Goal: Task Accomplishment & Management: Complete application form

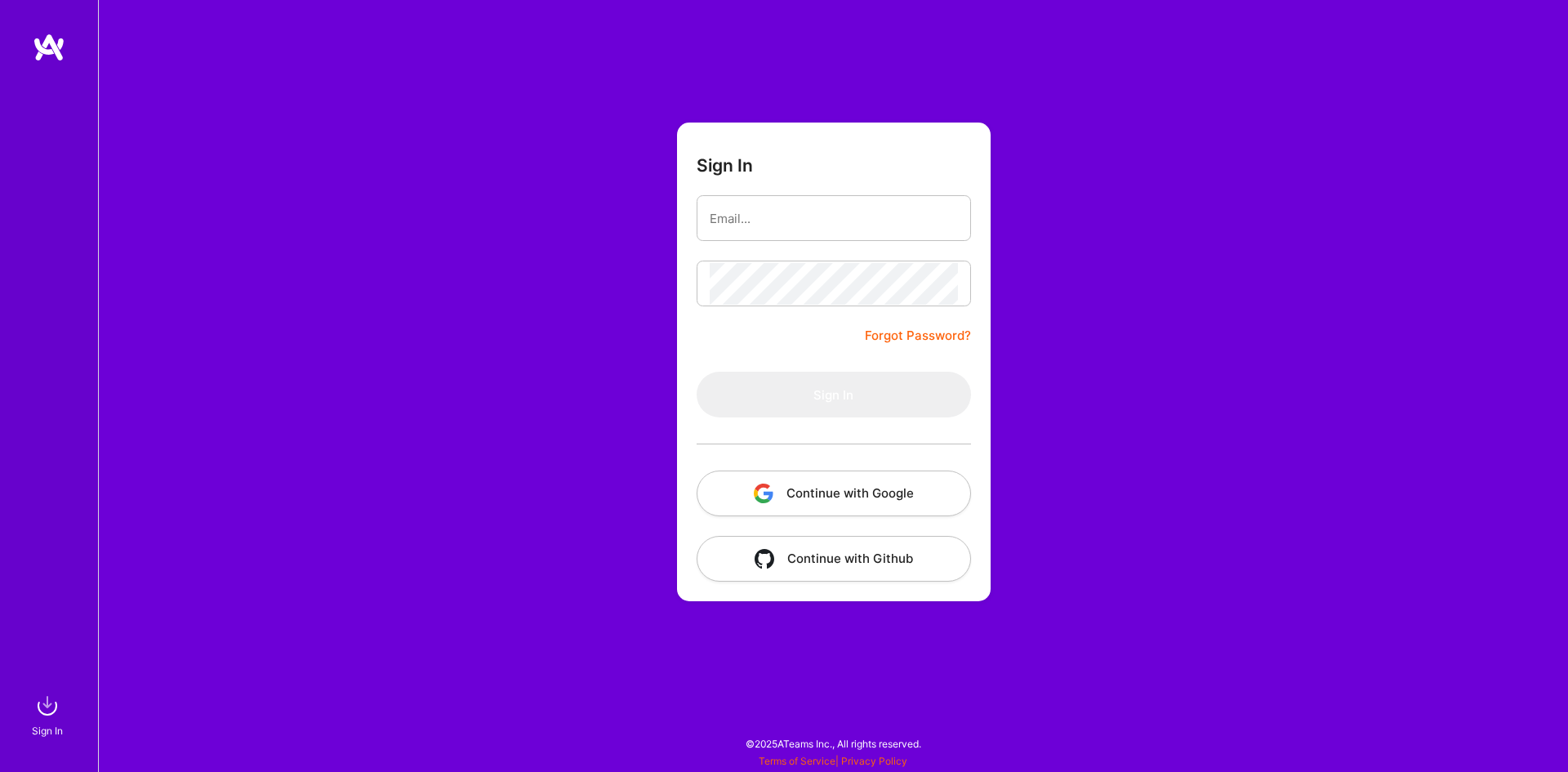
click at [821, 496] on button "Continue with Google" at bounding box center [834, 492] width 275 height 45
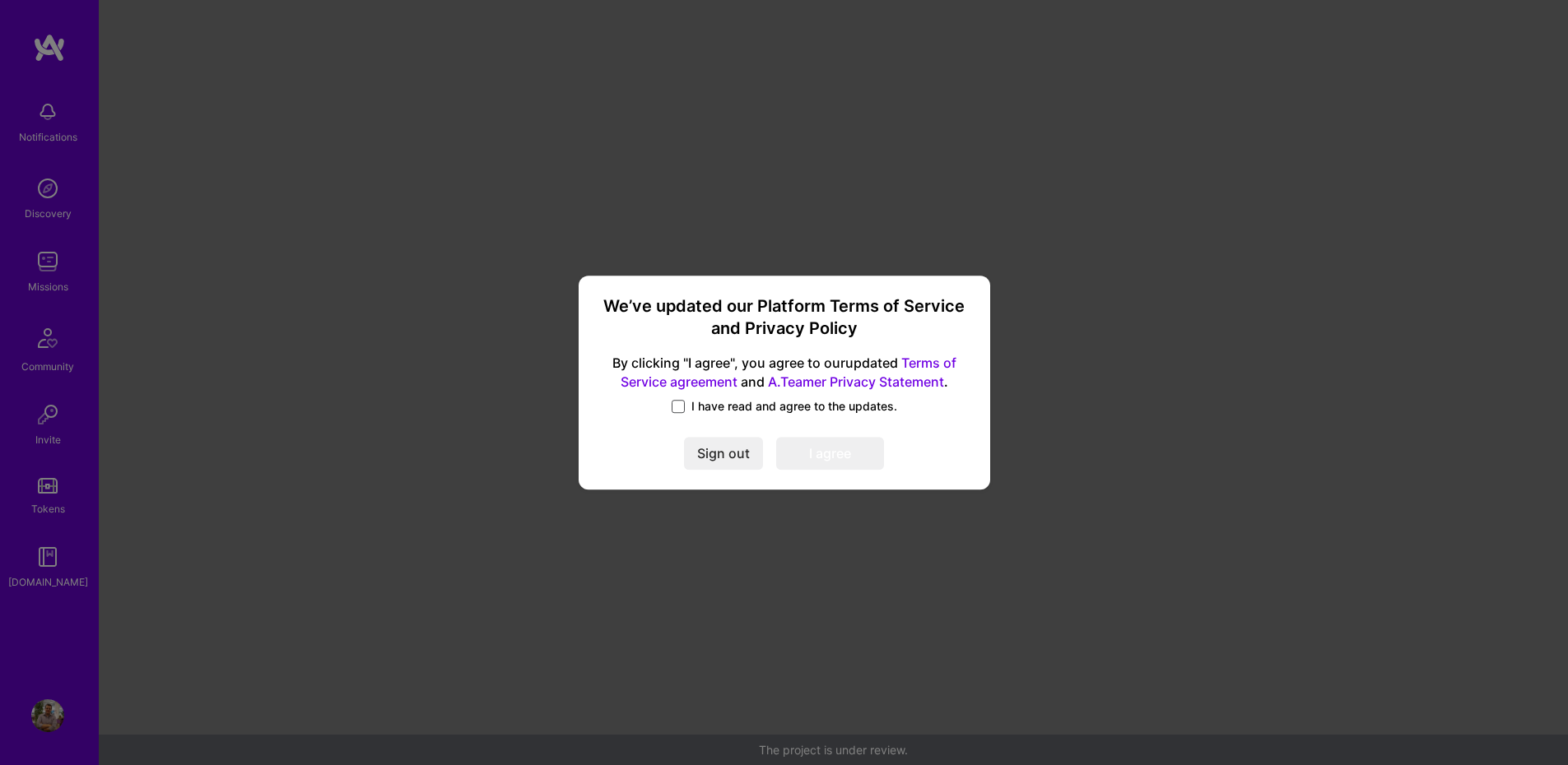
click at [680, 407] on span at bounding box center [679, 406] width 14 height 14
click at [0, 0] on input "I have read and agree to the updates." at bounding box center [0, 0] width 0 height 0
click at [808, 443] on button "I agree" at bounding box center [830, 453] width 108 height 33
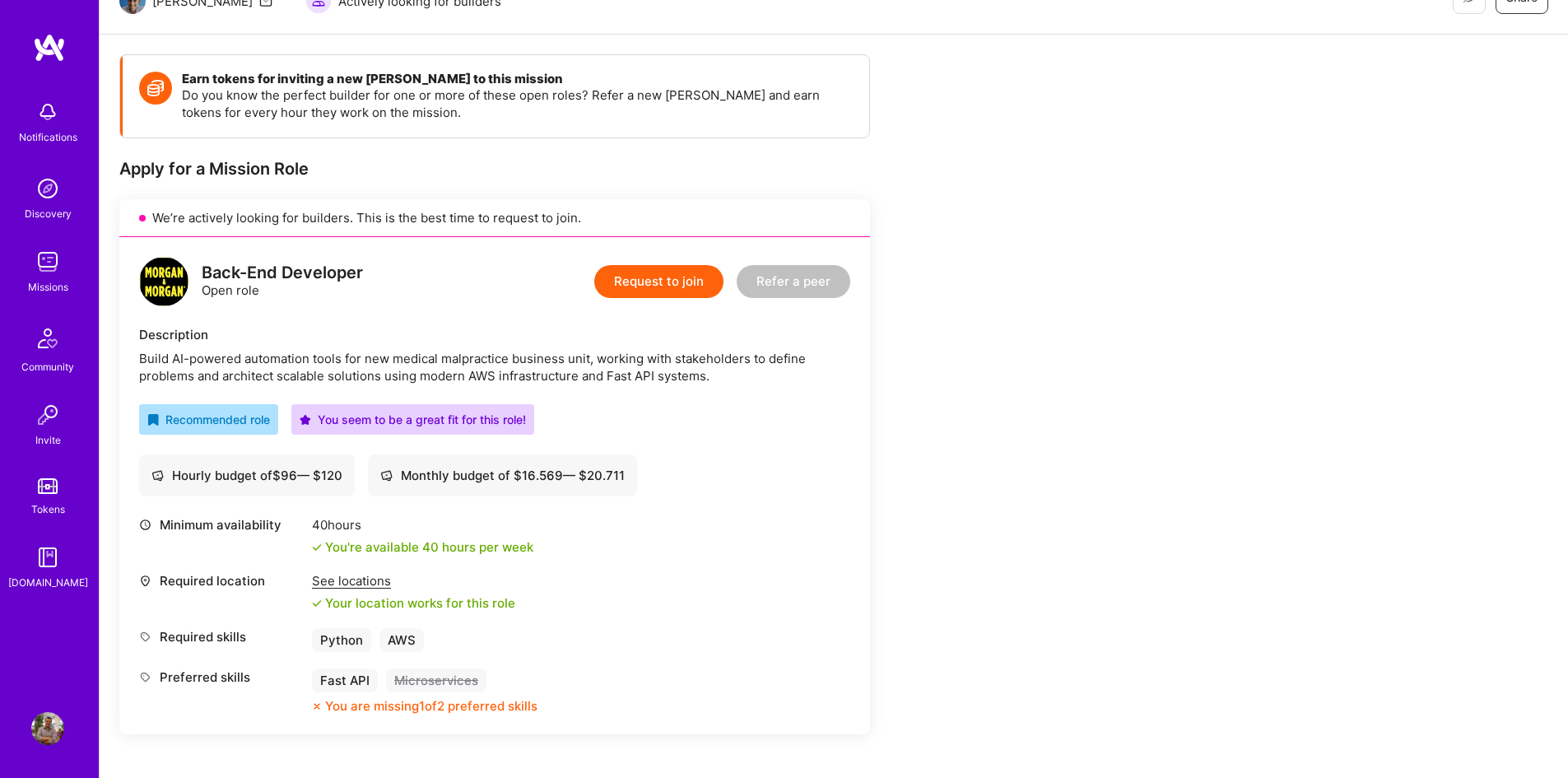
scroll to position [247, 0]
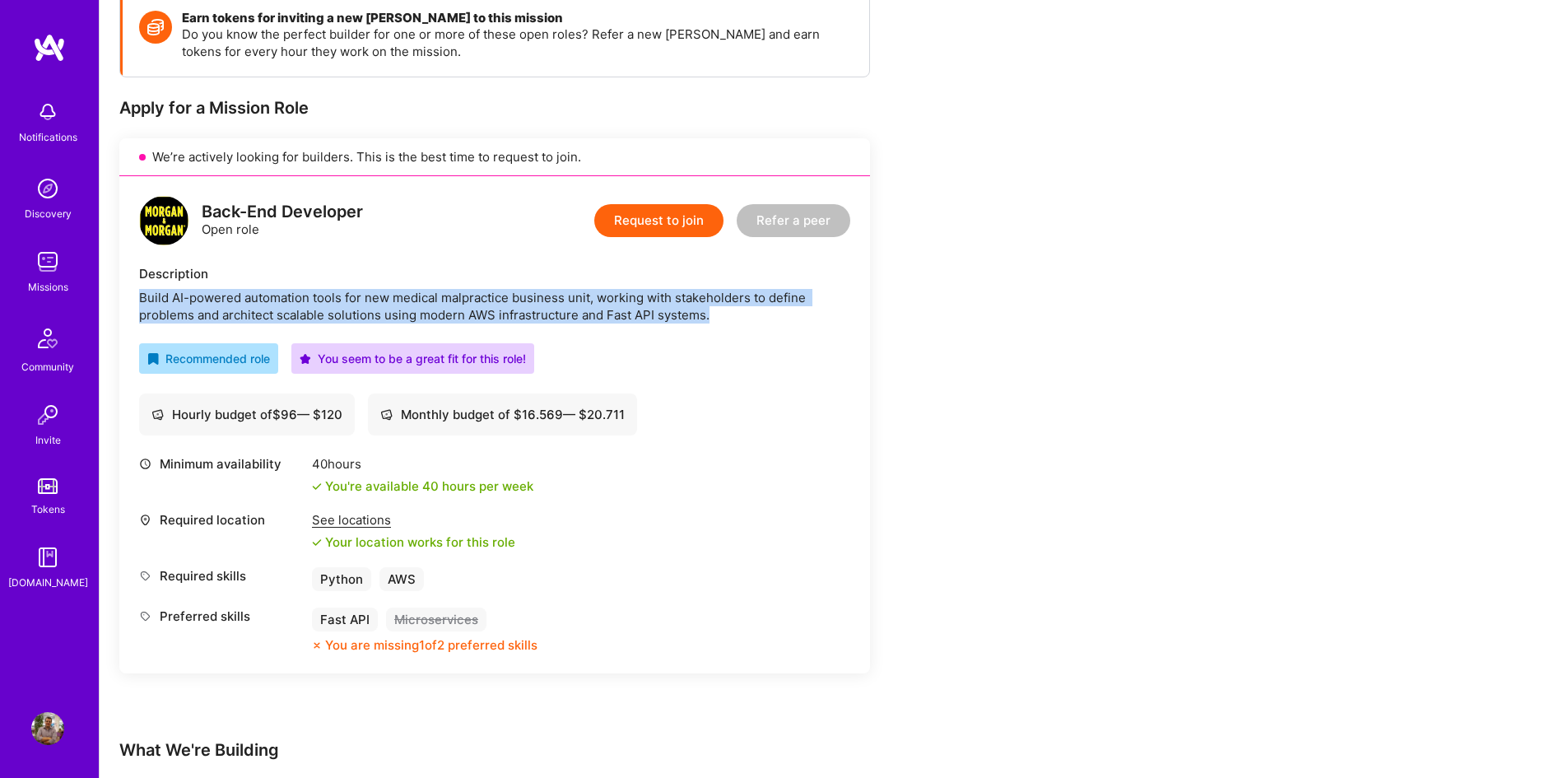
drag, startPoint x: 138, startPoint y: 292, endPoint x: 745, endPoint y: 319, distance: 607.6
click at [745, 319] on div "Back-End Developer Open role Request to join Refer a peer Description Build AI-…" at bounding box center [494, 425] width 751 height 497
click at [669, 221] on button "Request to join" at bounding box center [659, 220] width 130 height 33
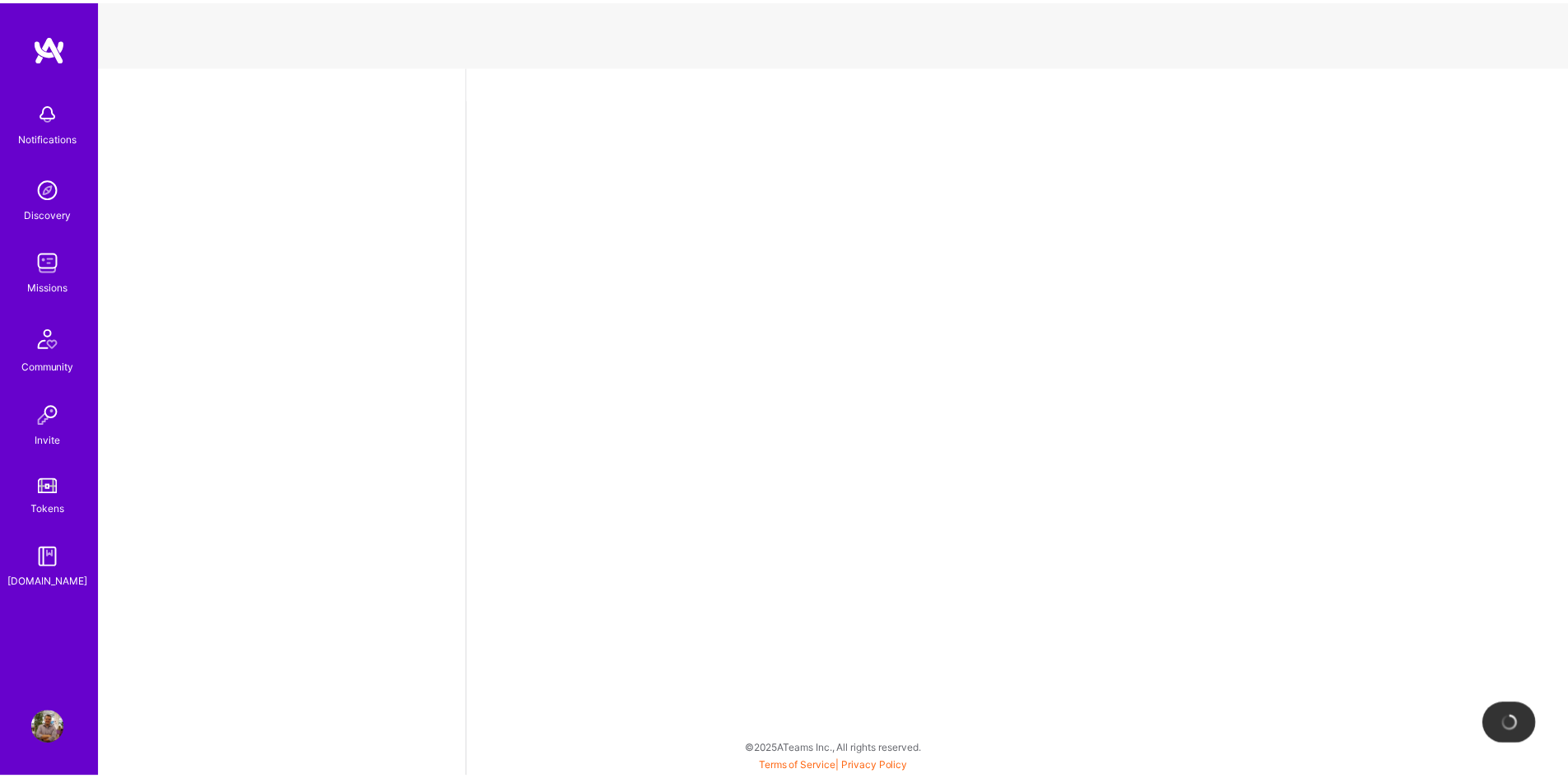
select select "BR"
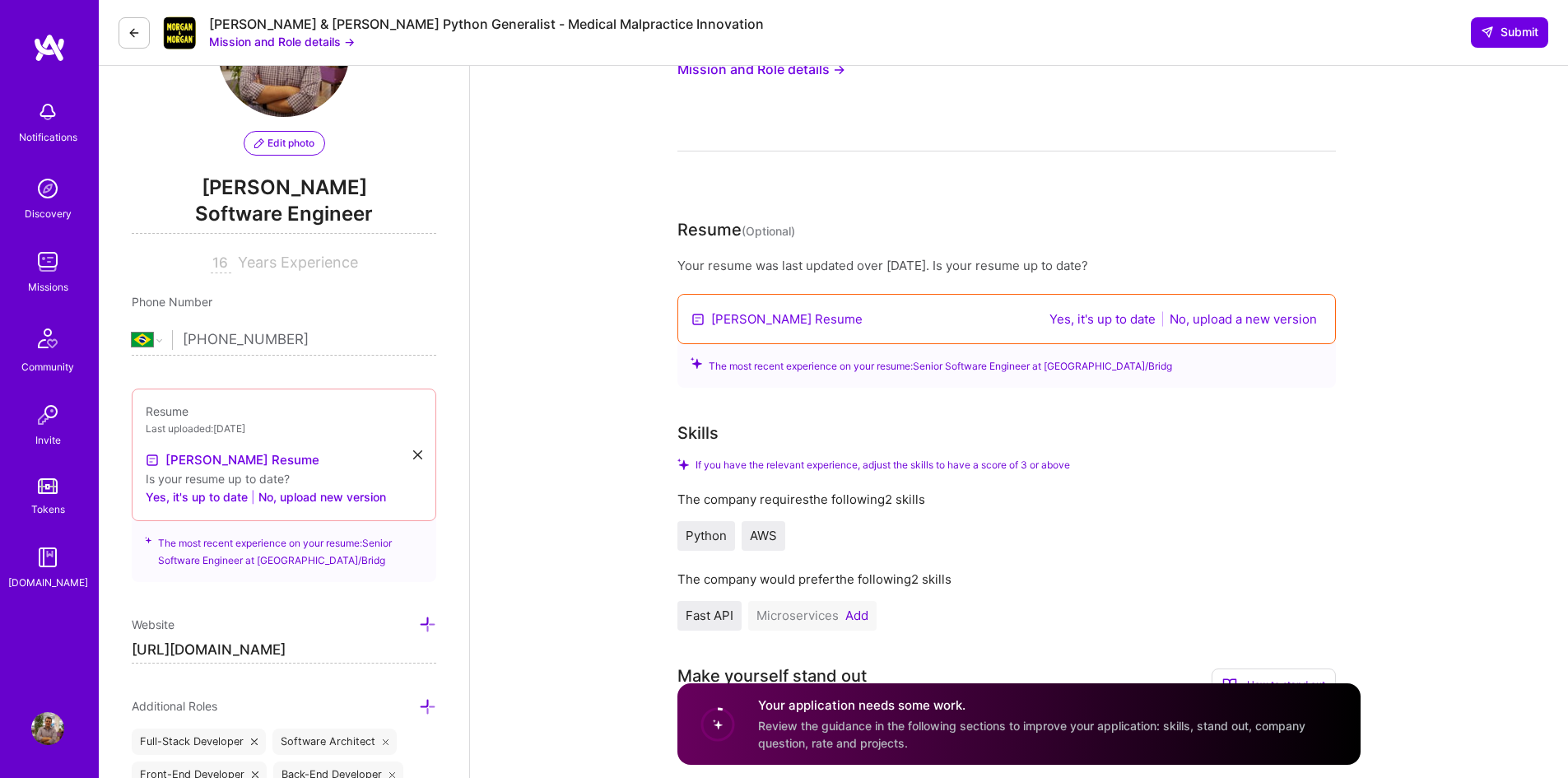
scroll to position [165, 0]
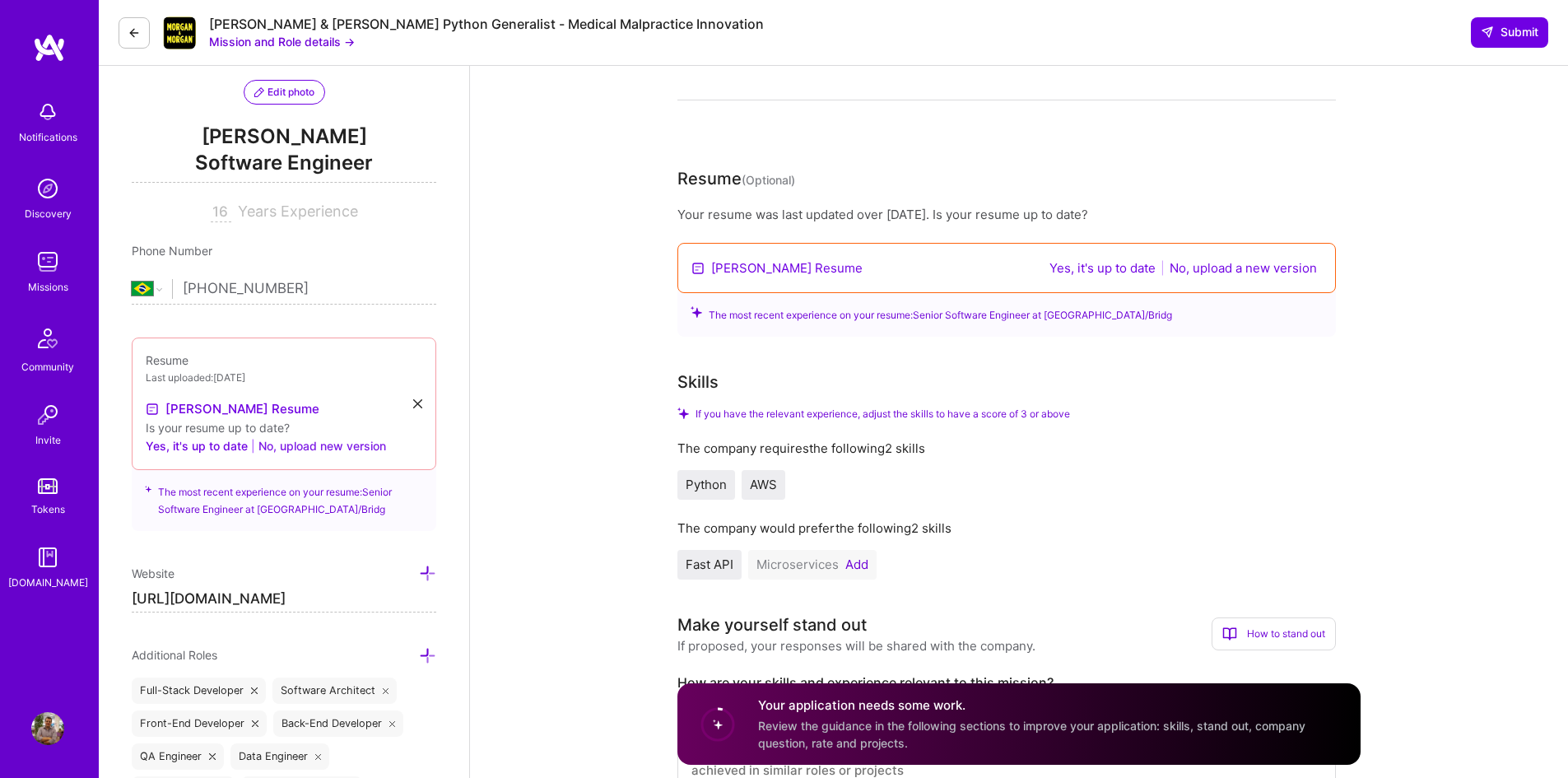
click at [315, 445] on button "No, upload new version" at bounding box center [322, 447] width 128 height 19
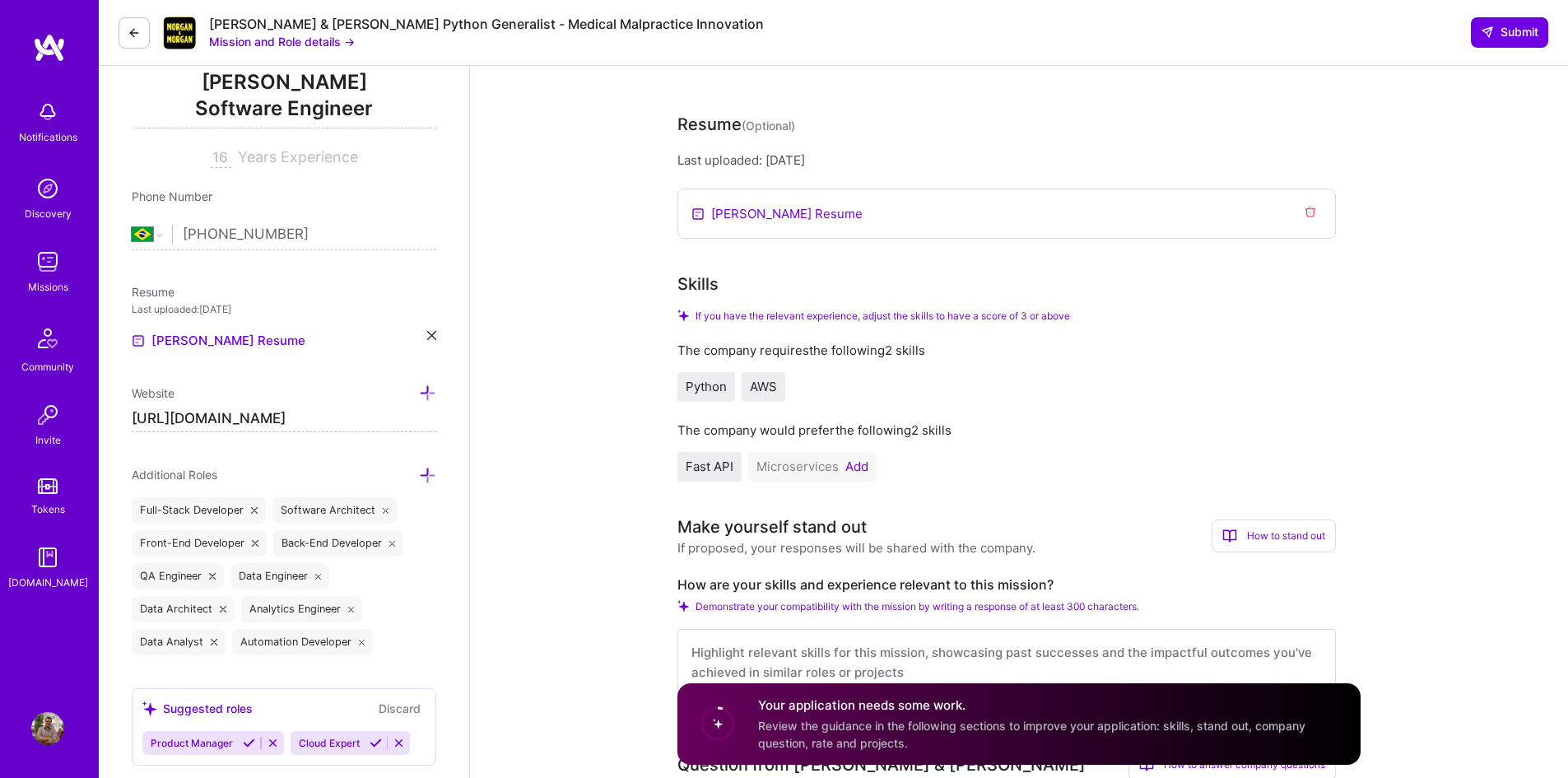
scroll to position [330, 0]
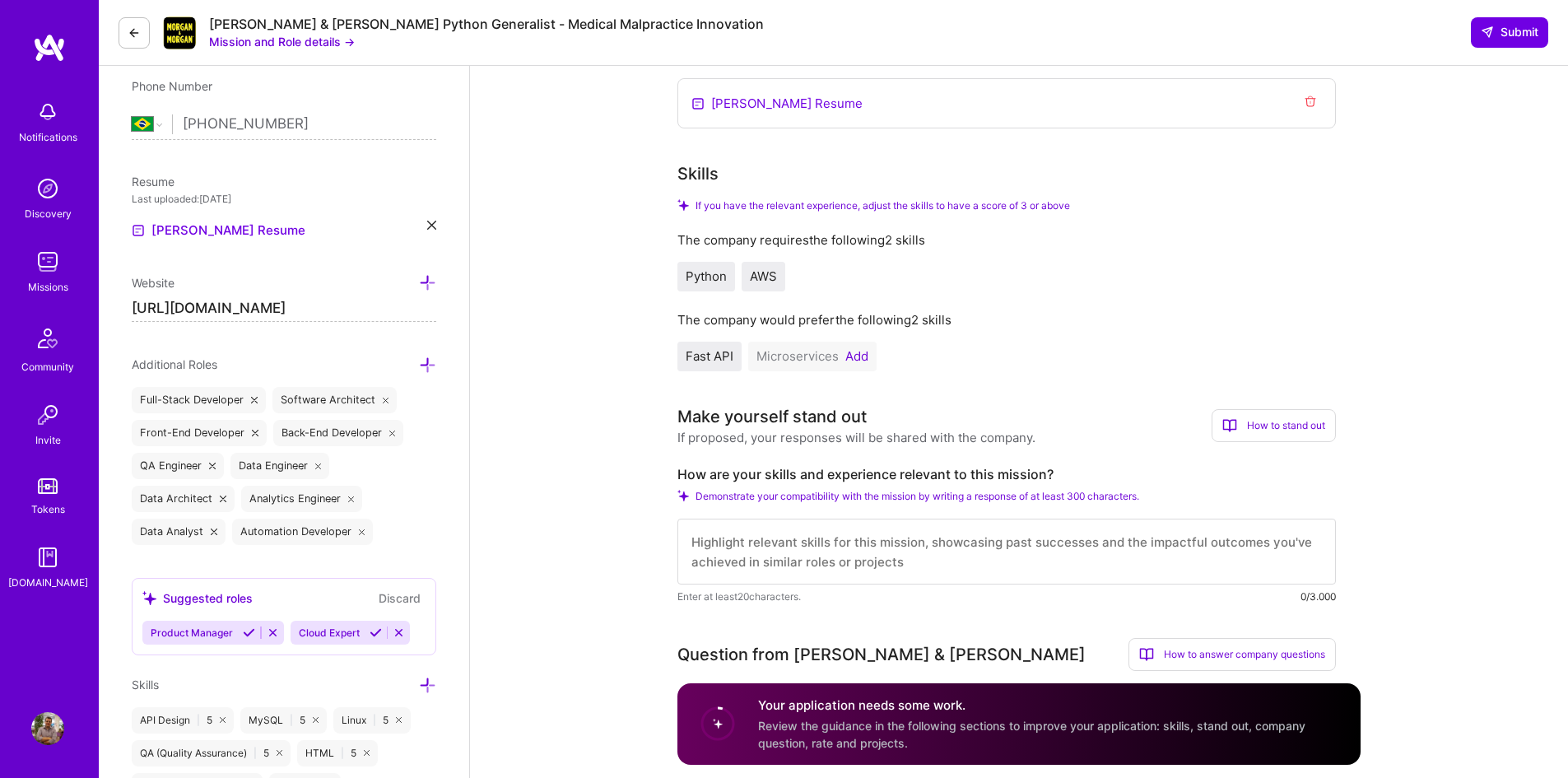
click at [864, 358] on button "Add" at bounding box center [857, 357] width 23 height 14
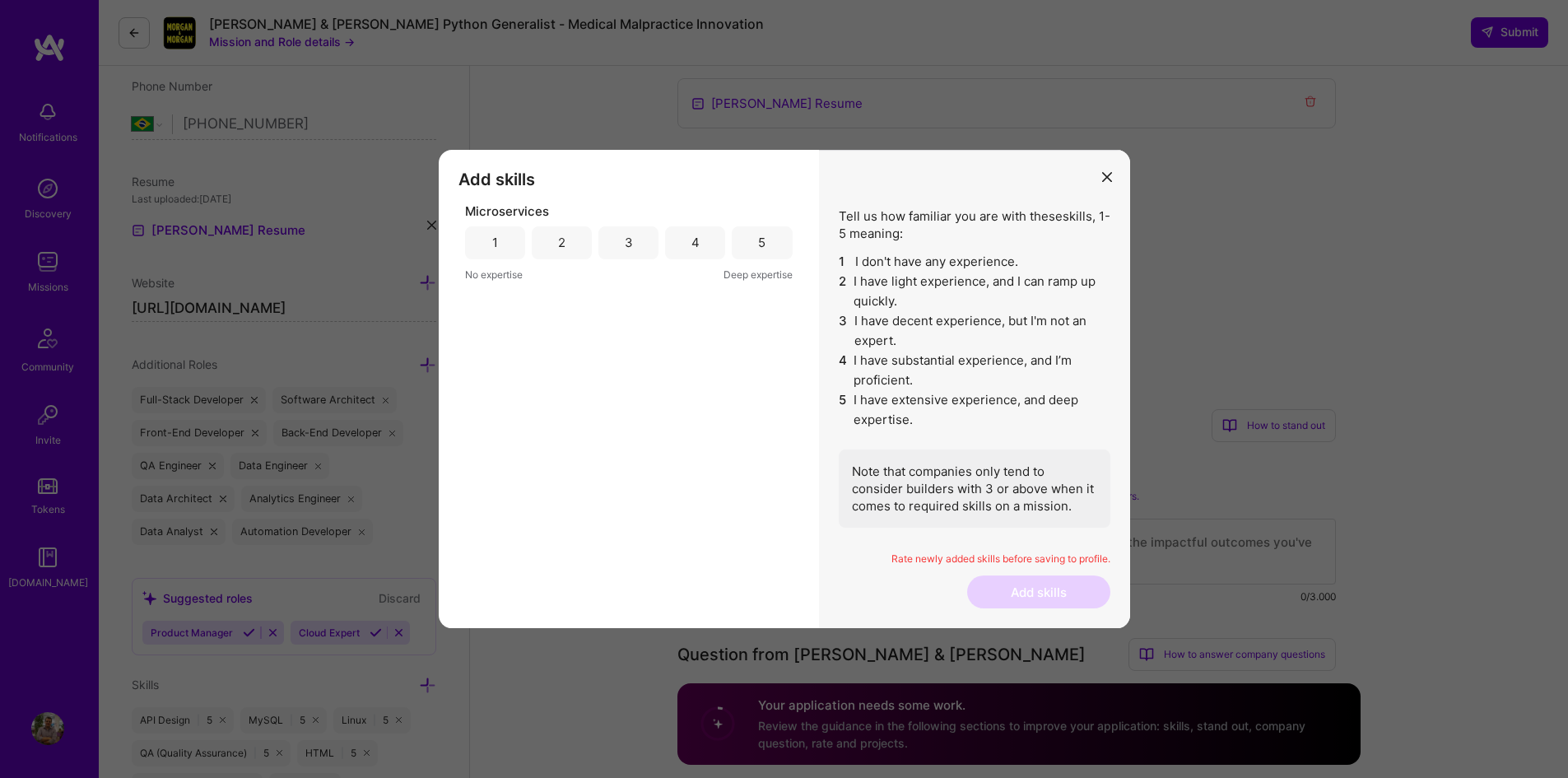
click at [638, 245] on div "3" at bounding box center [629, 243] width 60 height 33
click at [1013, 589] on button "Add skills" at bounding box center [1039, 592] width 143 height 33
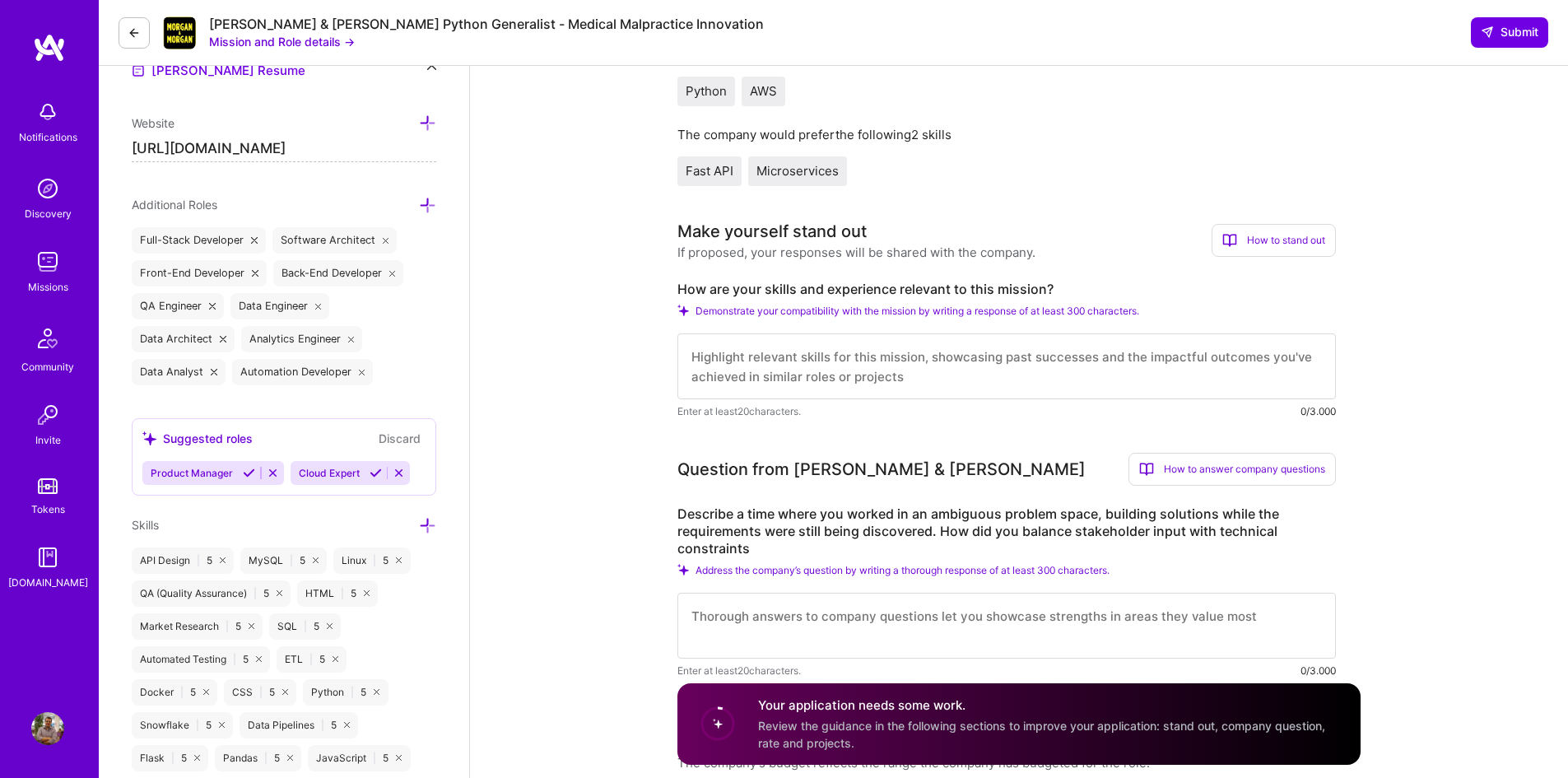
scroll to position [576, 0]
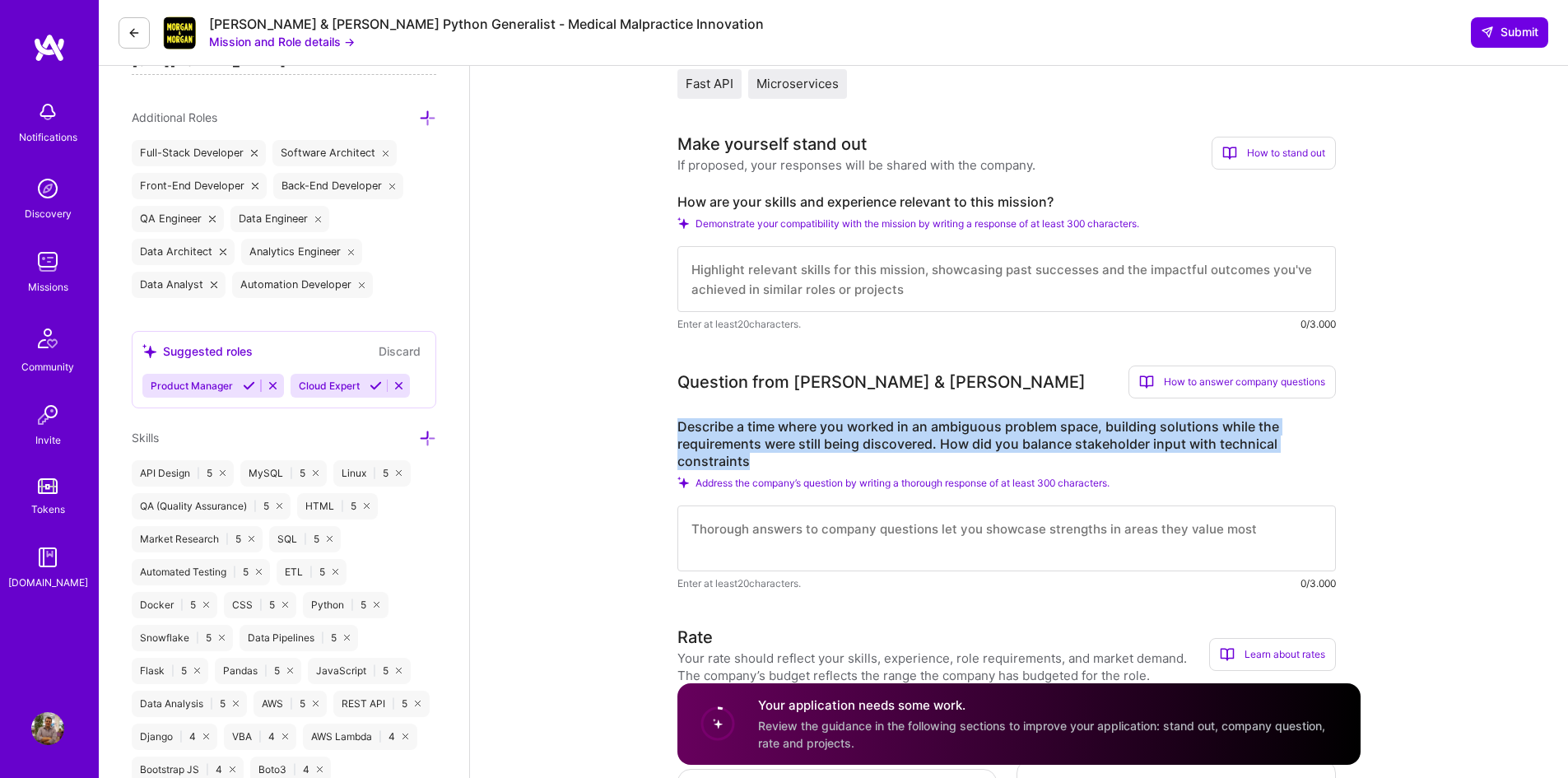
drag, startPoint x: 749, startPoint y: 430, endPoint x: 767, endPoint y: 456, distance: 31.6
click at [767, 456] on label "Describe a time where you worked in an ambiguous problem space, building soluti…" at bounding box center [1006, 444] width 658 height 52
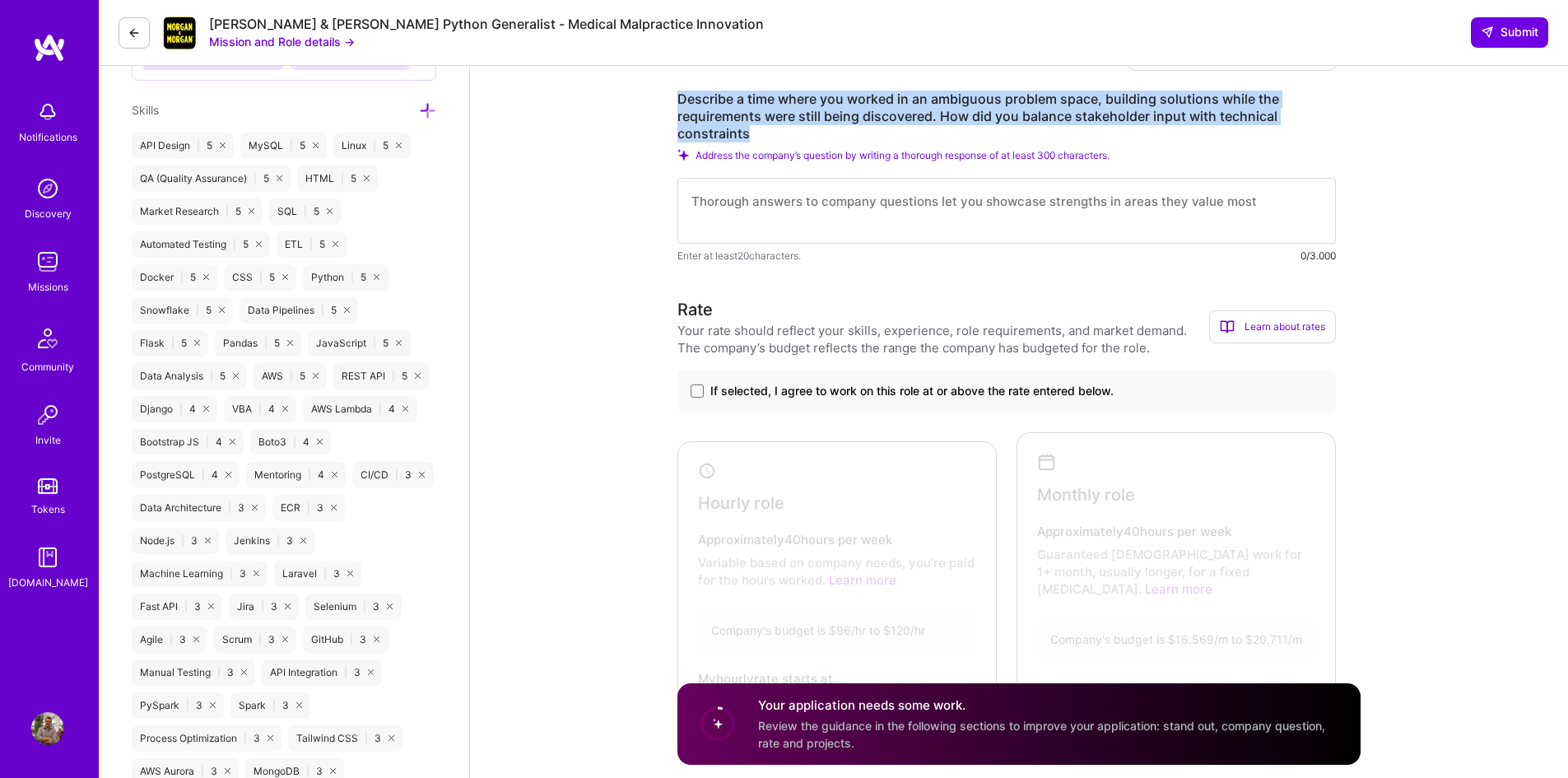
scroll to position [906, 0]
click at [908, 390] on span "If selected, I agree to work on this role at or above the rate entered below." at bounding box center [913, 389] width 404 height 17
click at [0, 0] on input "If selected, I agree to work on this role at or above the rate entered below." at bounding box center [0, 0] width 0 height 0
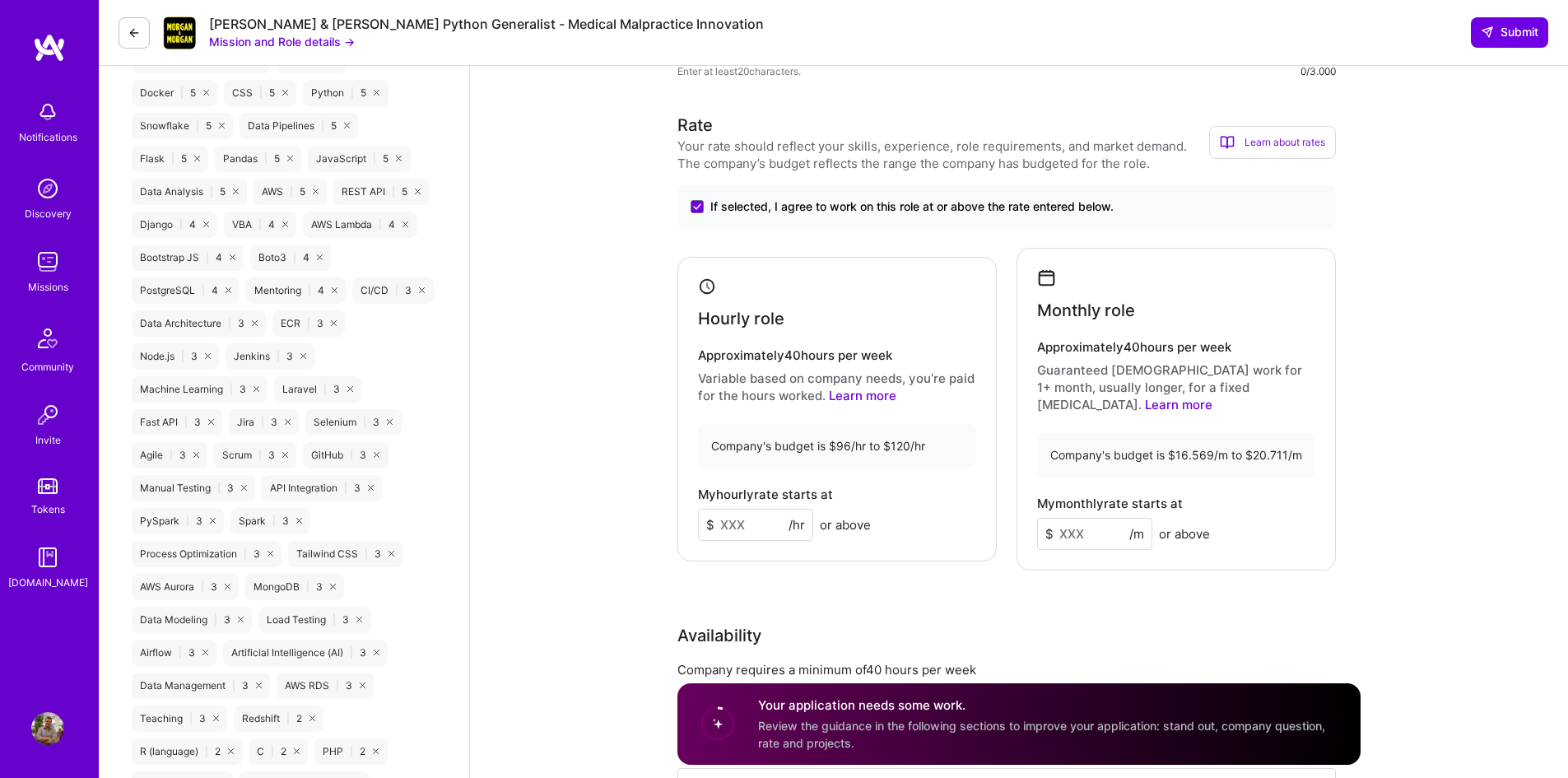
scroll to position [1152, 0]
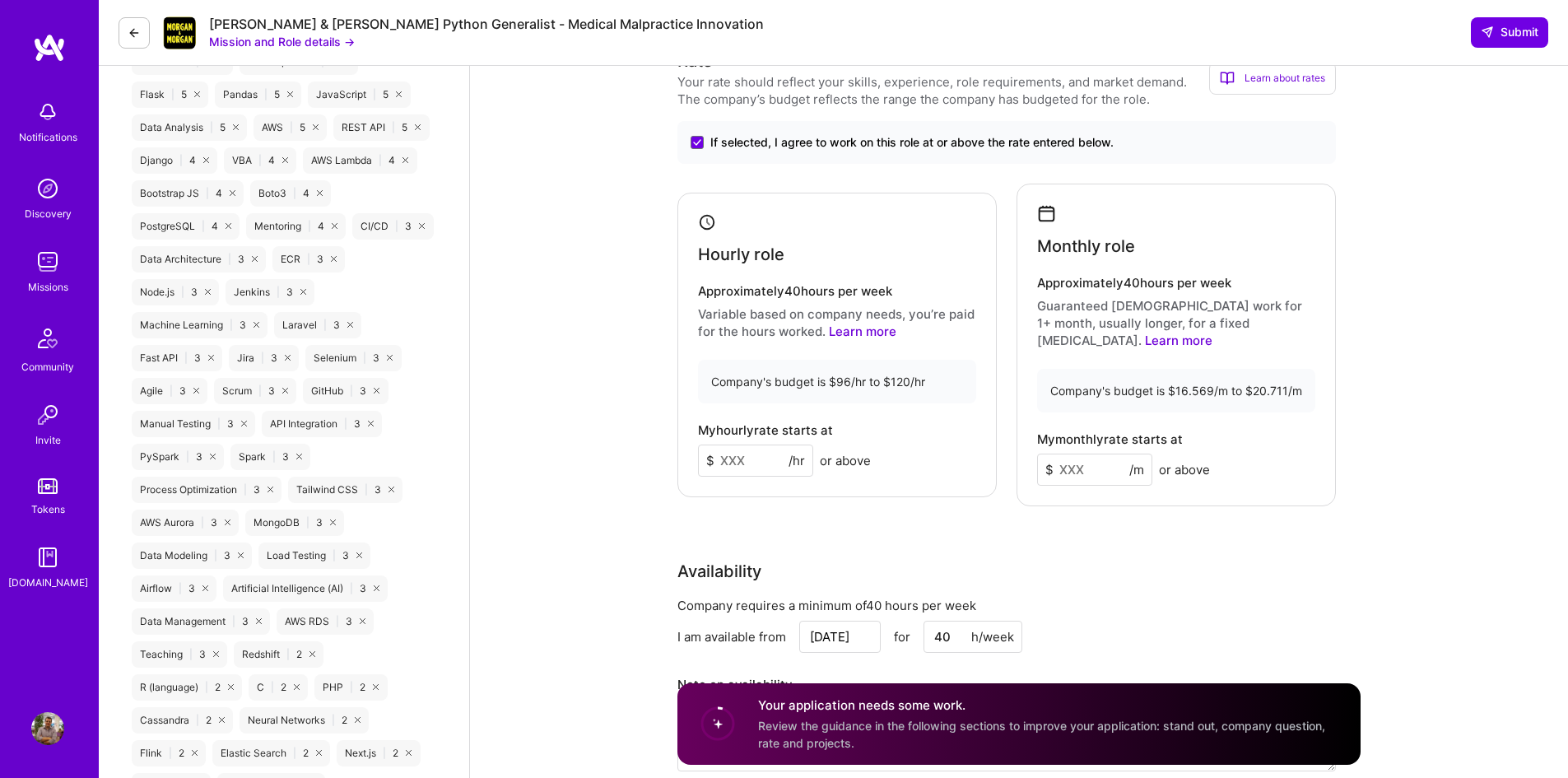
click at [749, 452] on input at bounding box center [756, 460] width 115 height 32
type input "96"
click at [1081, 460] on input at bounding box center [1095, 469] width 115 height 32
type input "16569"
click at [1263, 559] on div "Availability" at bounding box center [1006, 570] width 658 height 24
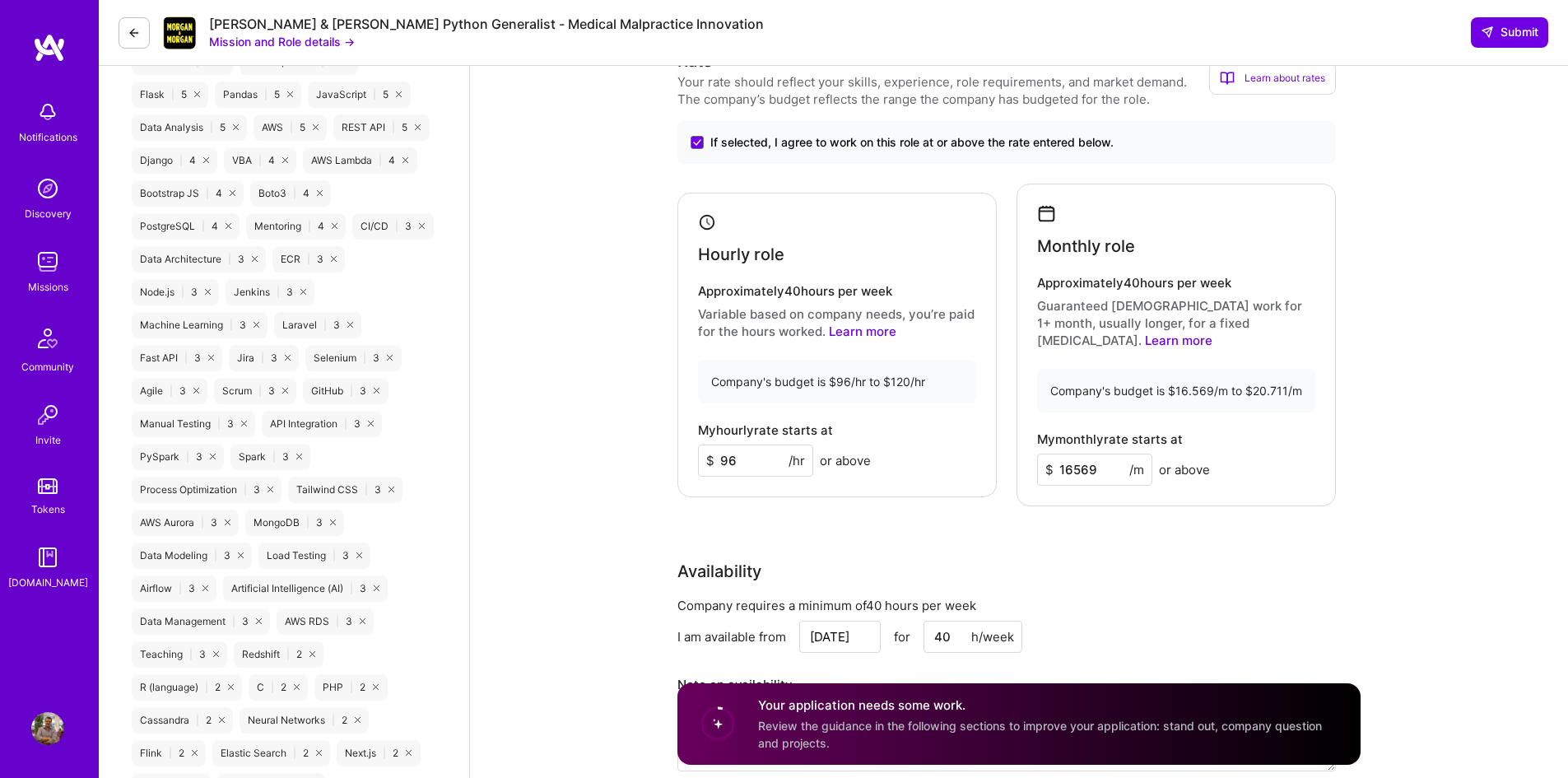
click at [1118, 500] on div "Rate Your rate should reflect your skills, experience, role requirements, and m…" at bounding box center [1019, 420] width 684 height 743
click at [1093, 453] on input "16569" at bounding box center [1095, 469] width 115 height 32
click at [1098, 511] on div "Rate Your rate should reflect your skills, experience, role requirements, and m…" at bounding box center [1019, 420] width 684 height 743
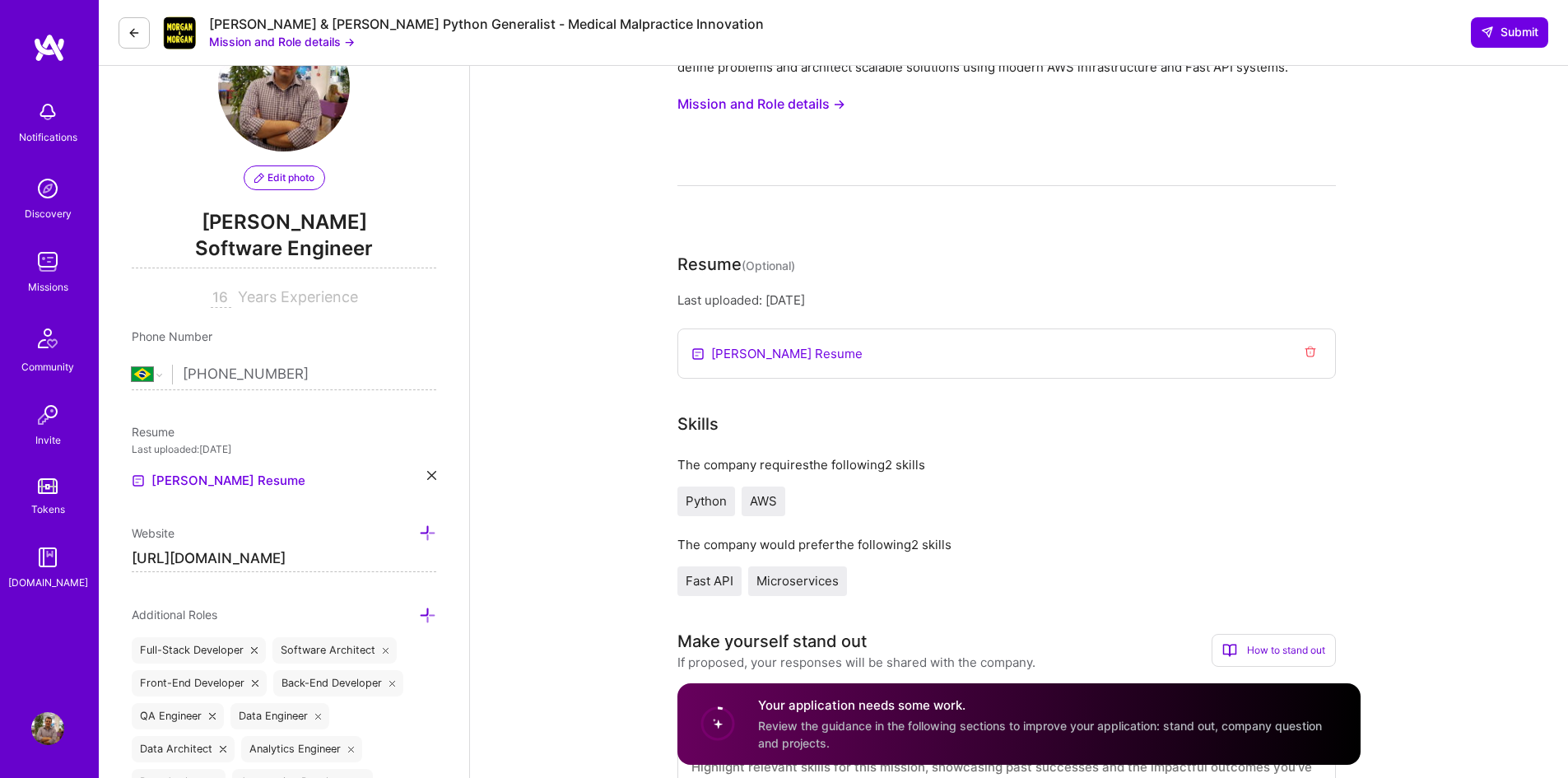
scroll to position [0, 0]
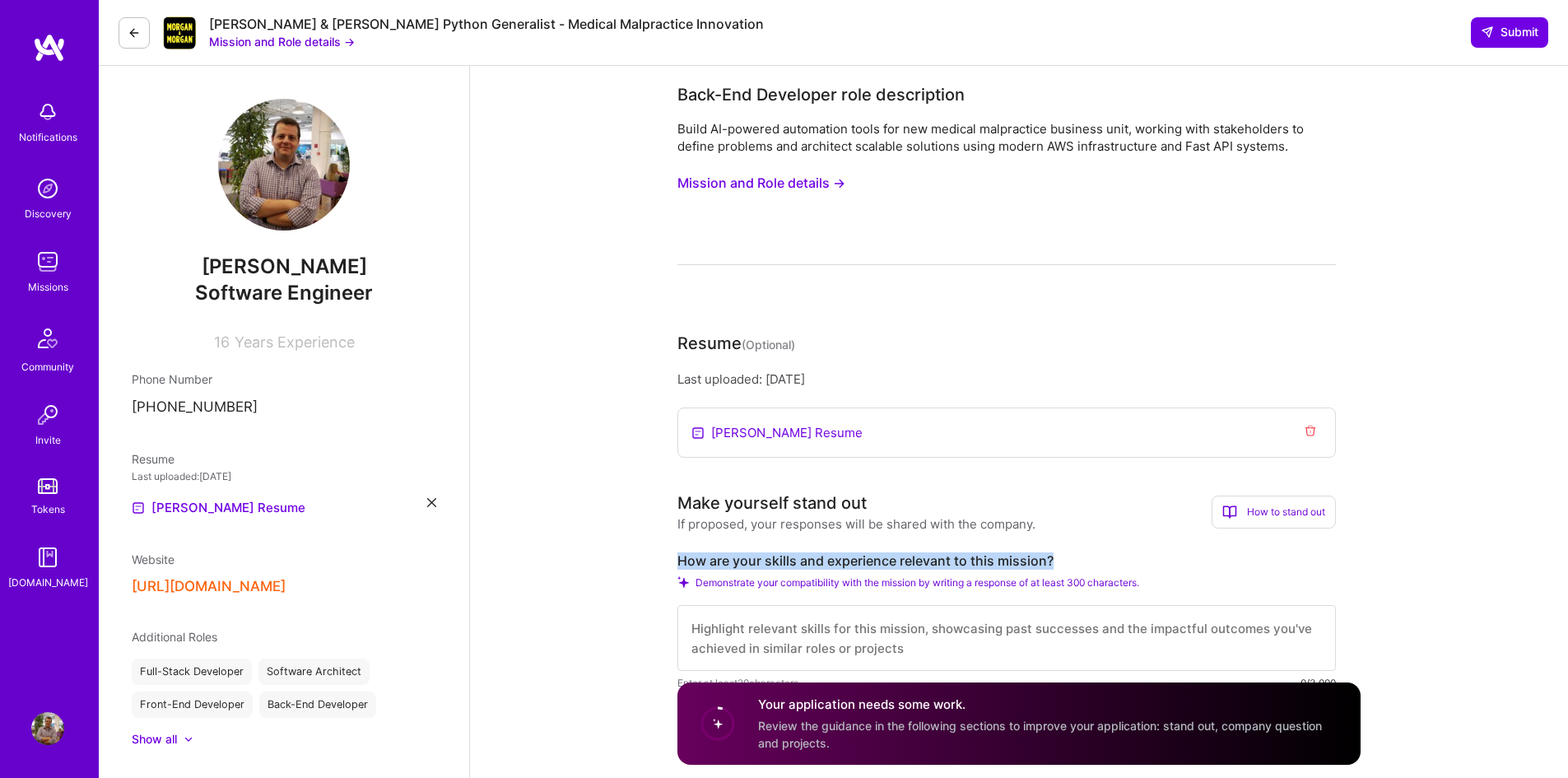
drag, startPoint x: 678, startPoint y: 560, endPoint x: 1099, endPoint y: 567, distance: 421.1
click at [1099, 567] on label "How are your skills and experience relevant to this mission?" at bounding box center [1006, 562] width 658 height 18
copy label "How are your skills and experience relevant to this mission?"
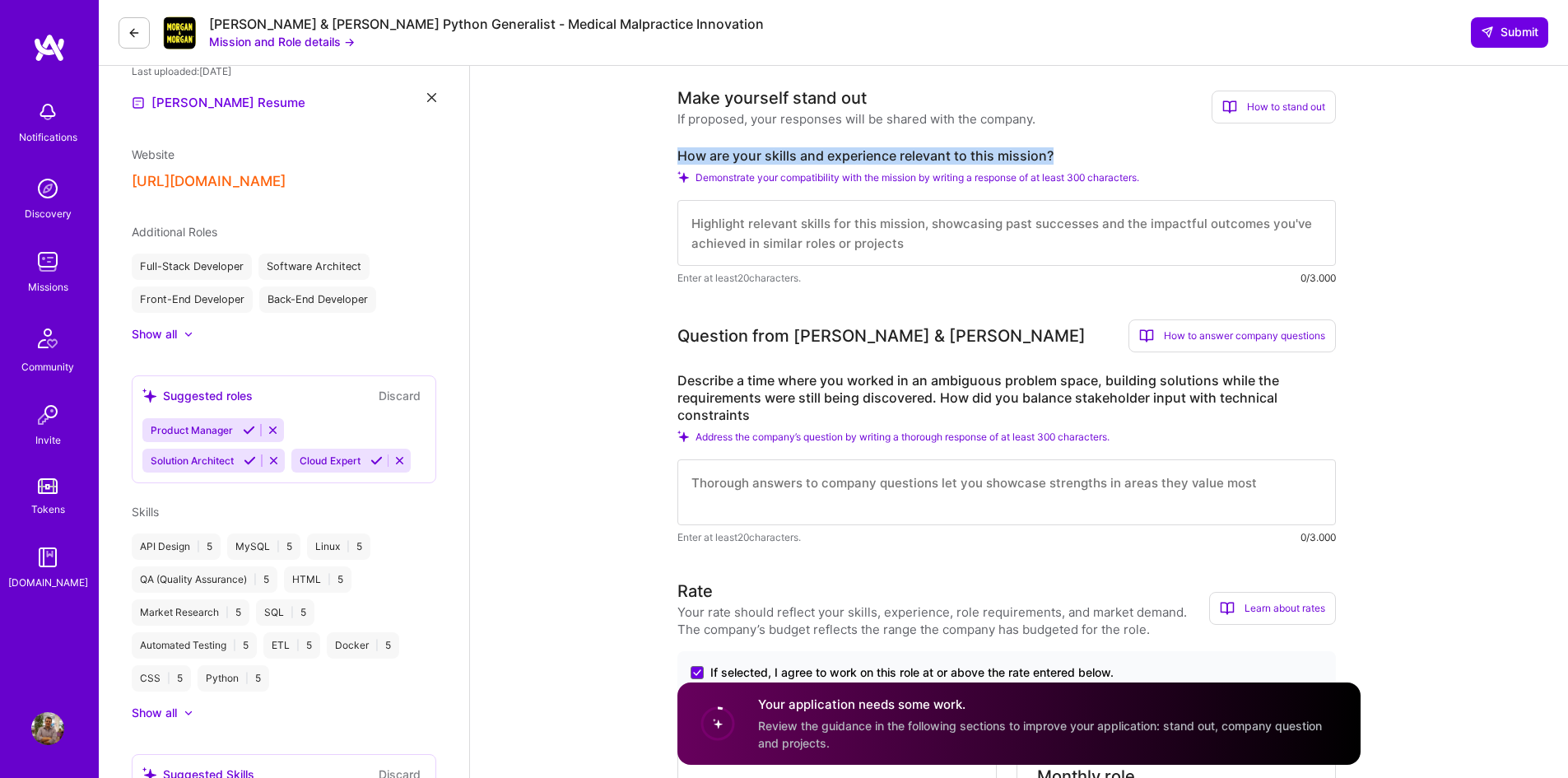
scroll to position [411, 0]
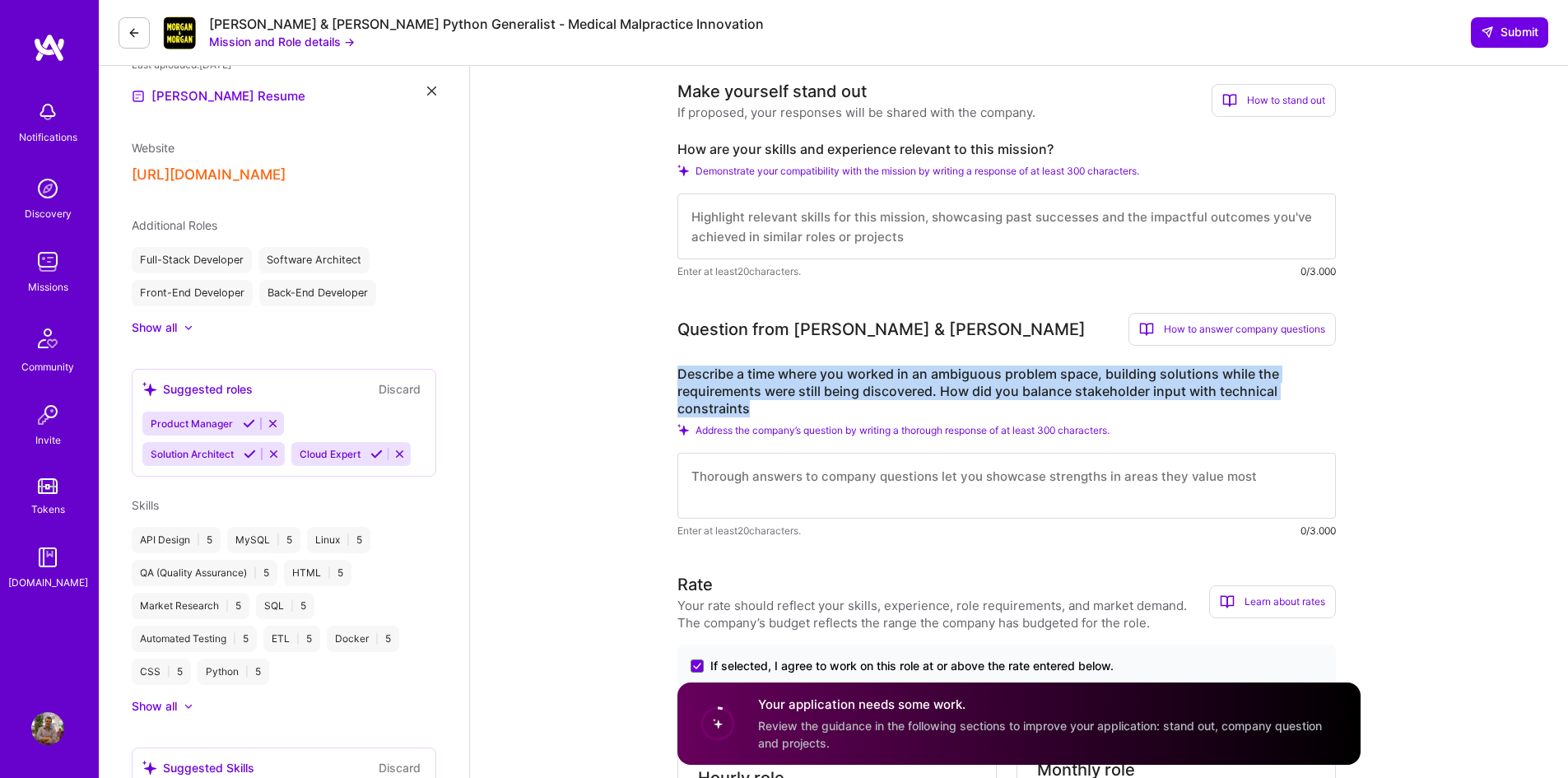
drag, startPoint x: 693, startPoint y: 381, endPoint x: 754, endPoint y: 415, distance: 69.8
click at [754, 415] on label "Describe a time where you worked in an ambiguous problem space, building soluti…" at bounding box center [1006, 391] width 658 height 52
copy label "Describe a time where you worked in an ambiguous problem space, building soluti…"
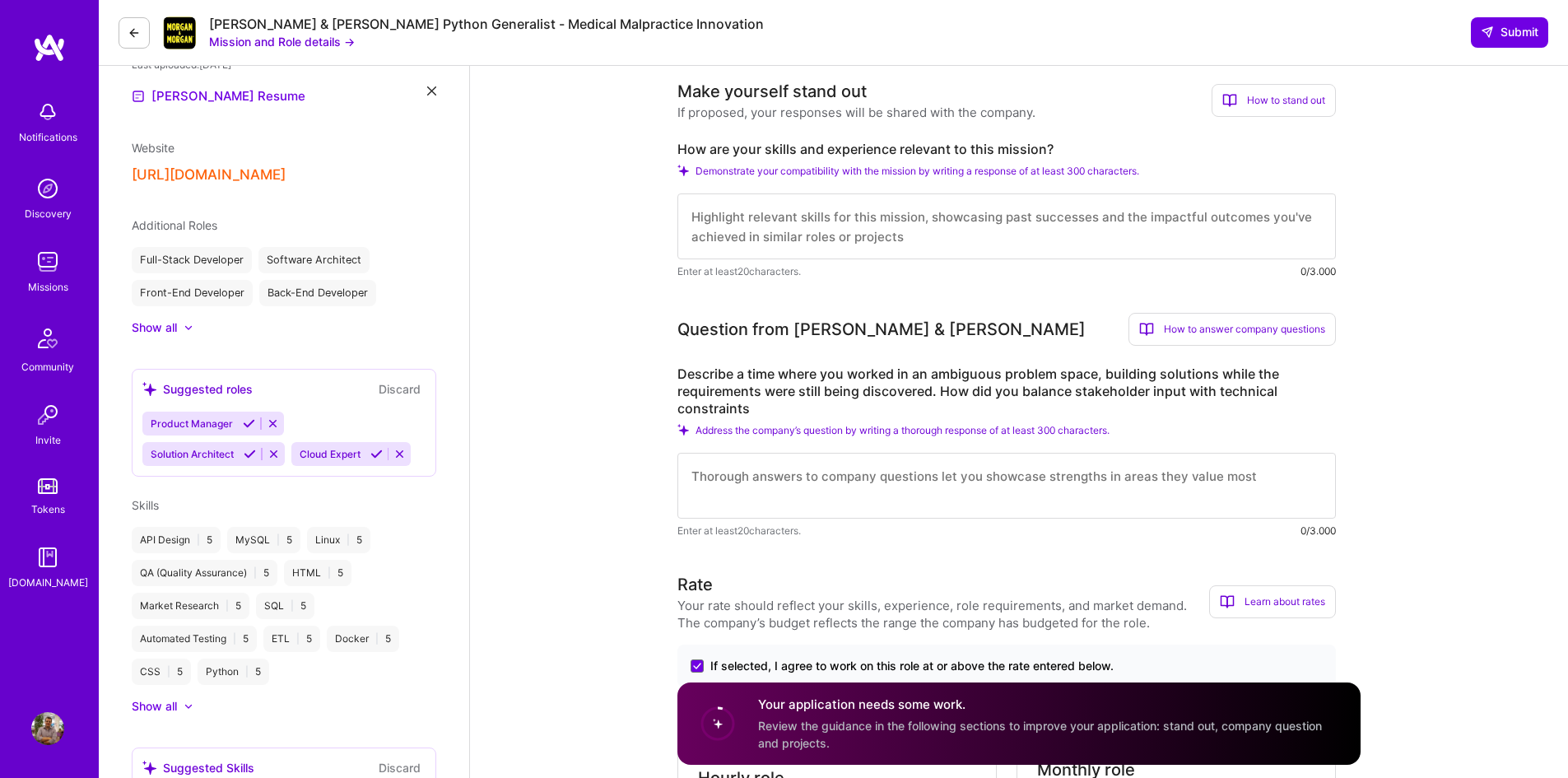
click at [743, 210] on textarea at bounding box center [1006, 226] width 658 height 66
paste textarea "I bring over a decade of experience designing and building scalable data and so…"
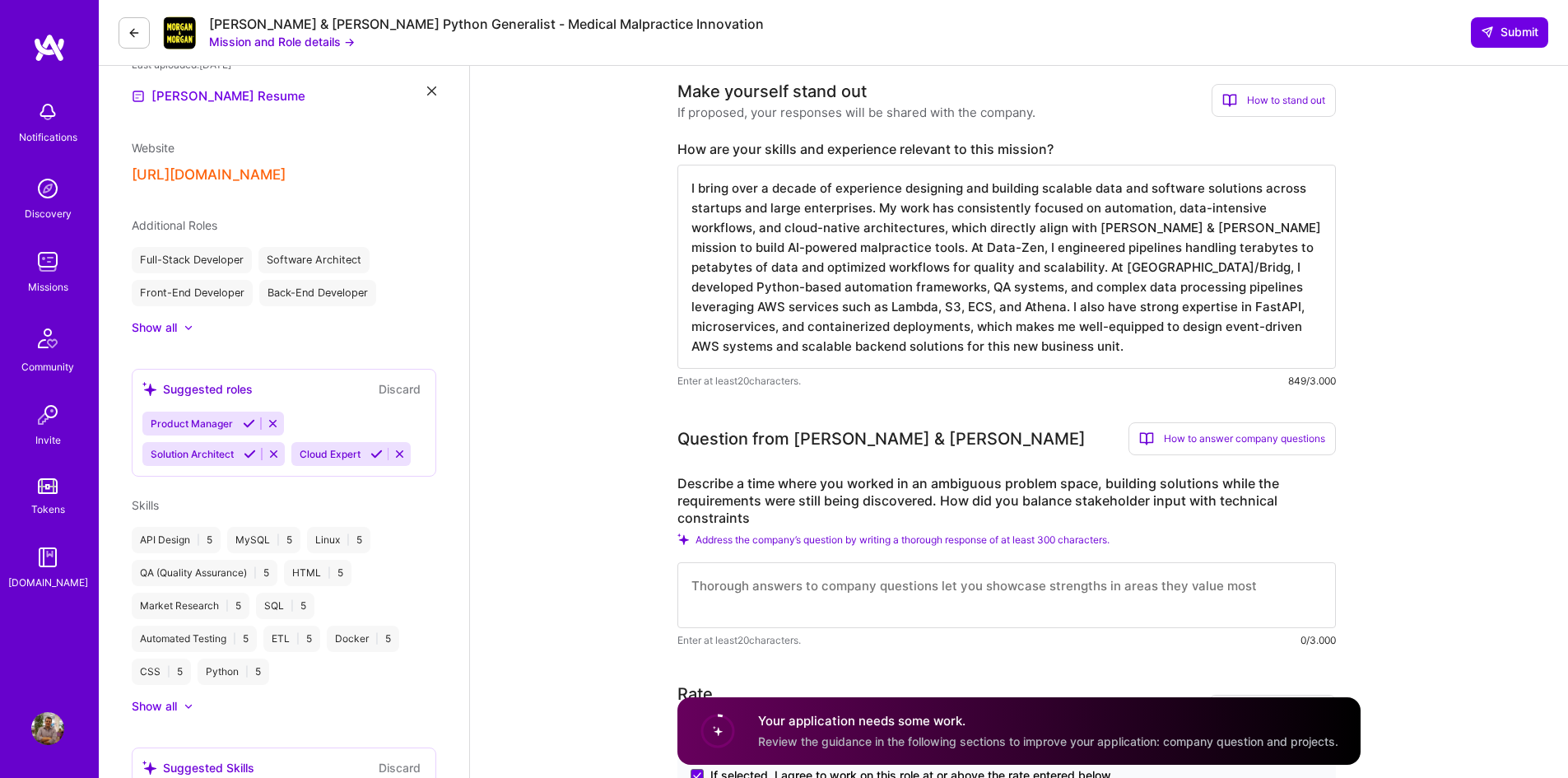
scroll to position [2, 0]
type textarea "I bring over a decade of experience designing and building scalable data and so…"
click at [828, 571] on textarea at bounding box center [1006, 596] width 658 height 66
paste textarea "At Vale, I was tasked with developing a contract management system where requir…"
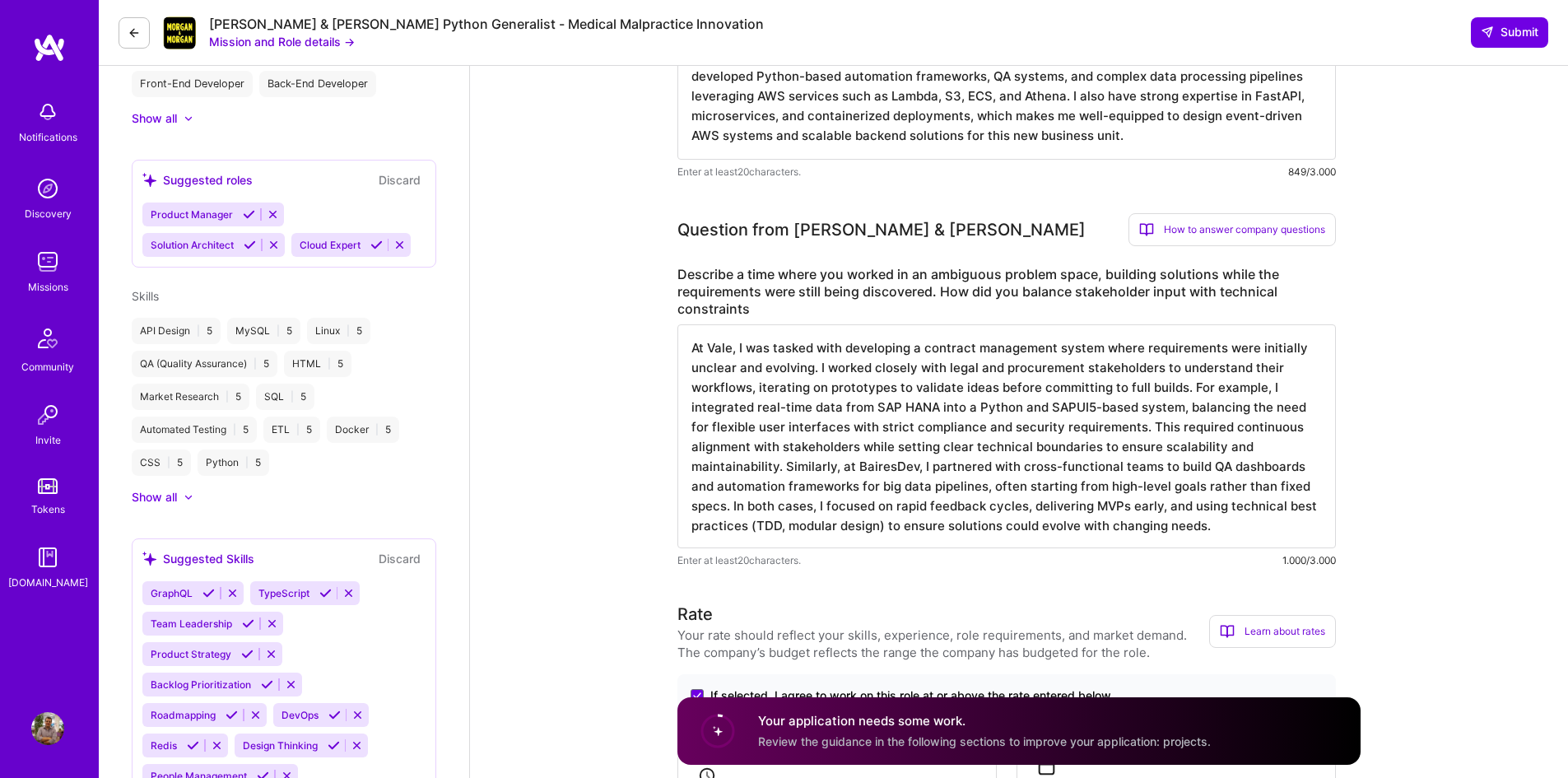
scroll to position [741, 0]
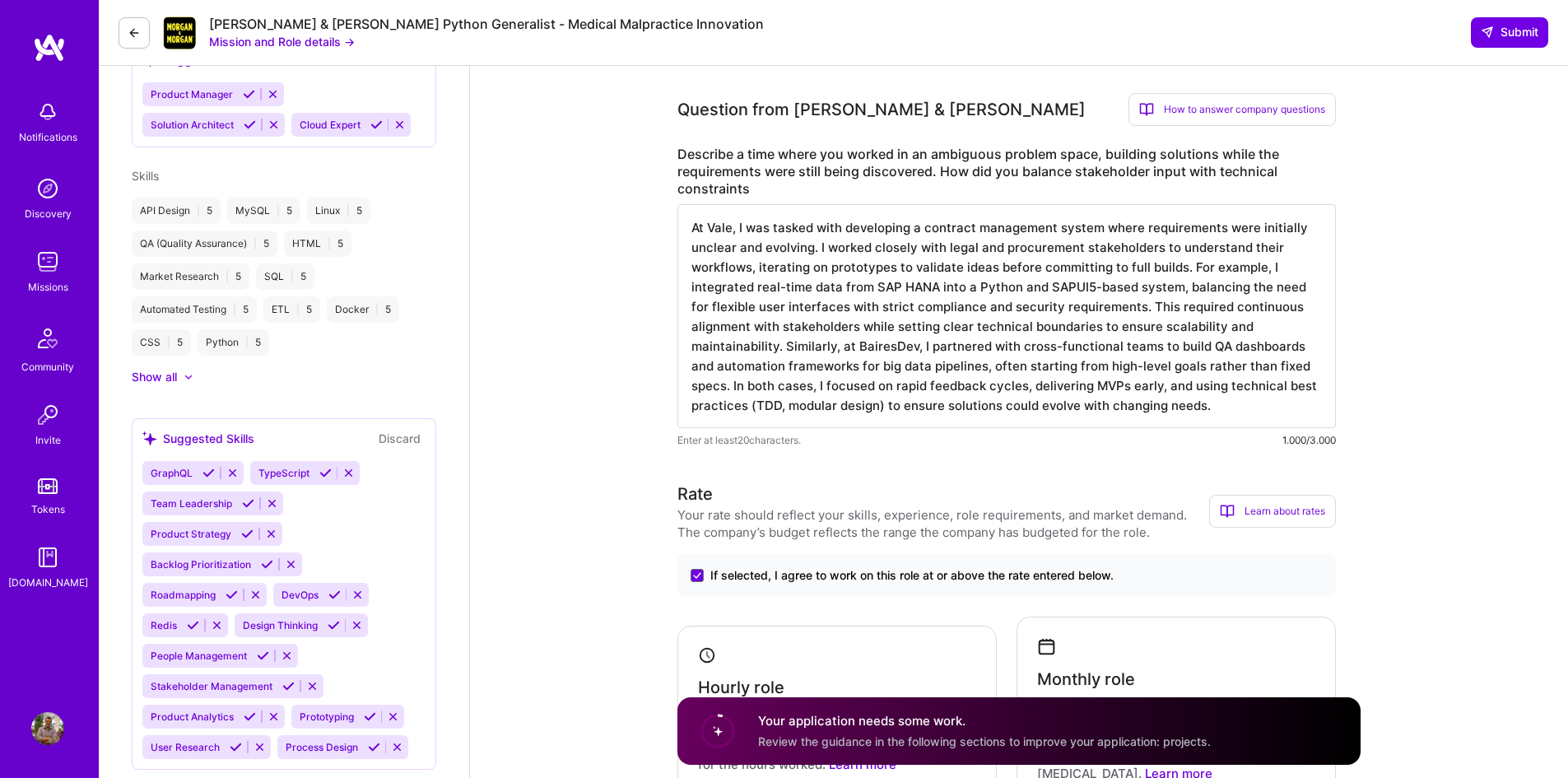
click at [839, 350] on textarea "At Vale, I was tasked with developing a contract management system where requir…" at bounding box center [1006, 316] width 658 height 224
click at [1203, 405] on textarea "At Vale, I was tasked with developing a contract management system where requir…" at bounding box center [1006, 316] width 658 height 224
type textarea "At Vale, I was tasked with developing a contract management system where requir…"
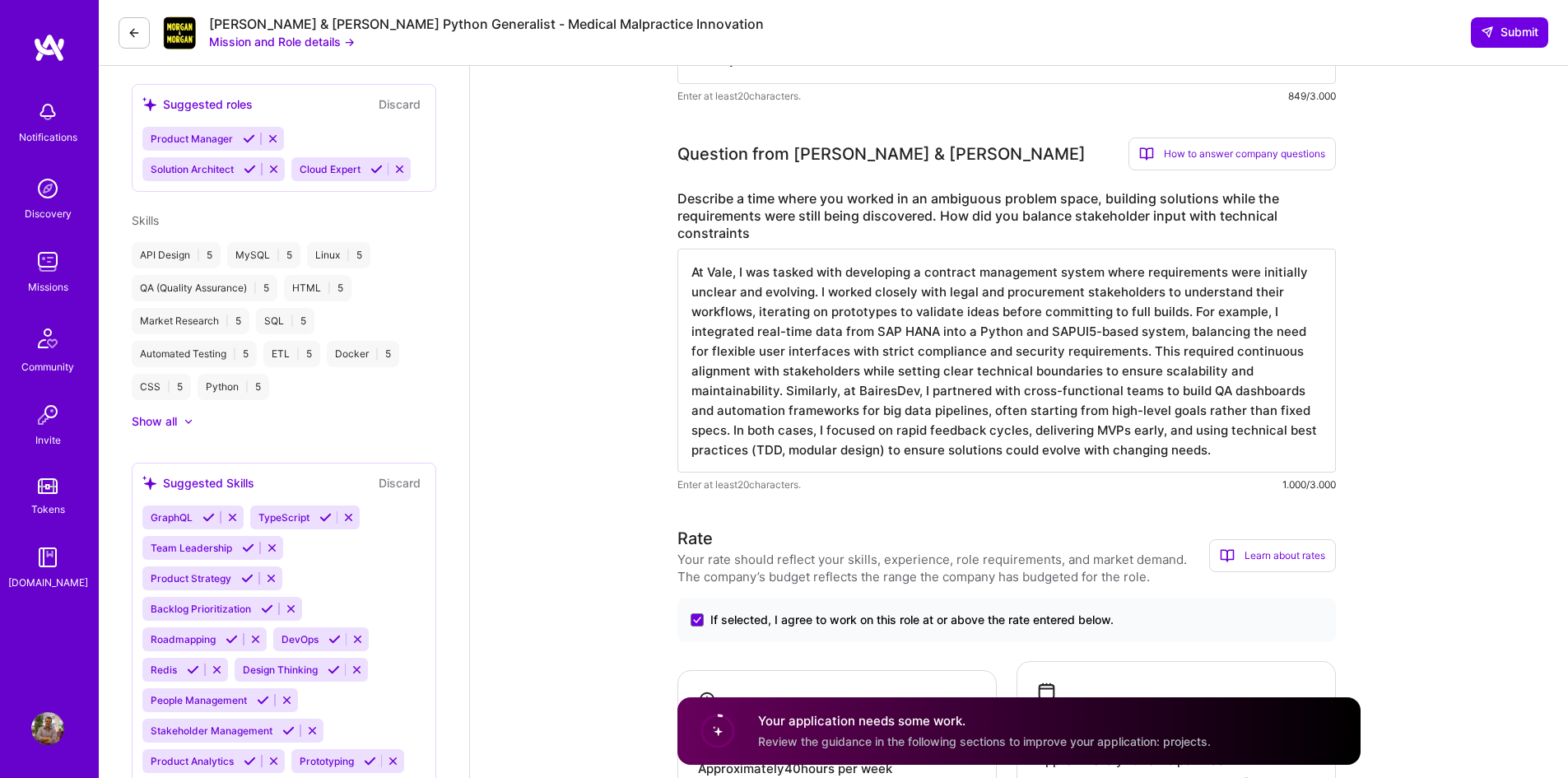
scroll to position [706, 0]
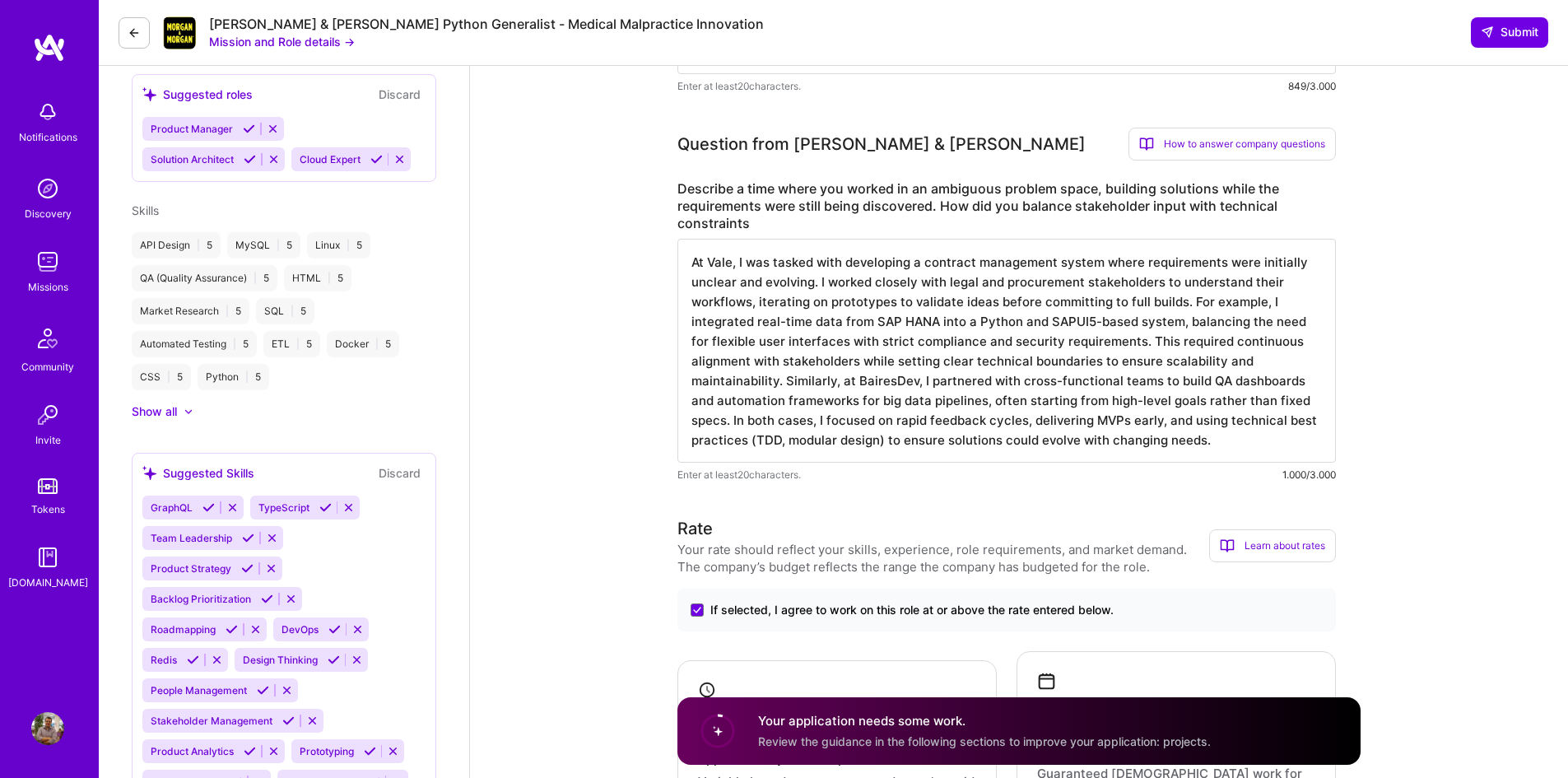
click at [771, 291] on textarea "At Vale, I was tasked with developing a contract management system where requir…" at bounding box center [1006, 351] width 658 height 224
drag, startPoint x: 740, startPoint y: 261, endPoint x: 1138, endPoint y: 335, distance: 404.8
click at [1138, 335] on textarea "At Vale, I was tasked with developing a contract management system where requir…" at bounding box center [1006, 351] width 658 height 224
click at [942, 378] on textarea "At Vale, I was tasked with developing a contract management system where requir…" at bounding box center [1006, 351] width 658 height 224
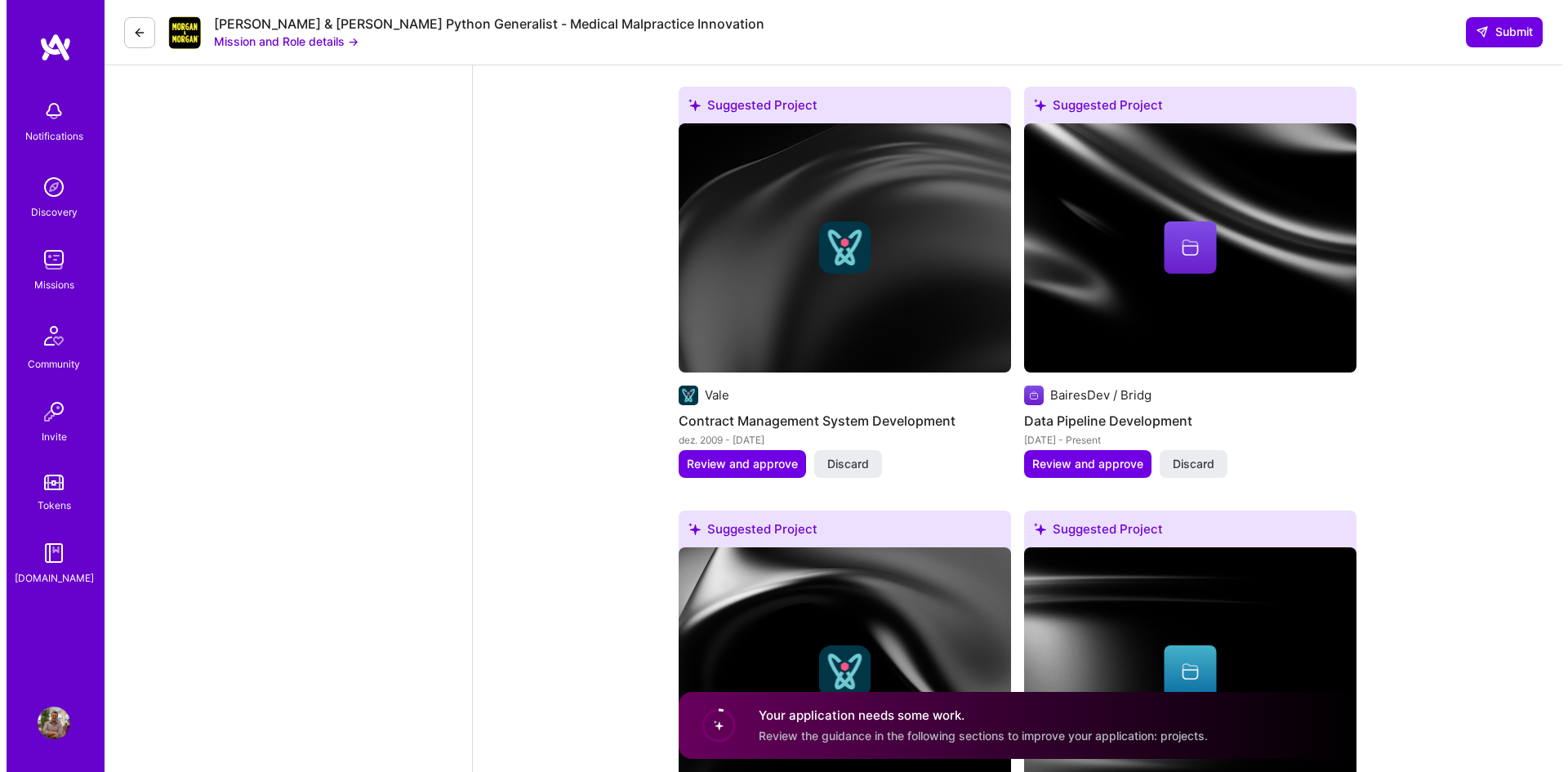
scroll to position [2171, 0]
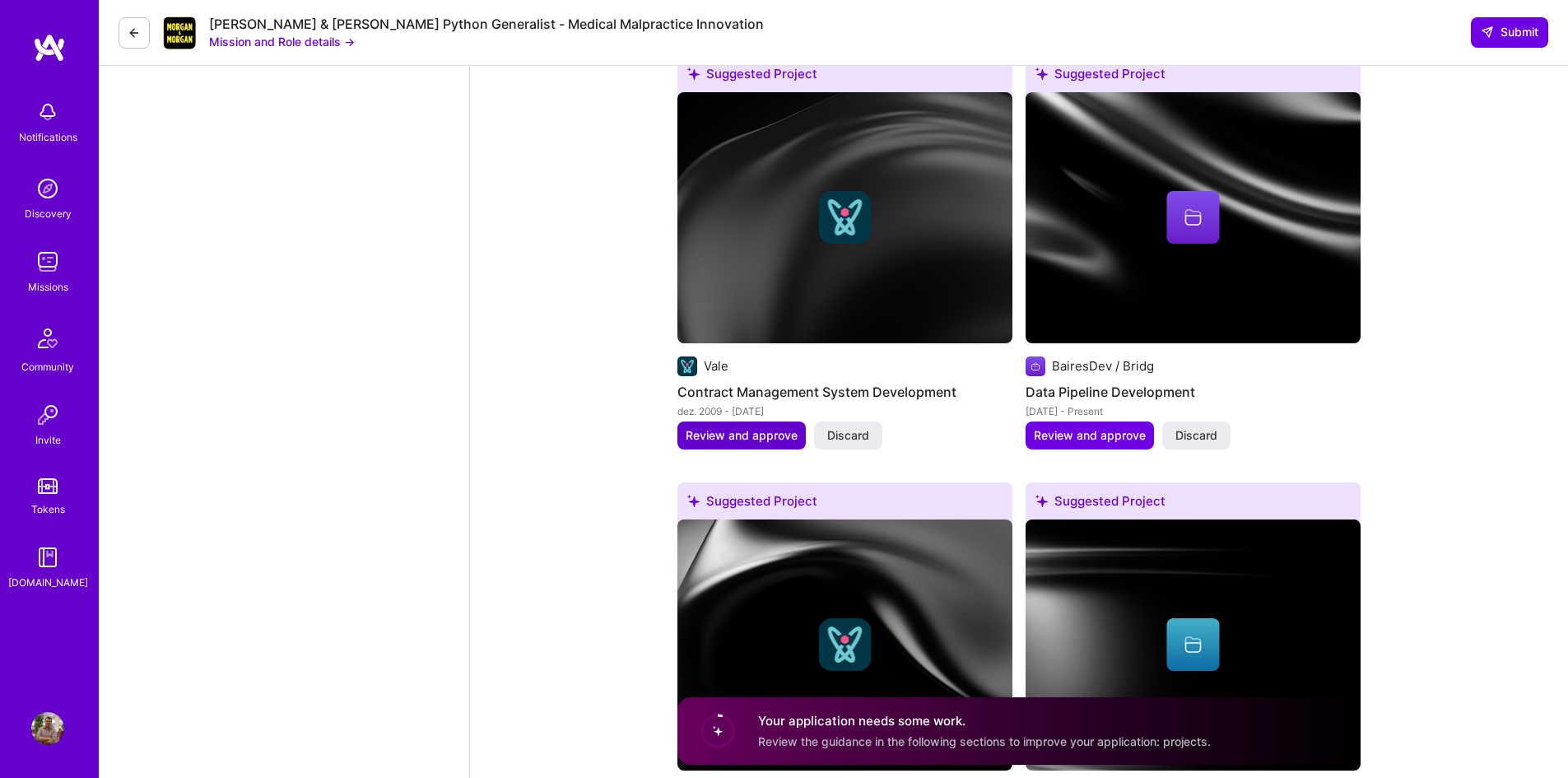
click at [756, 427] on span "Review and approve" at bounding box center [741, 435] width 112 height 17
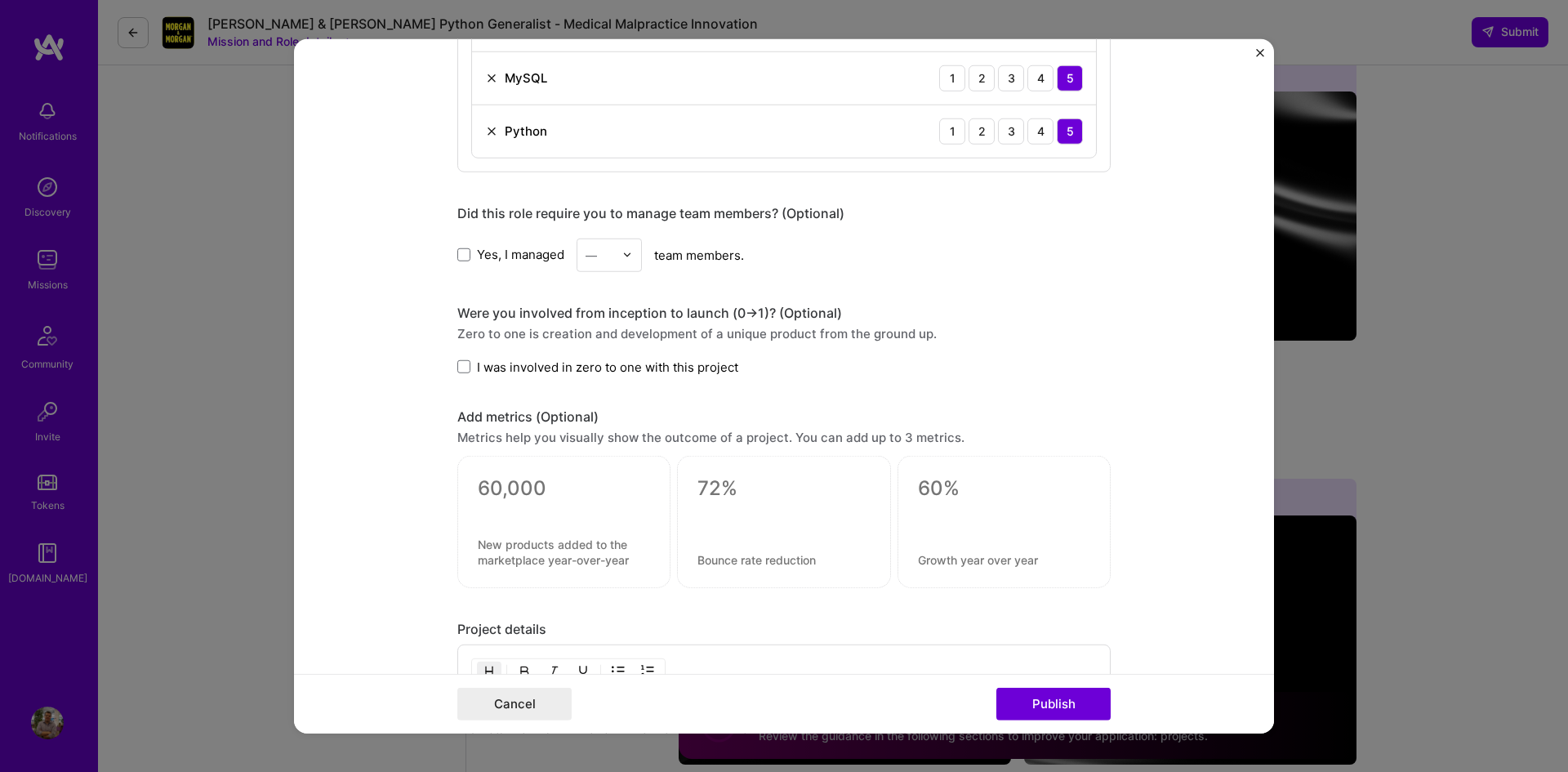
scroll to position [980, 0]
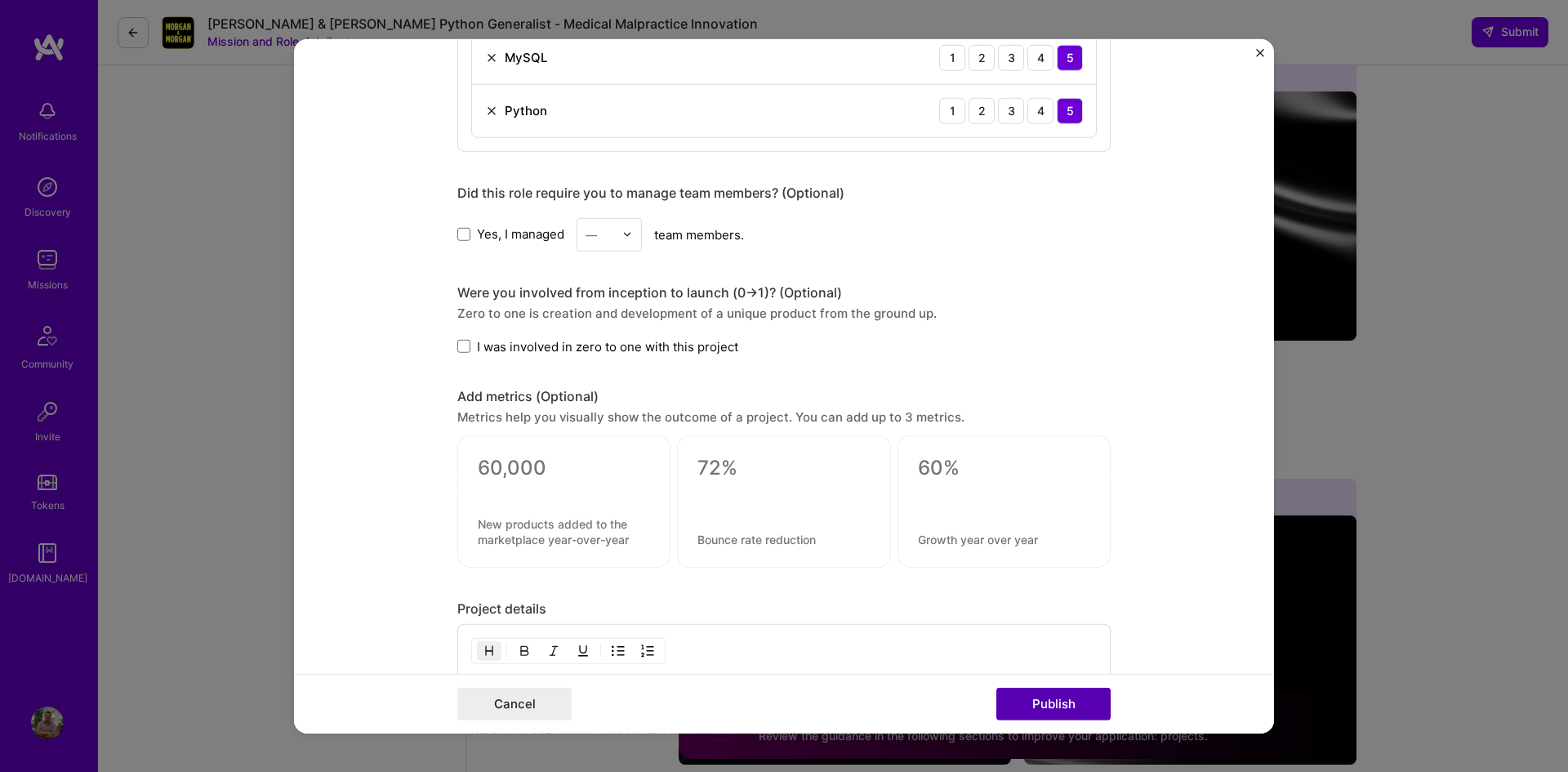
click at [1080, 702] on button "Publish" at bounding box center [1053, 704] width 114 height 33
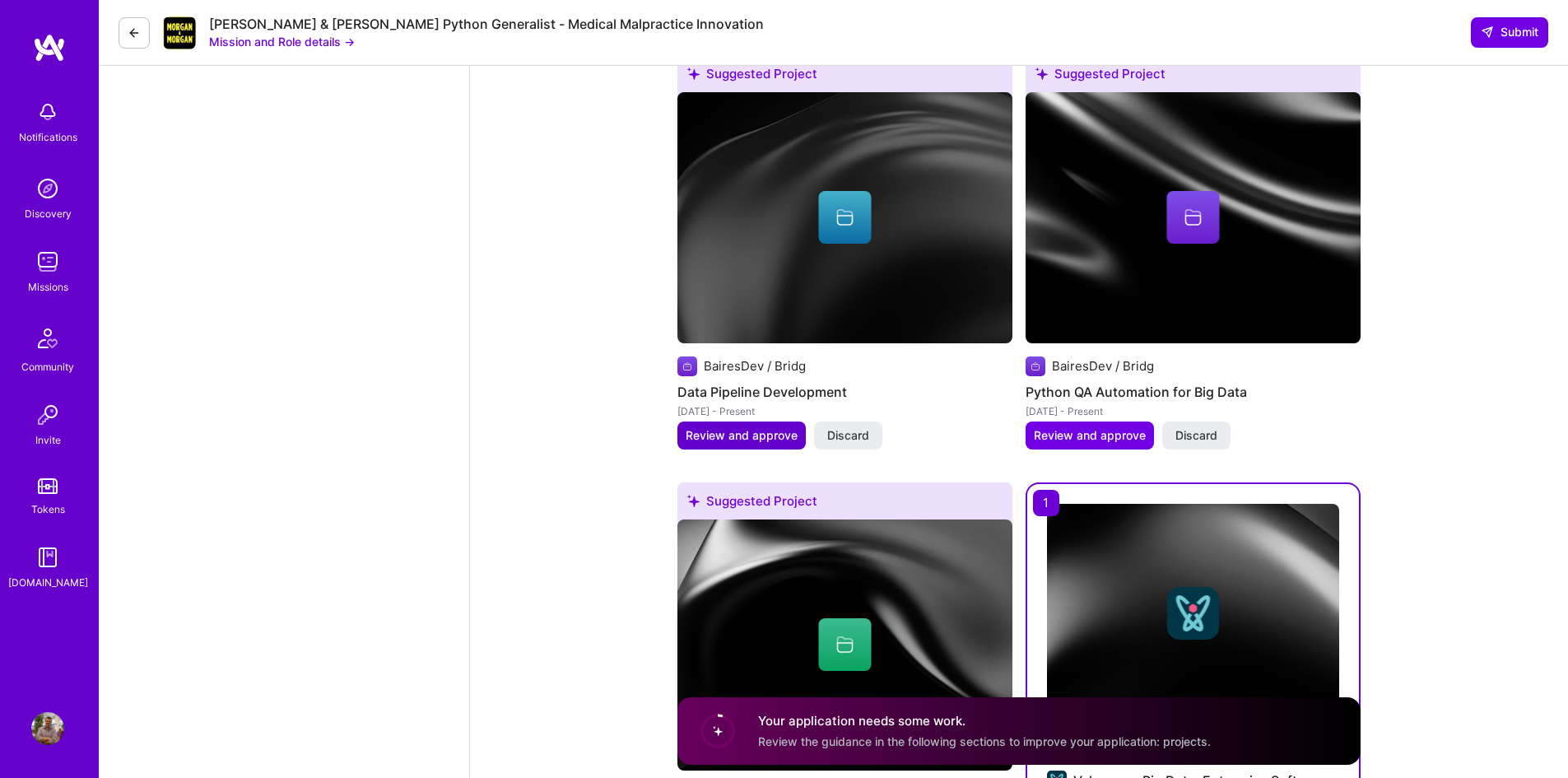
click at [768, 427] on span "Review and approve" at bounding box center [741, 435] width 112 height 17
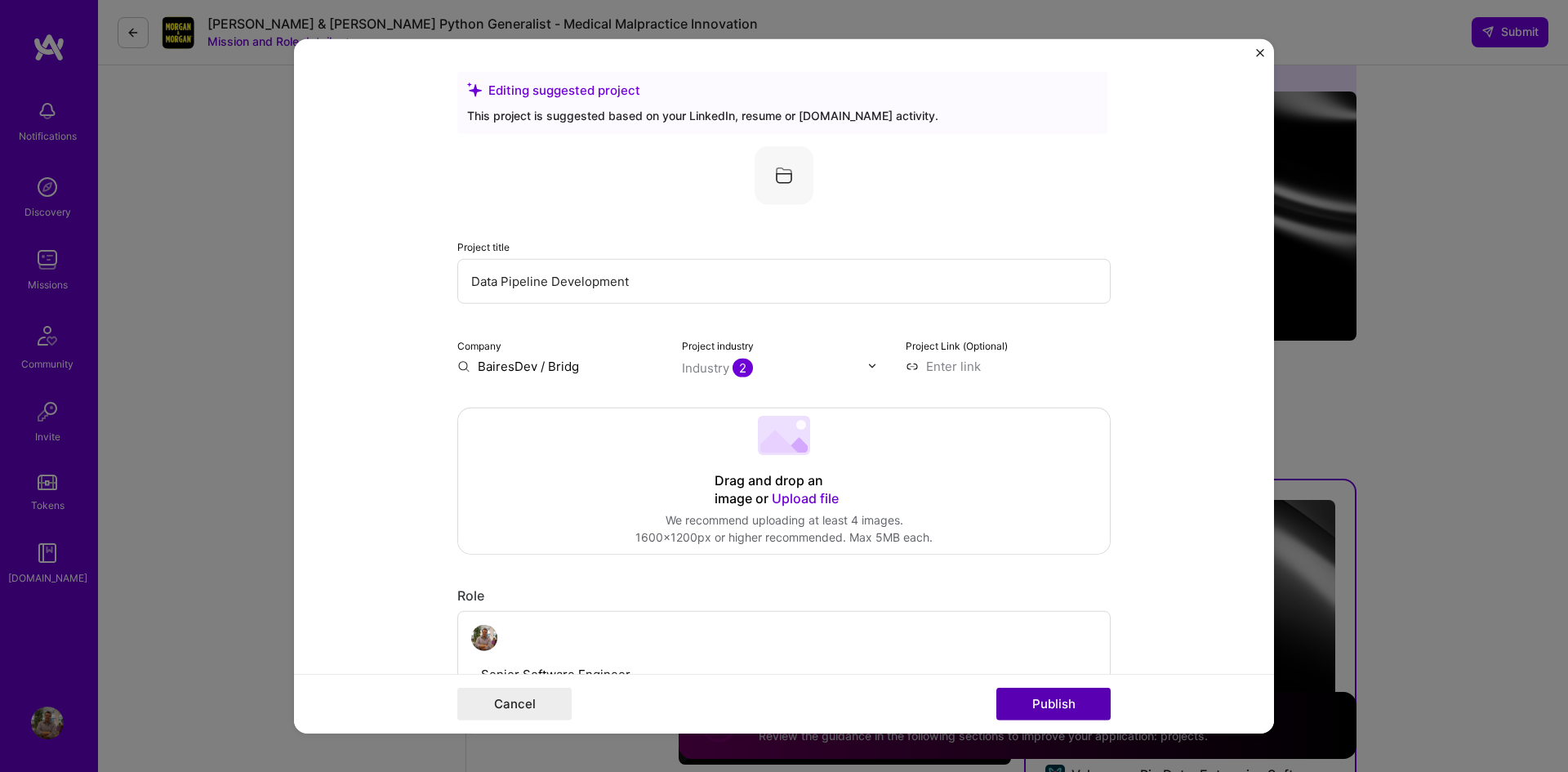
click at [1057, 705] on button "Publish" at bounding box center [1053, 704] width 114 height 33
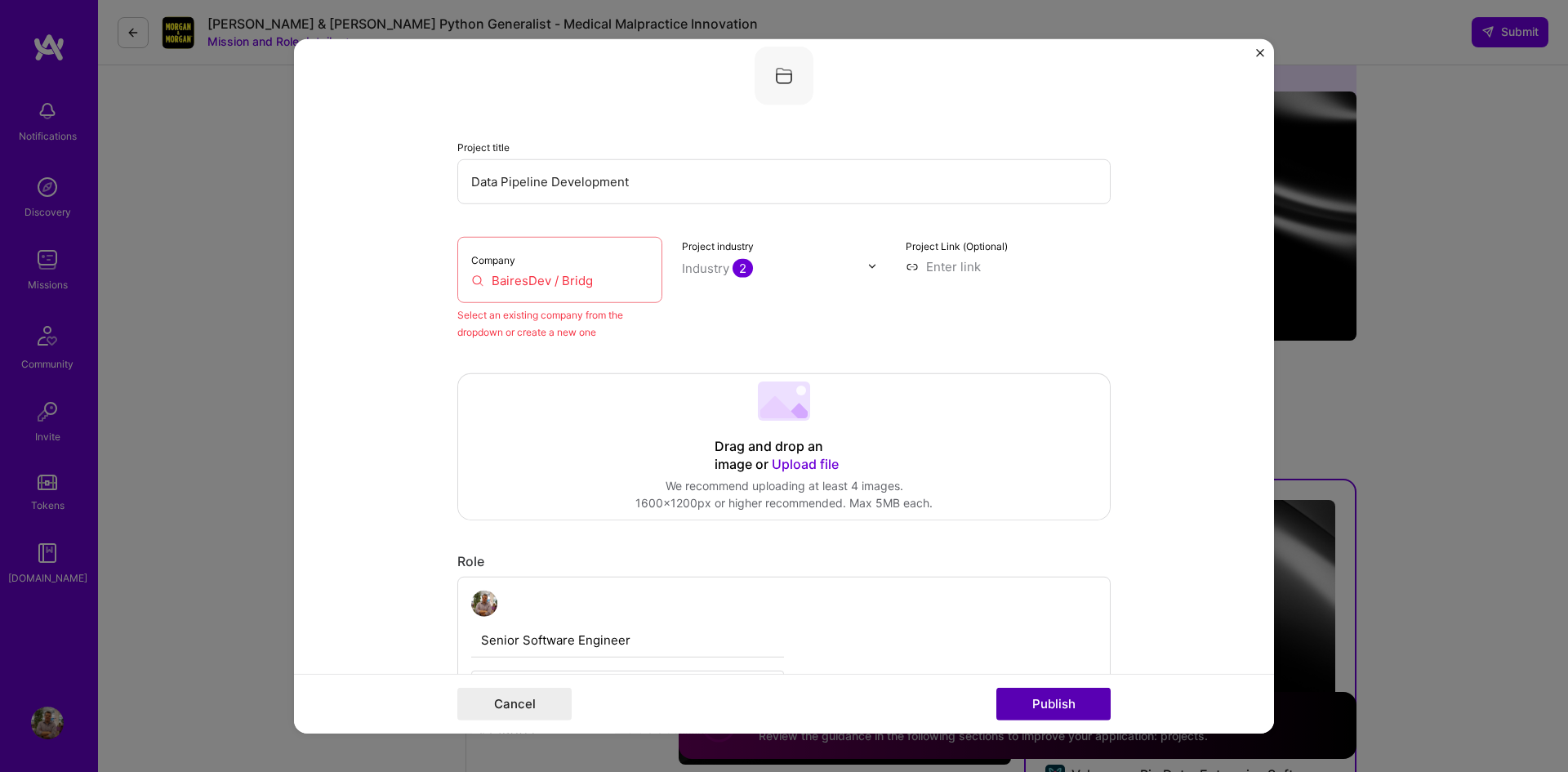
scroll to position [107, 0]
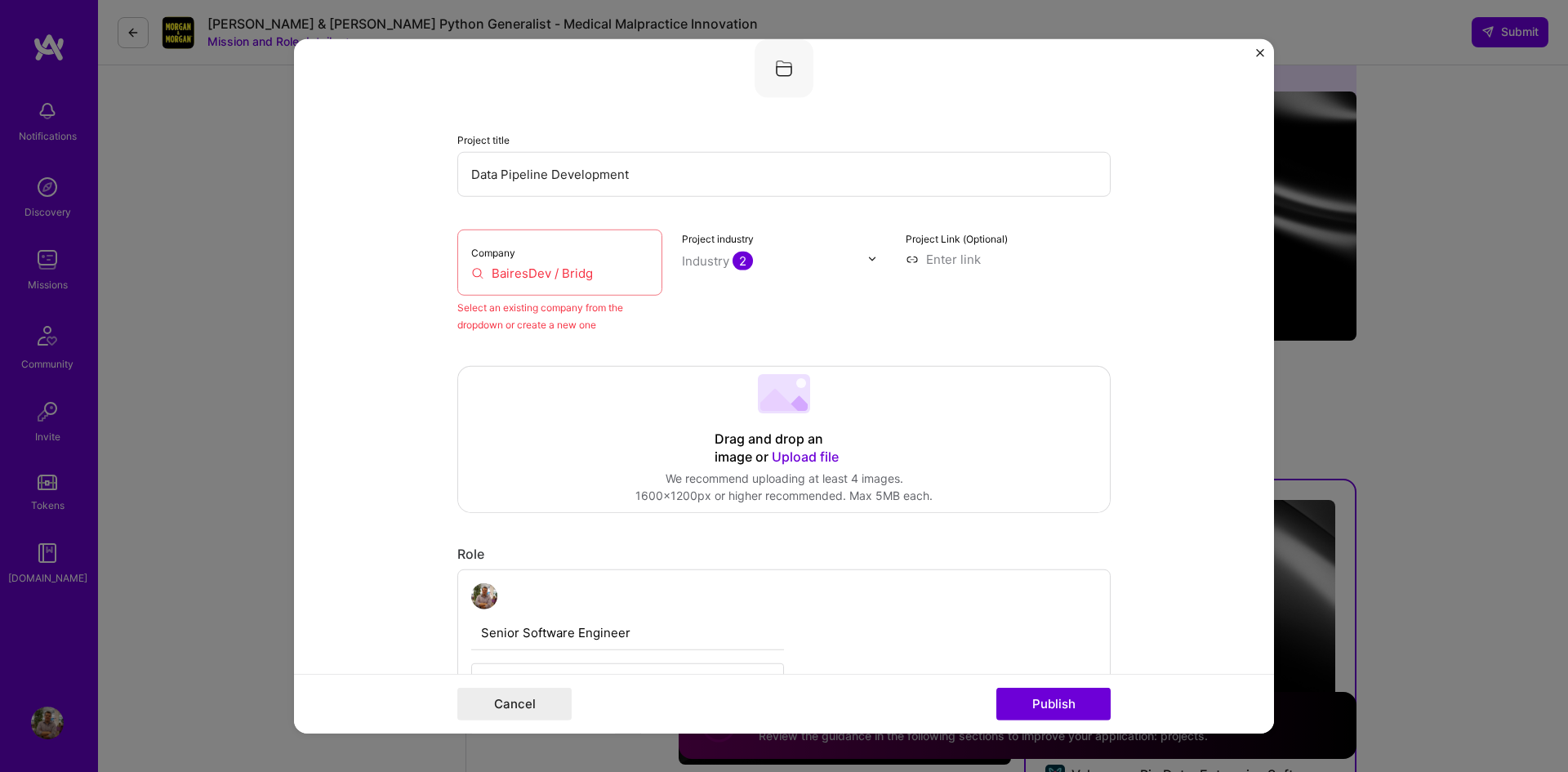
click at [547, 280] on input "BairesDev / Bridg" at bounding box center [559, 273] width 177 height 17
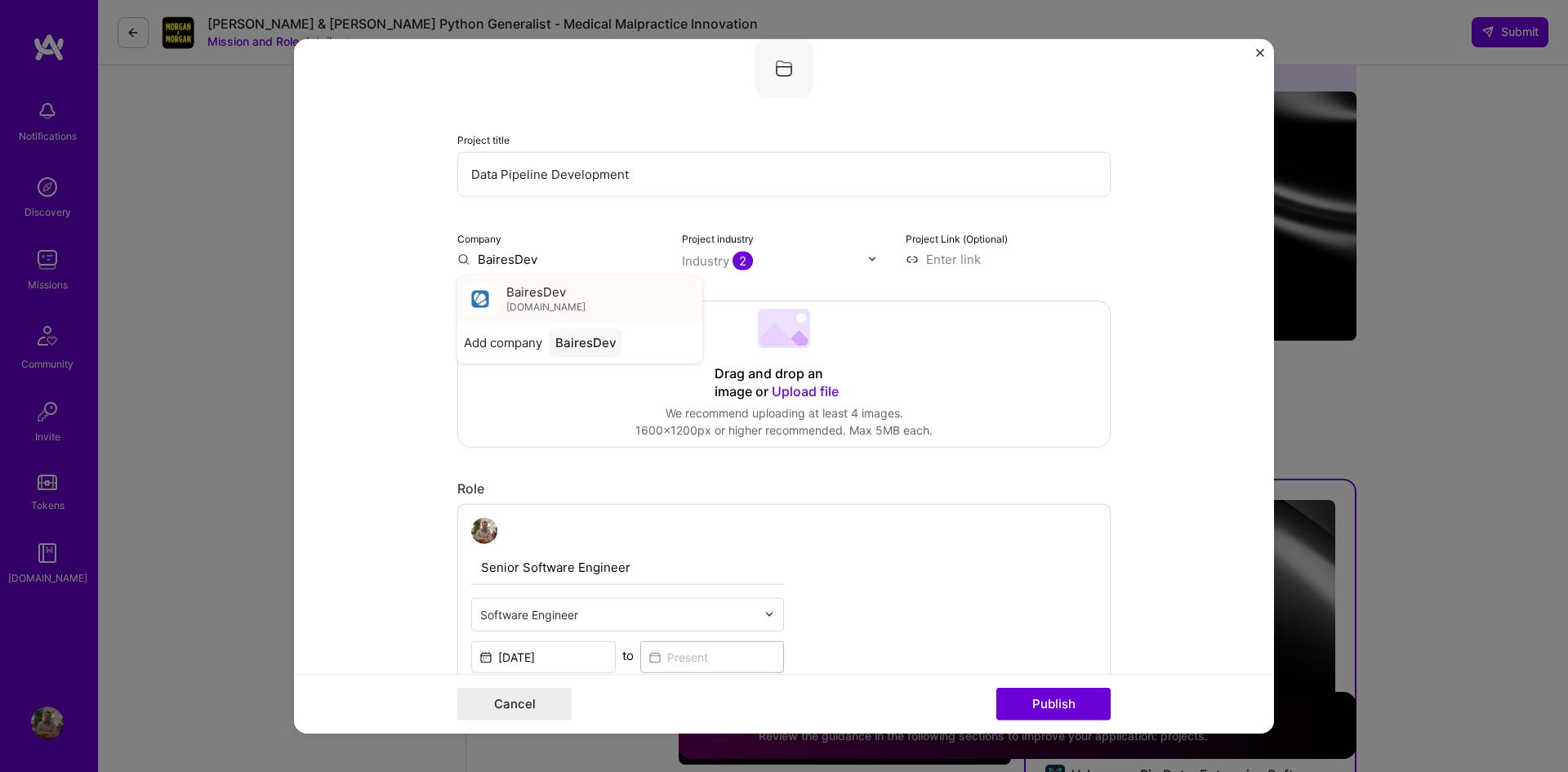
click at [577, 316] on div "BairesDev bairesdev.com" at bounding box center [579, 298] width 245 height 45
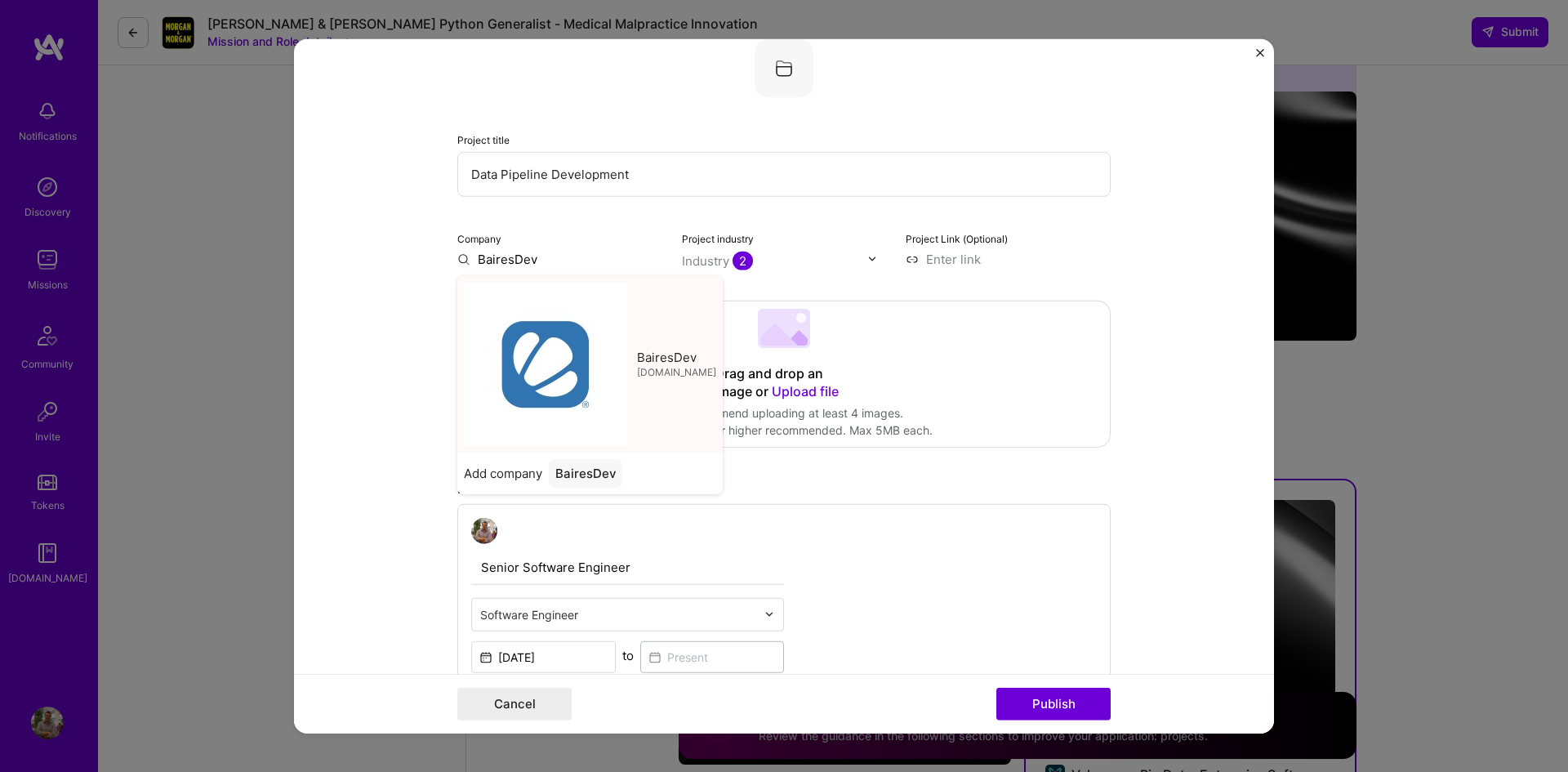
type input "BairesDev"
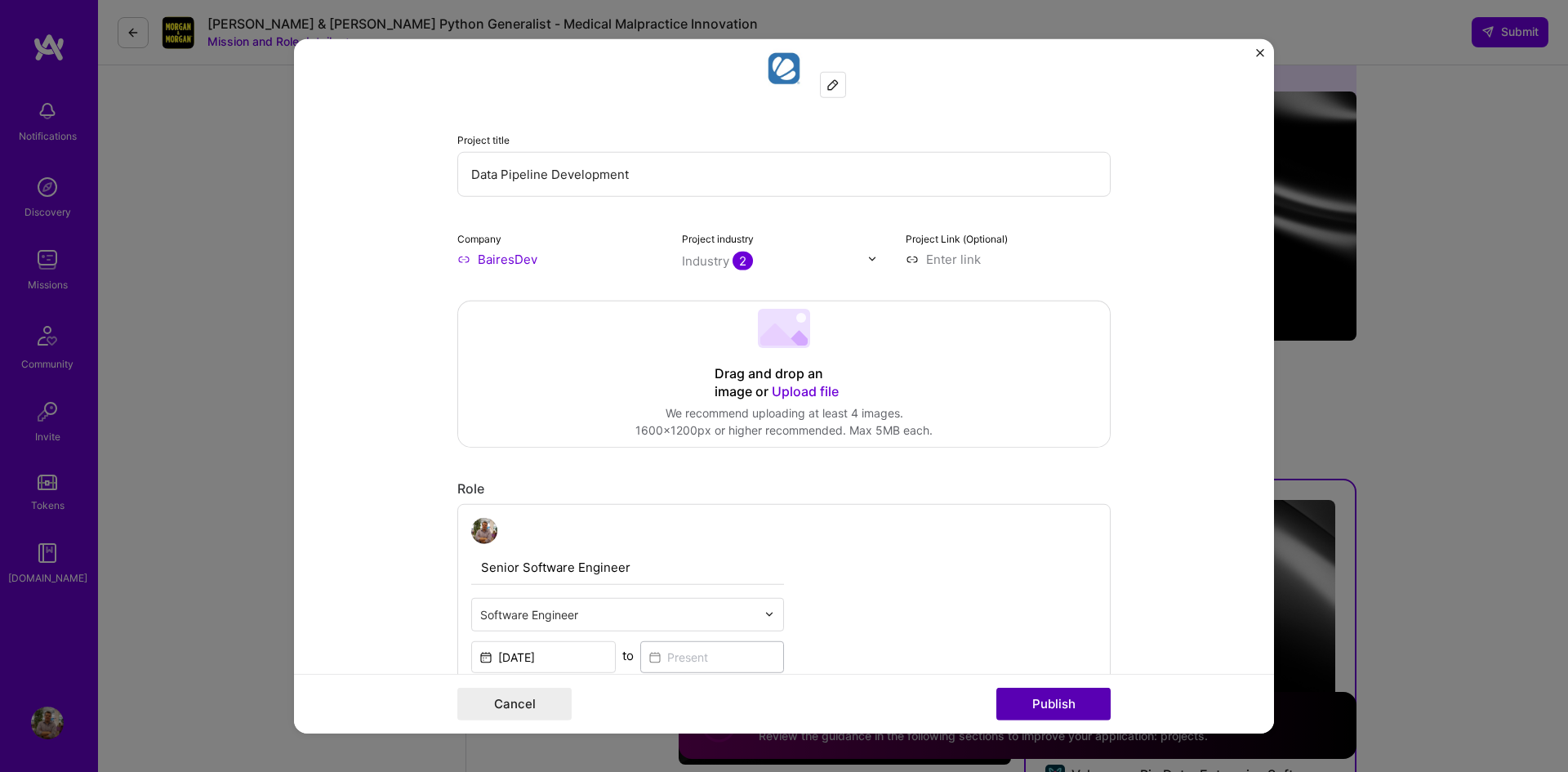
click at [1080, 696] on button "Publish" at bounding box center [1053, 704] width 114 height 33
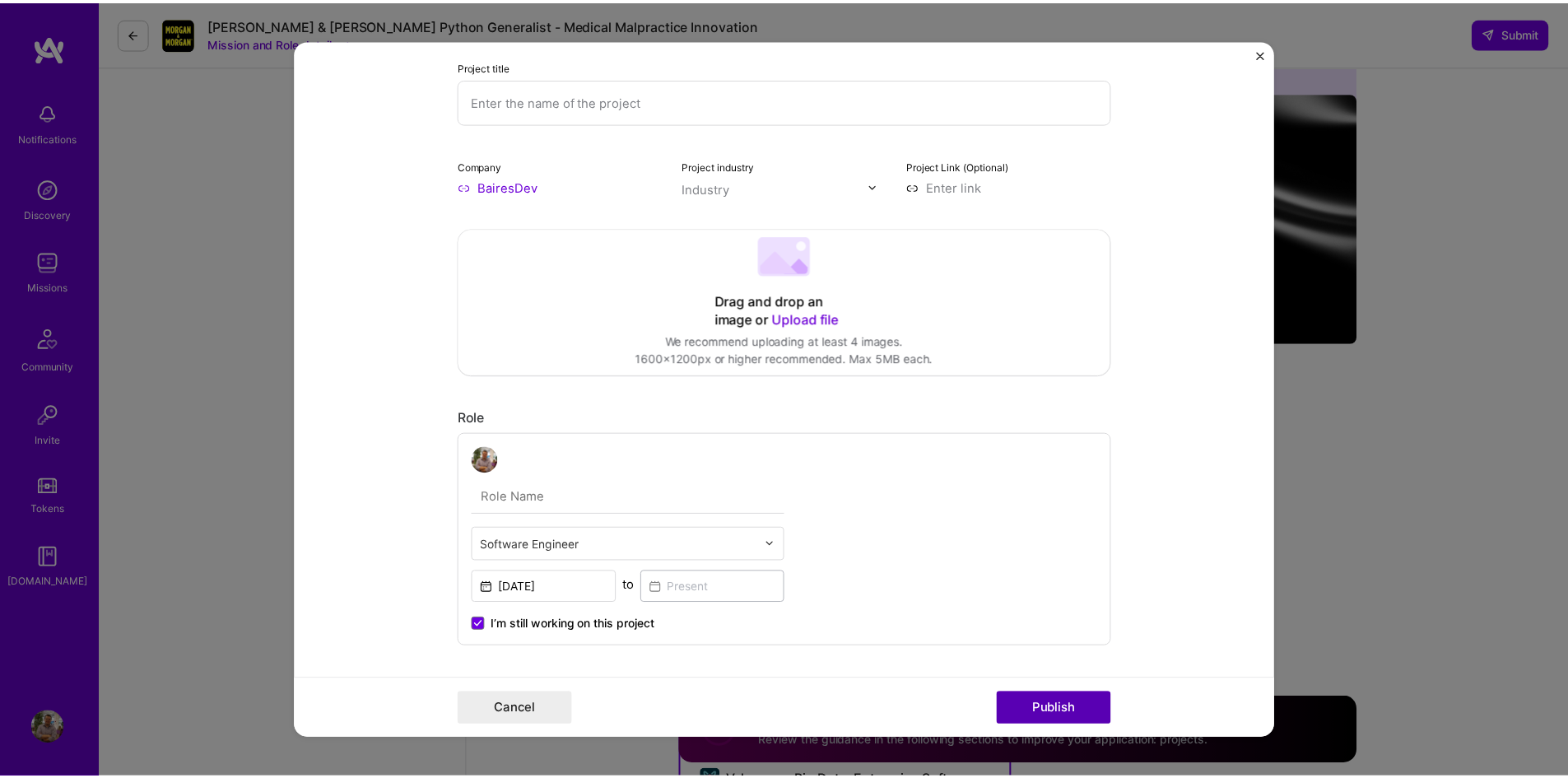
scroll to position [33, 0]
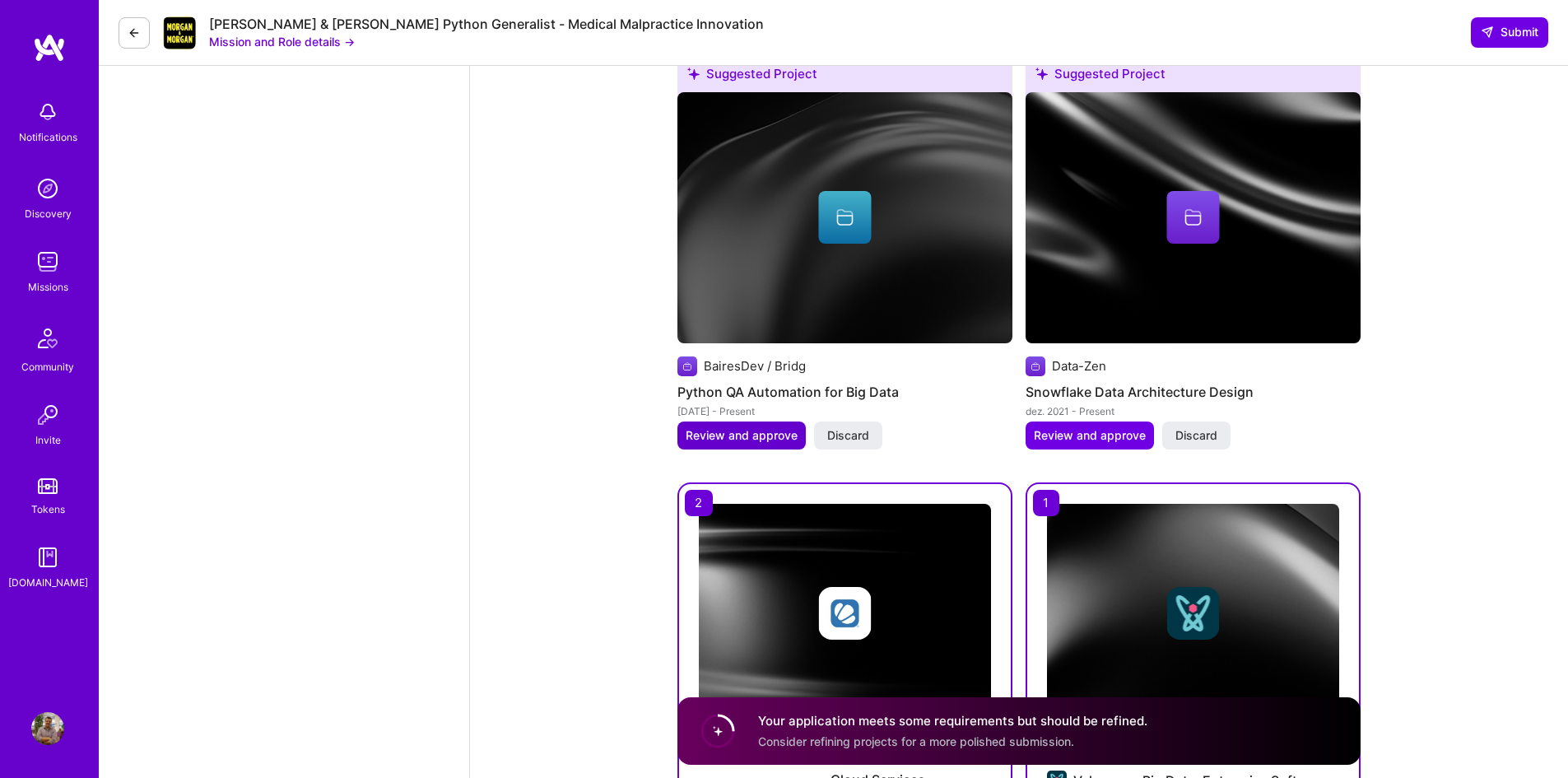
click at [743, 427] on span "Review and approve" at bounding box center [741, 435] width 112 height 17
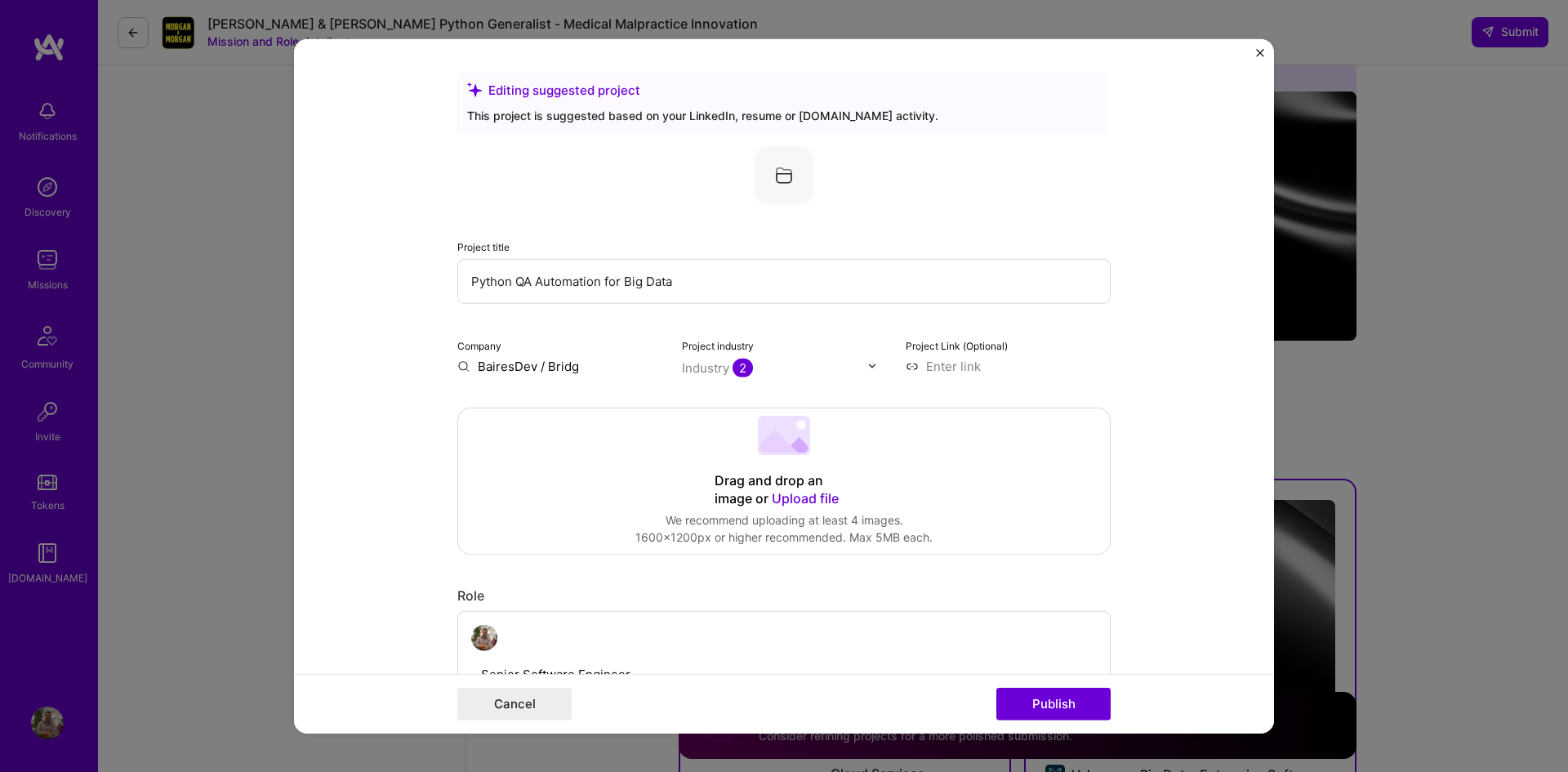
click at [582, 359] on input "BairesDev / Bridg" at bounding box center [560, 366] width 205 height 17
type input "BairesDev"
click at [535, 391] on span "BairesDev" at bounding box center [536, 400] width 60 height 17
click at [1076, 706] on button "Publish" at bounding box center [1053, 704] width 114 height 33
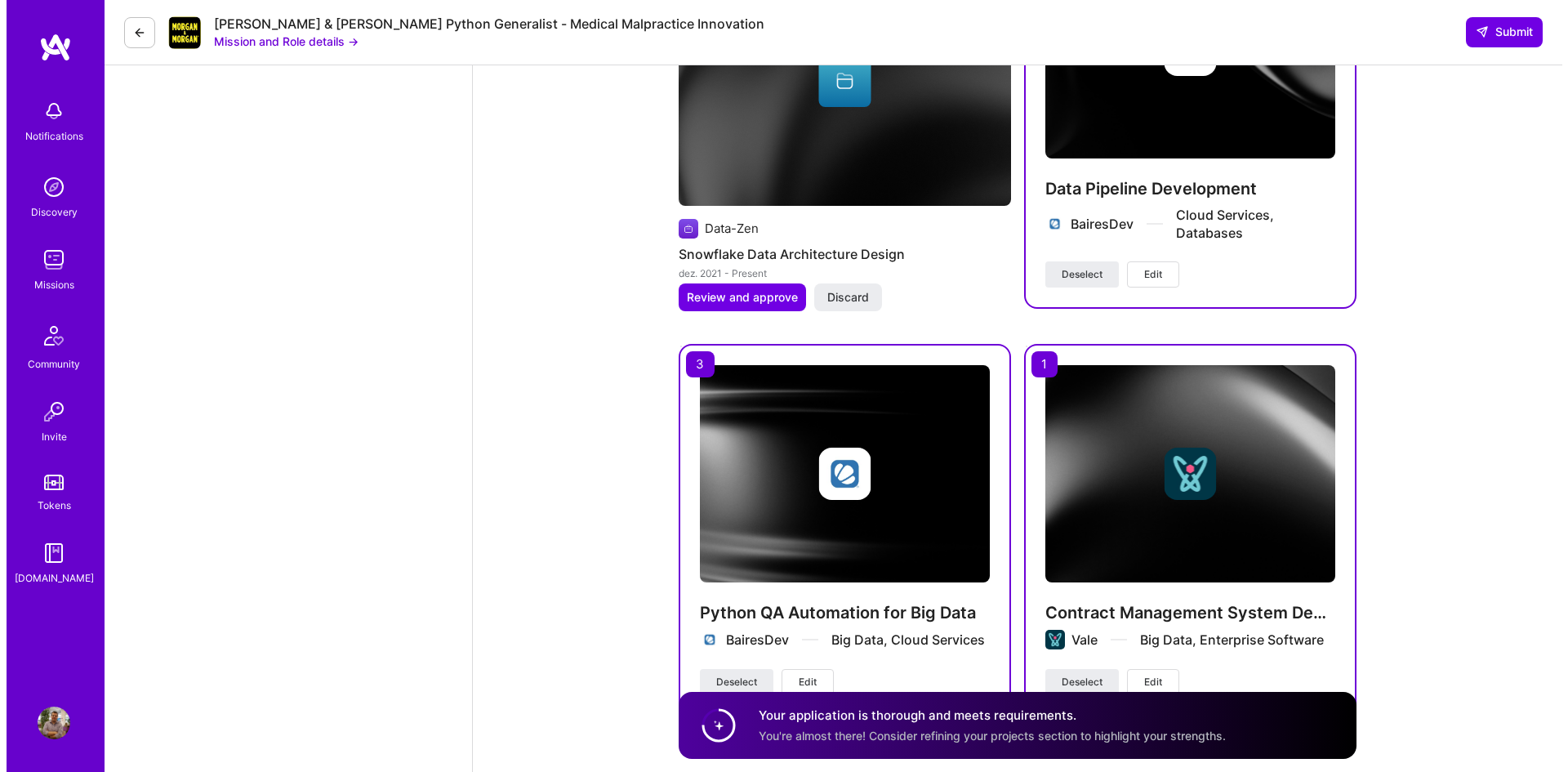
scroll to position [2334, 0]
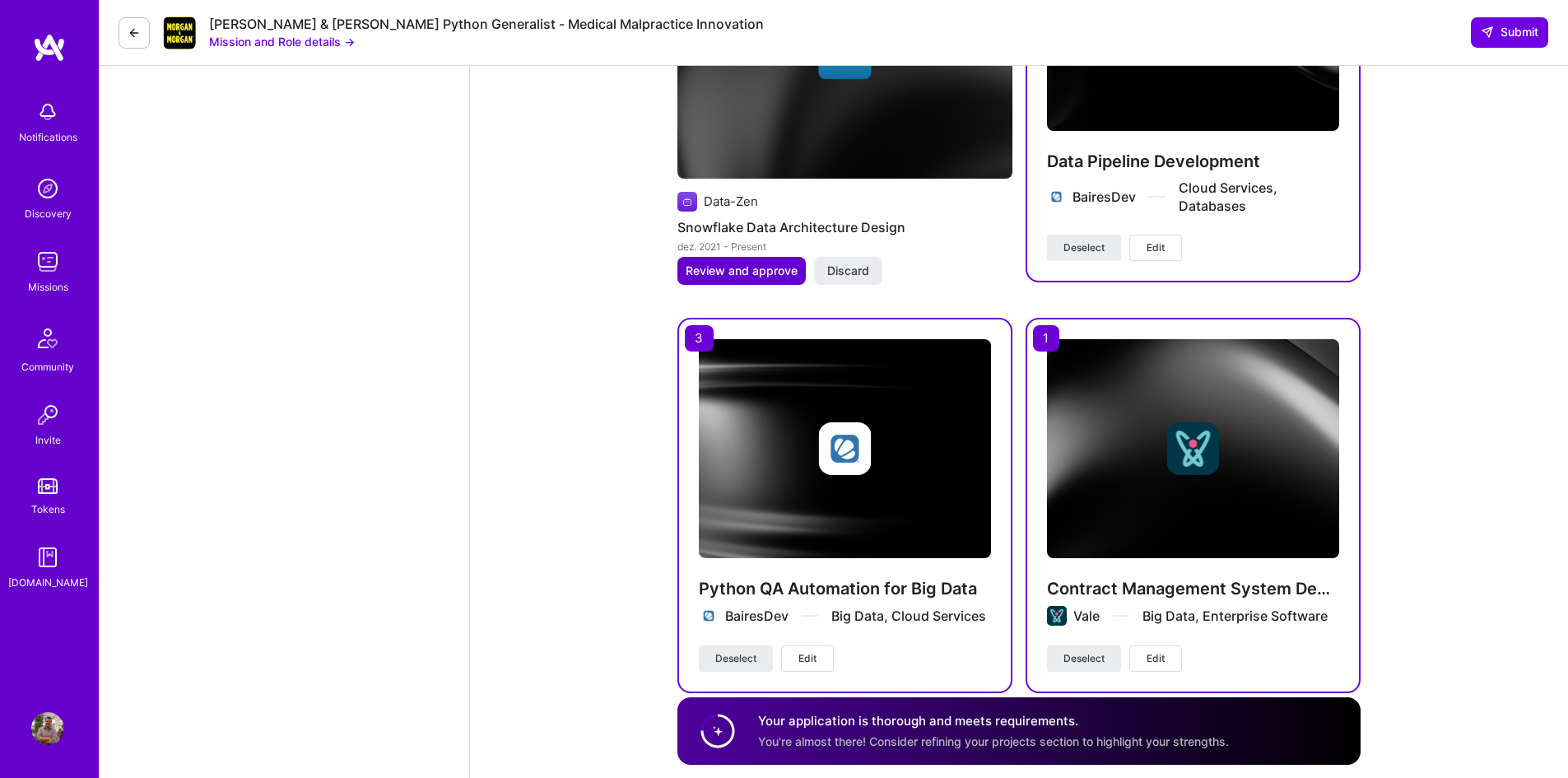
click at [717, 262] on span "Review and approve" at bounding box center [741, 270] width 112 height 17
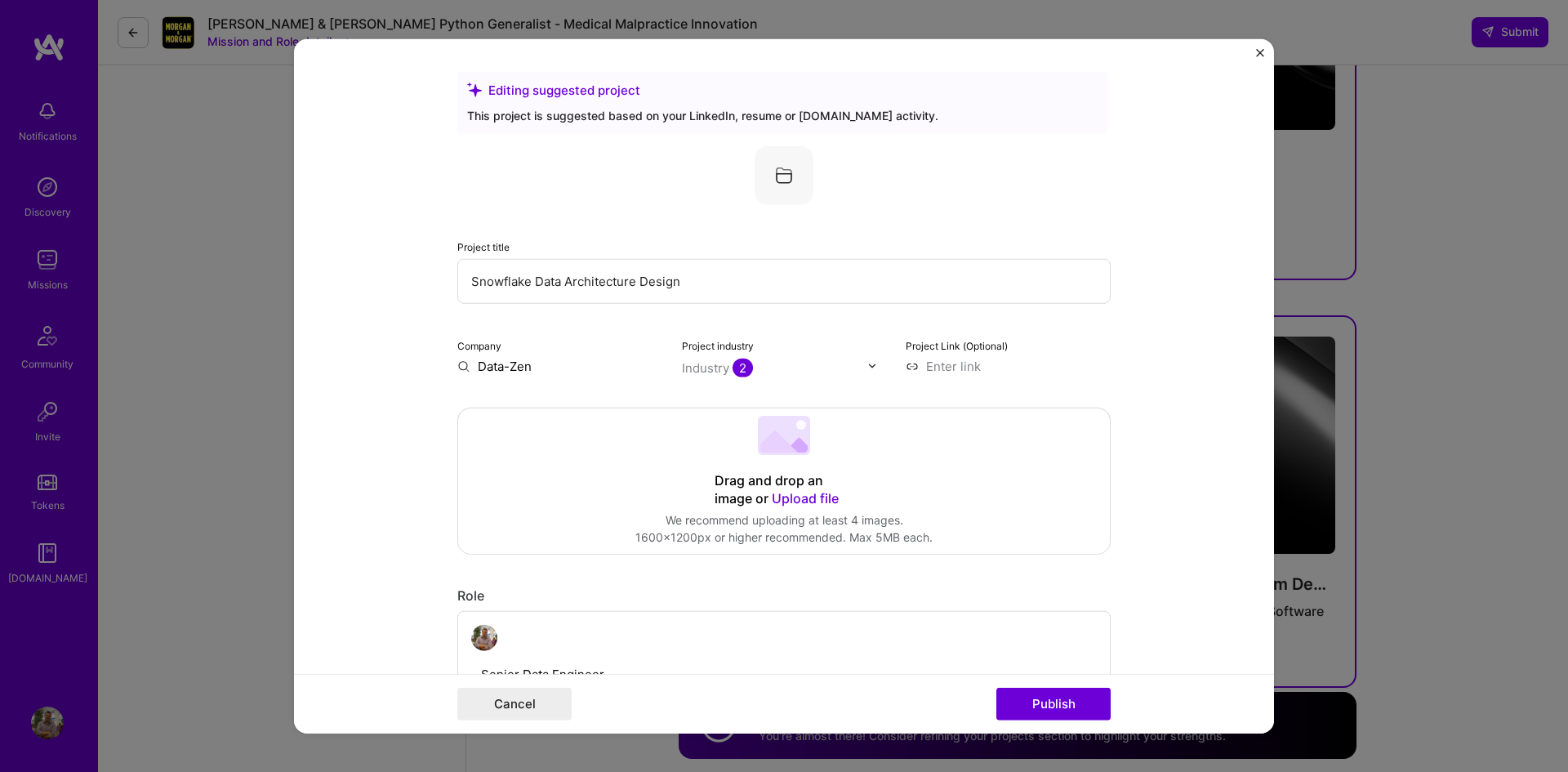
click at [523, 366] on input "Data-Zen" at bounding box center [560, 366] width 205 height 17
click at [1079, 702] on button "Publish" at bounding box center [1053, 704] width 114 height 33
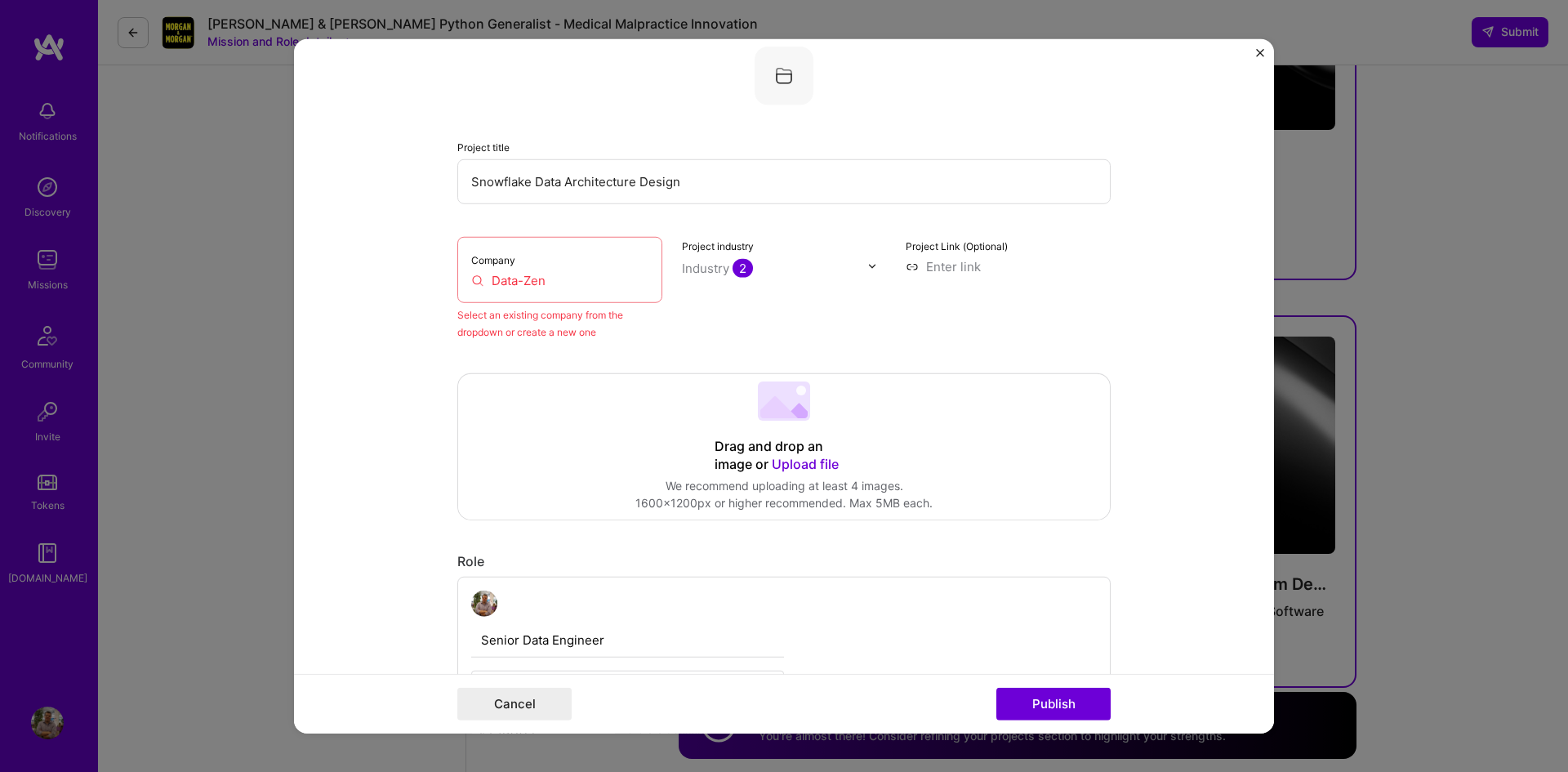
scroll to position [107, 0]
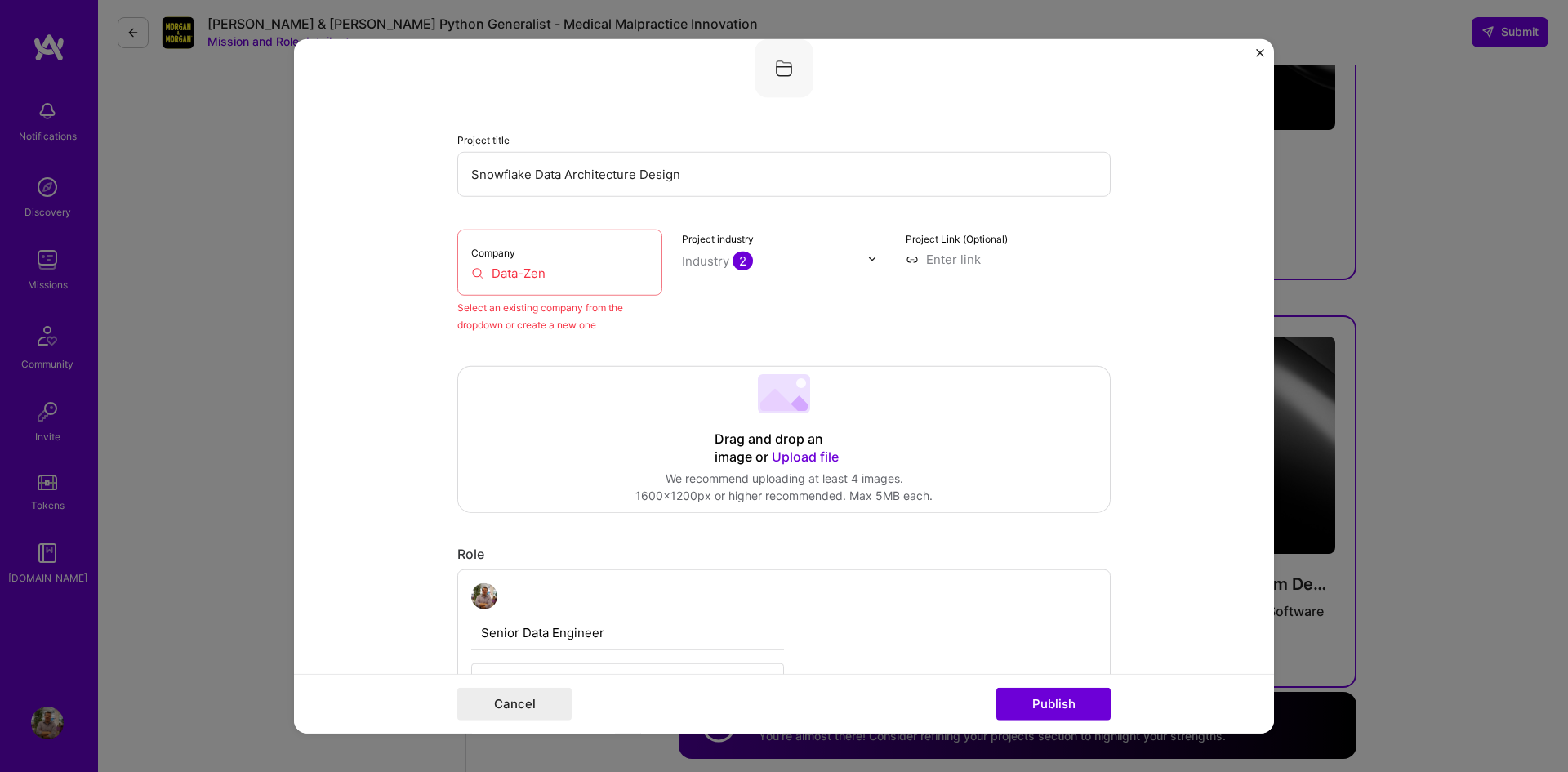
click at [567, 268] on input "Data-Zen" at bounding box center [559, 273] width 177 height 17
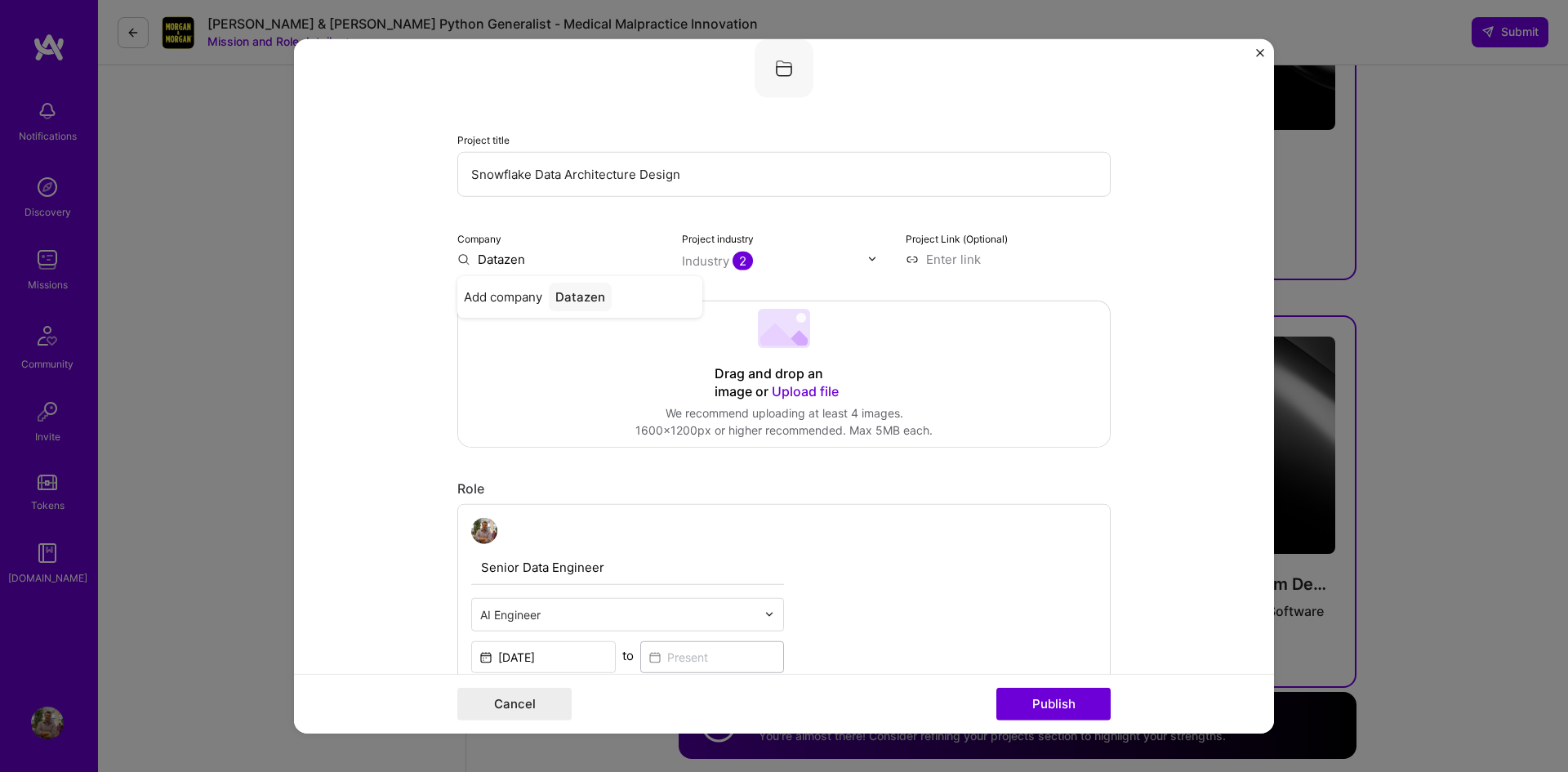
click at [495, 258] on input "Datazen" at bounding box center [560, 258] width 205 height 17
type input "Data-zen"
click at [578, 297] on div "Data-zen" at bounding box center [617, 304] width 159 height 45
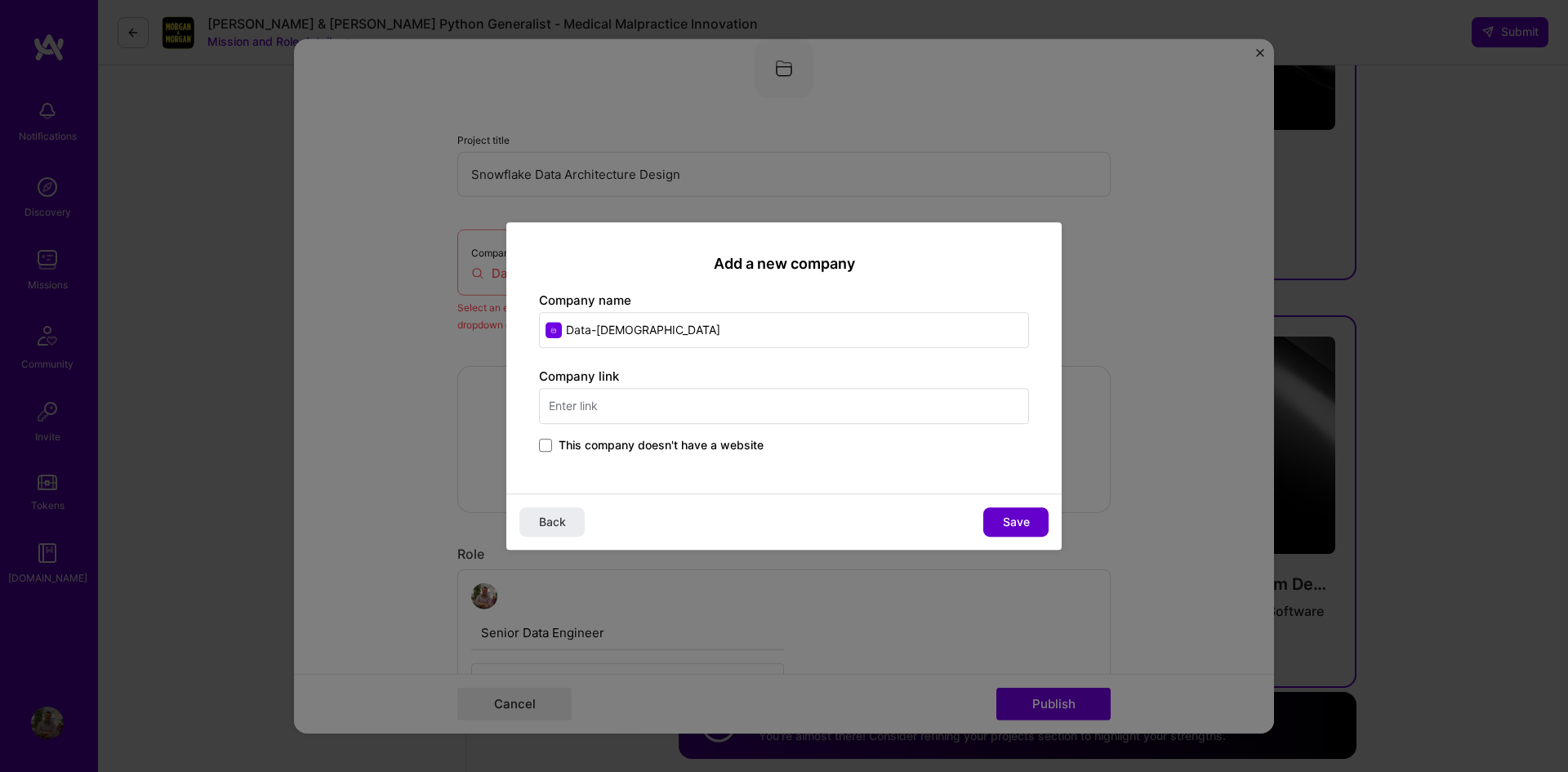
click at [1030, 522] on button "Save" at bounding box center [1017, 521] width 66 height 29
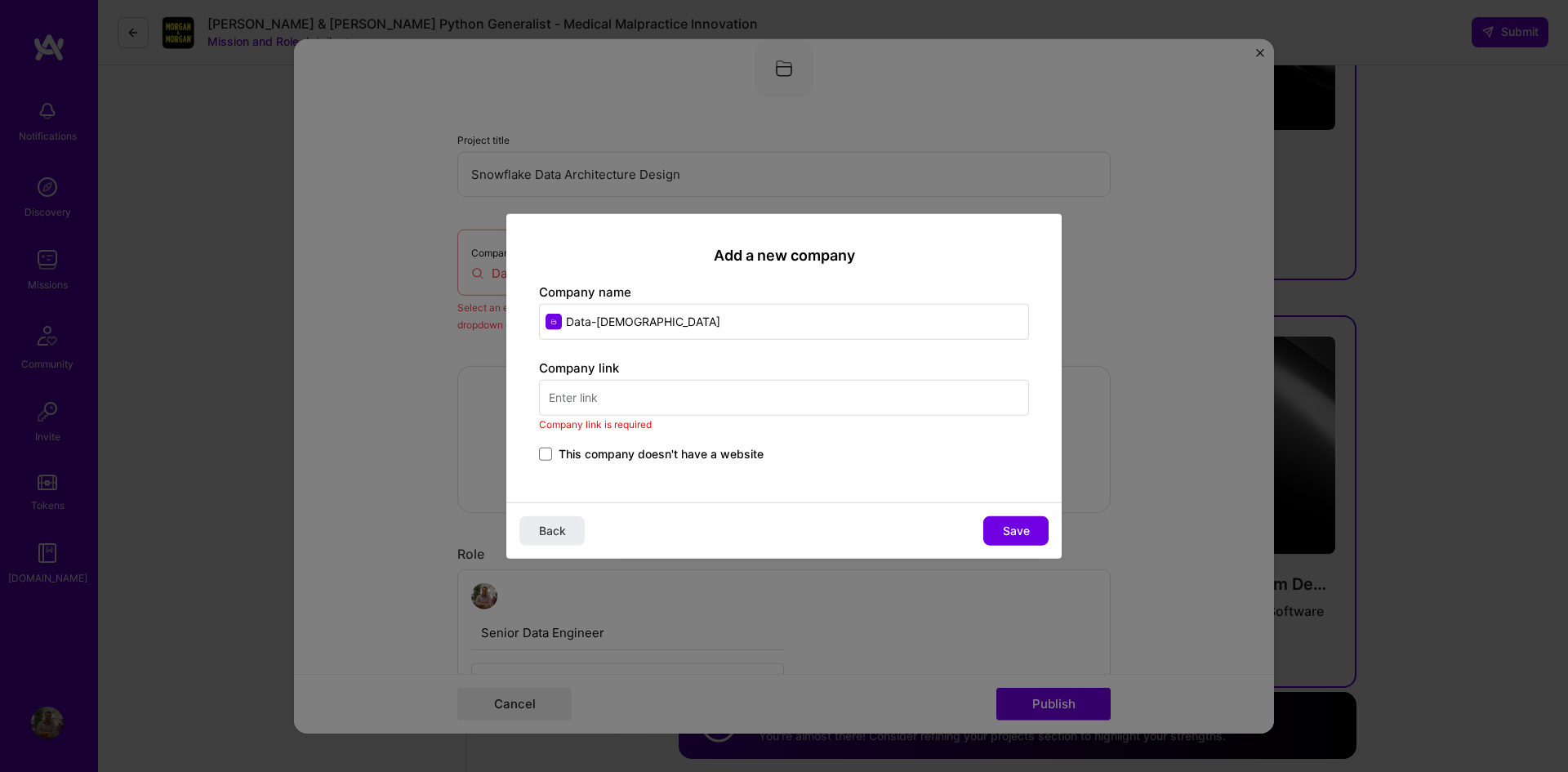
click at [639, 396] on input "text" at bounding box center [784, 398] width 490 height 36
click at [669, 460] on span "This company doesn't have a website" at bounding box center [662, 454] width 205 height 16
click at [0, 0] on input "This company doesn't have a website" at bounding box center [0, 0] width 0 height 0
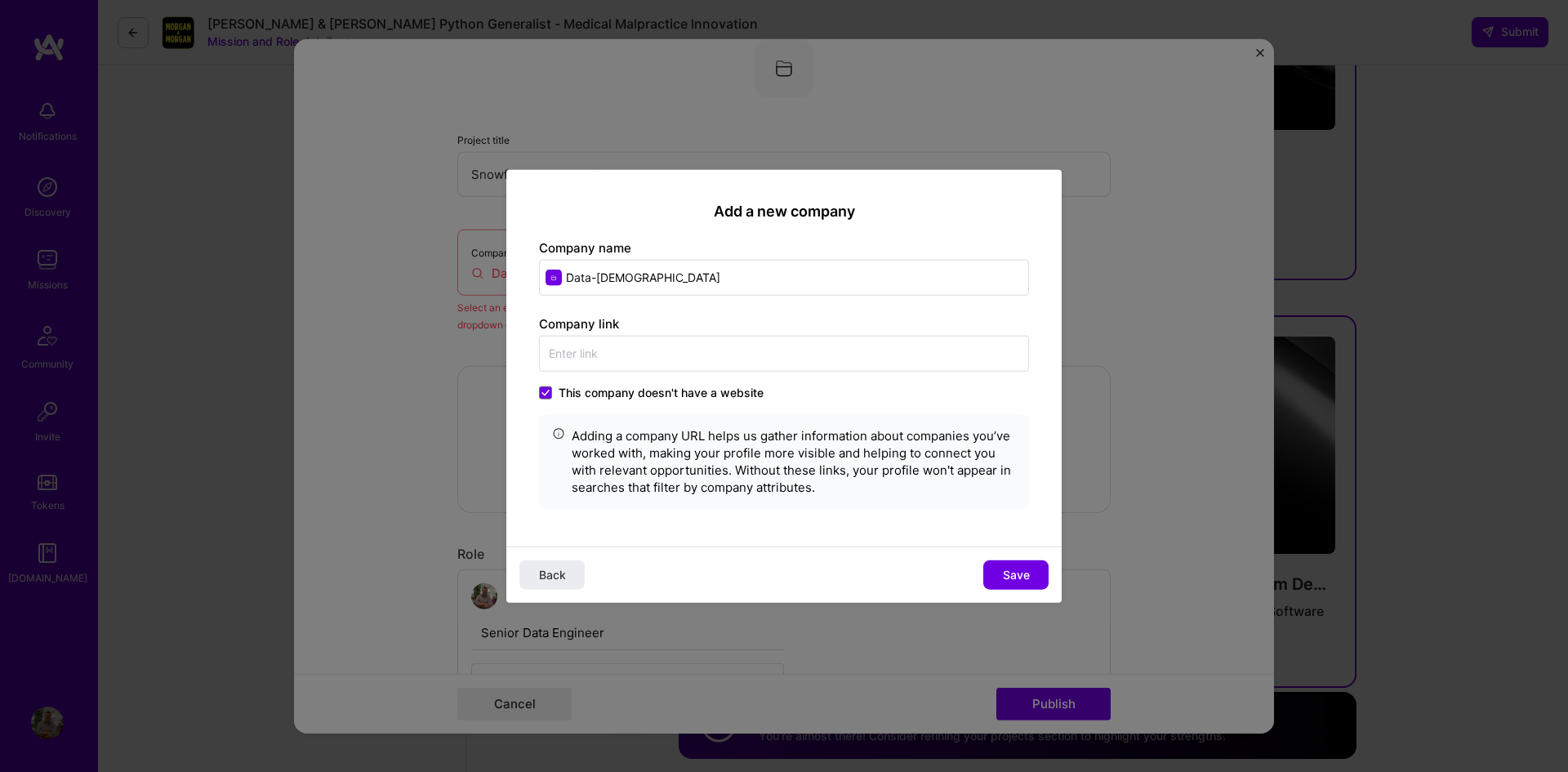
click at [648, 331] on div "Company link This company doesn't have a website Adding a company URL helps us …" at bounding box center [784, 412] width 490 height 193
drag, startPoint x: 600, startPoint y: 388, endPoint x: 598, endPoint y: 360, distance: 28.1
click at [600, 385] on span "This company doesn't have a website" at bounding box center [662, 393] width 205 height 16
click at [0, 0] on input "This company doesn't have a website" at bounding box center [0, 0] width 0 height 0
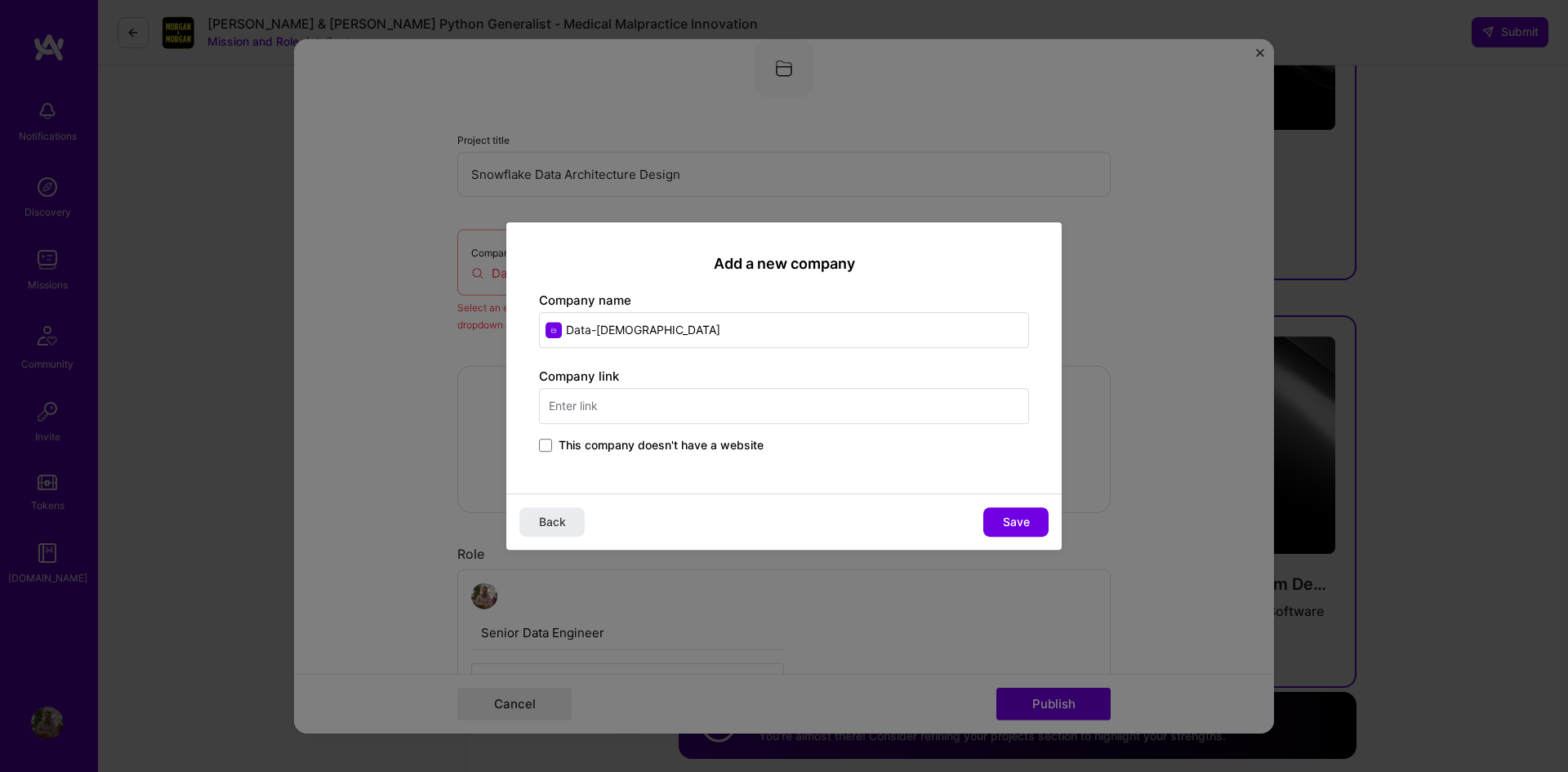
click at [590, 397] on input "text" at bounding box center [784, 405] width 490 height 36
paste input "https://data-zen.com/"
type input "https://data-zen.com/"
click at [1021, 527] on span "Save" at bounding box center [1017, 521] width 27 height 16
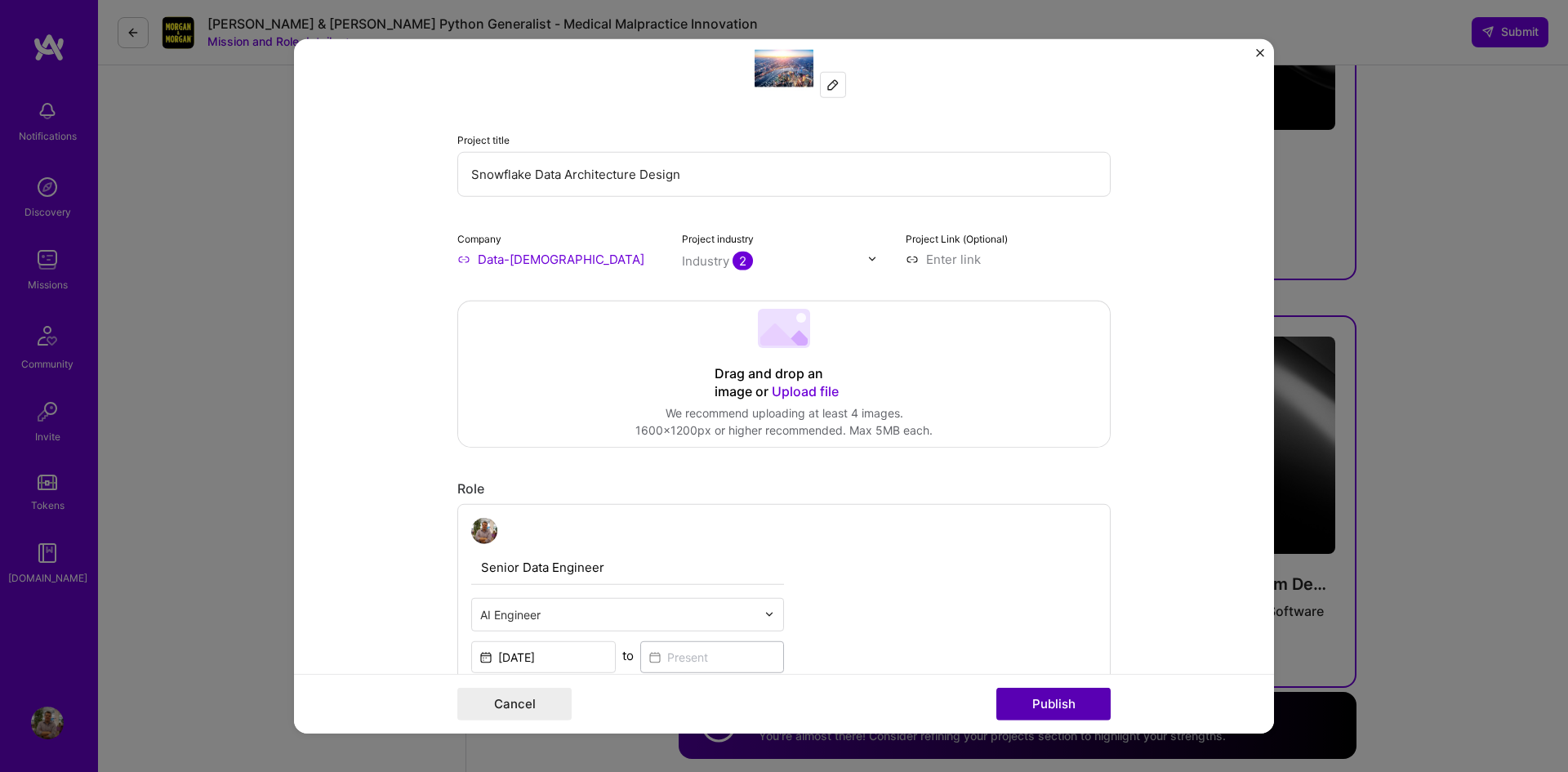
click at [1053, 702] on button "Publish" at bounding box center [1053, 704] width 114 height 33
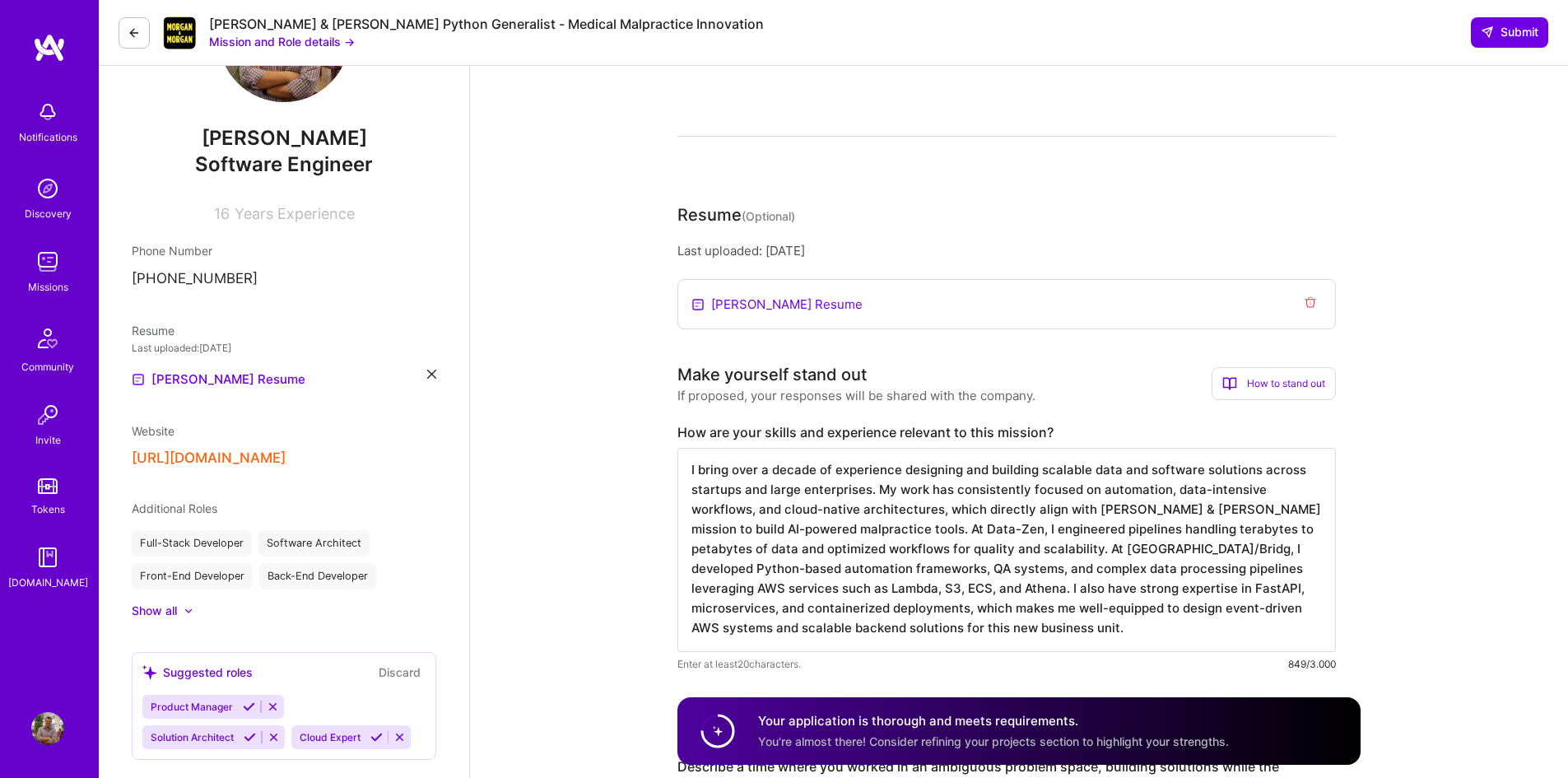
scroll to position [0, 0]
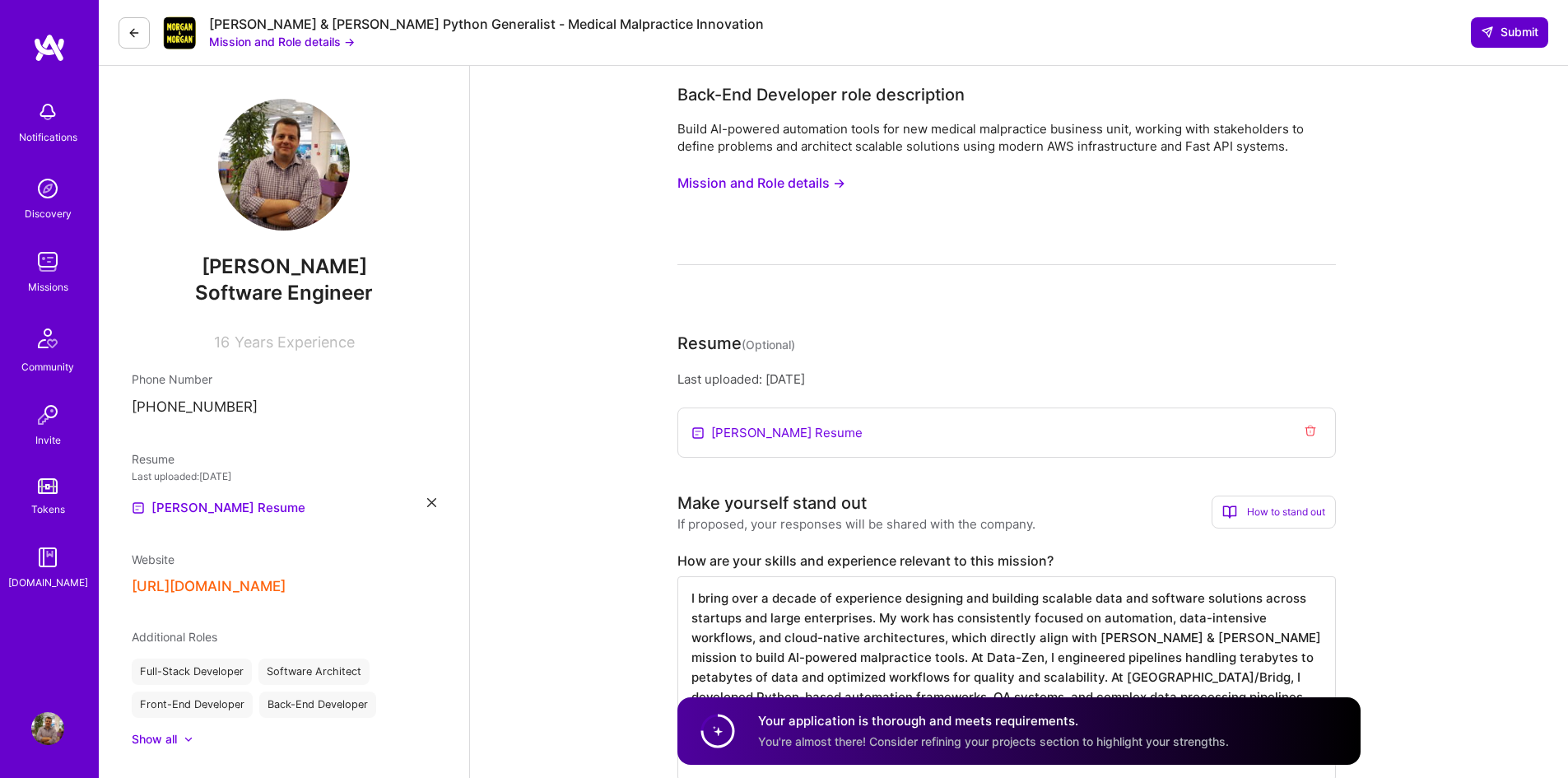
click at [1498, 35] on span "Submit" at bounding box center [1509, 31] width 58 height 17
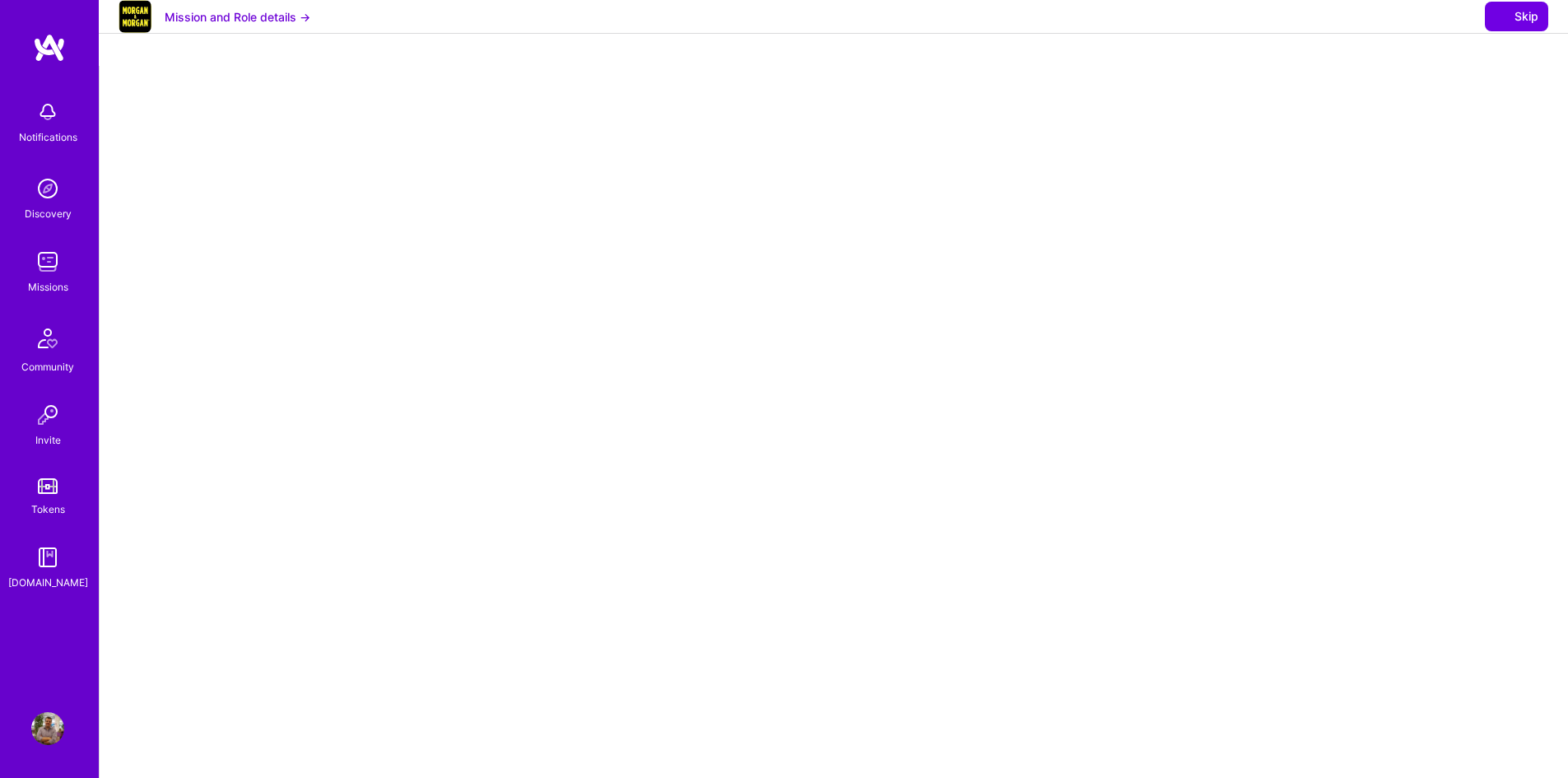
select select "BR"
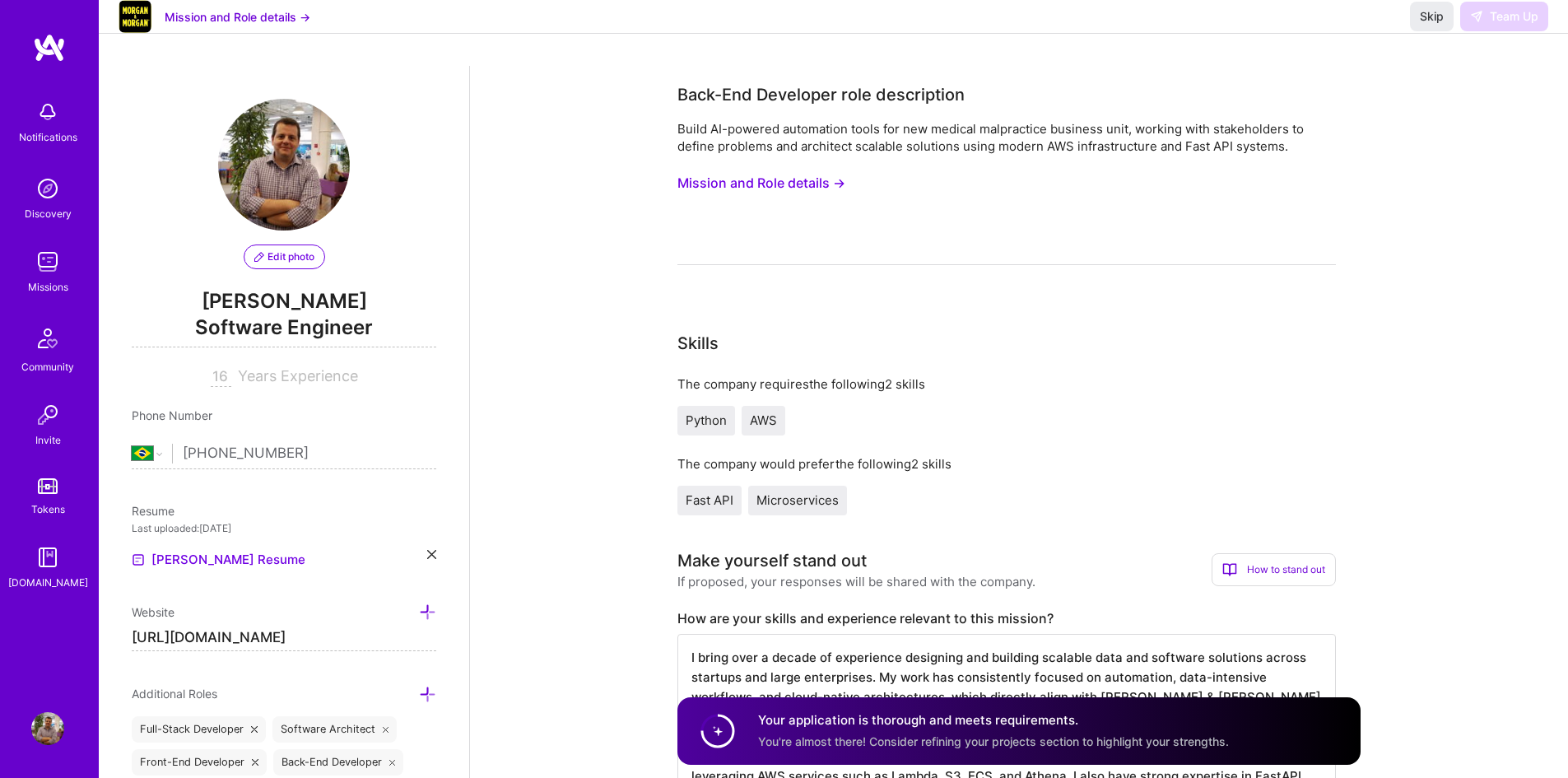
click at [1493, 29] on div "Skip Team Up" at bounding box center [1479, 17] width 138 height 29
click at [51, 238] on div "Notifications Discovery Missions Community Invite Tokens A.Guide" at bounding box center [49, 342] width 98 height 499
click at [48, 256] on img at bounding box center [48, 262] width 33 height 33
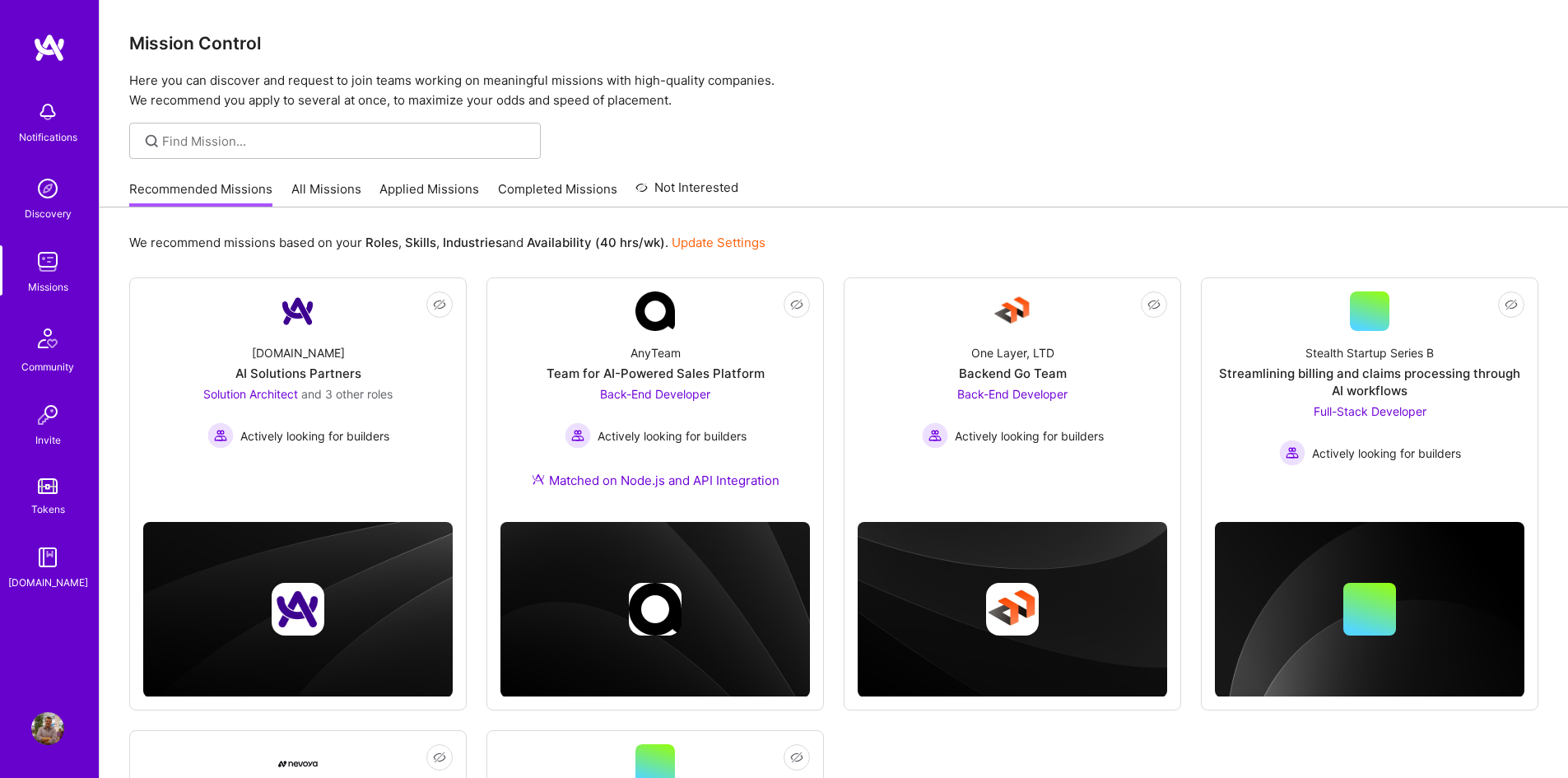
click at [438, 189] on link "Applied Missions" at bounding box center [429, 194] width 99 height 27
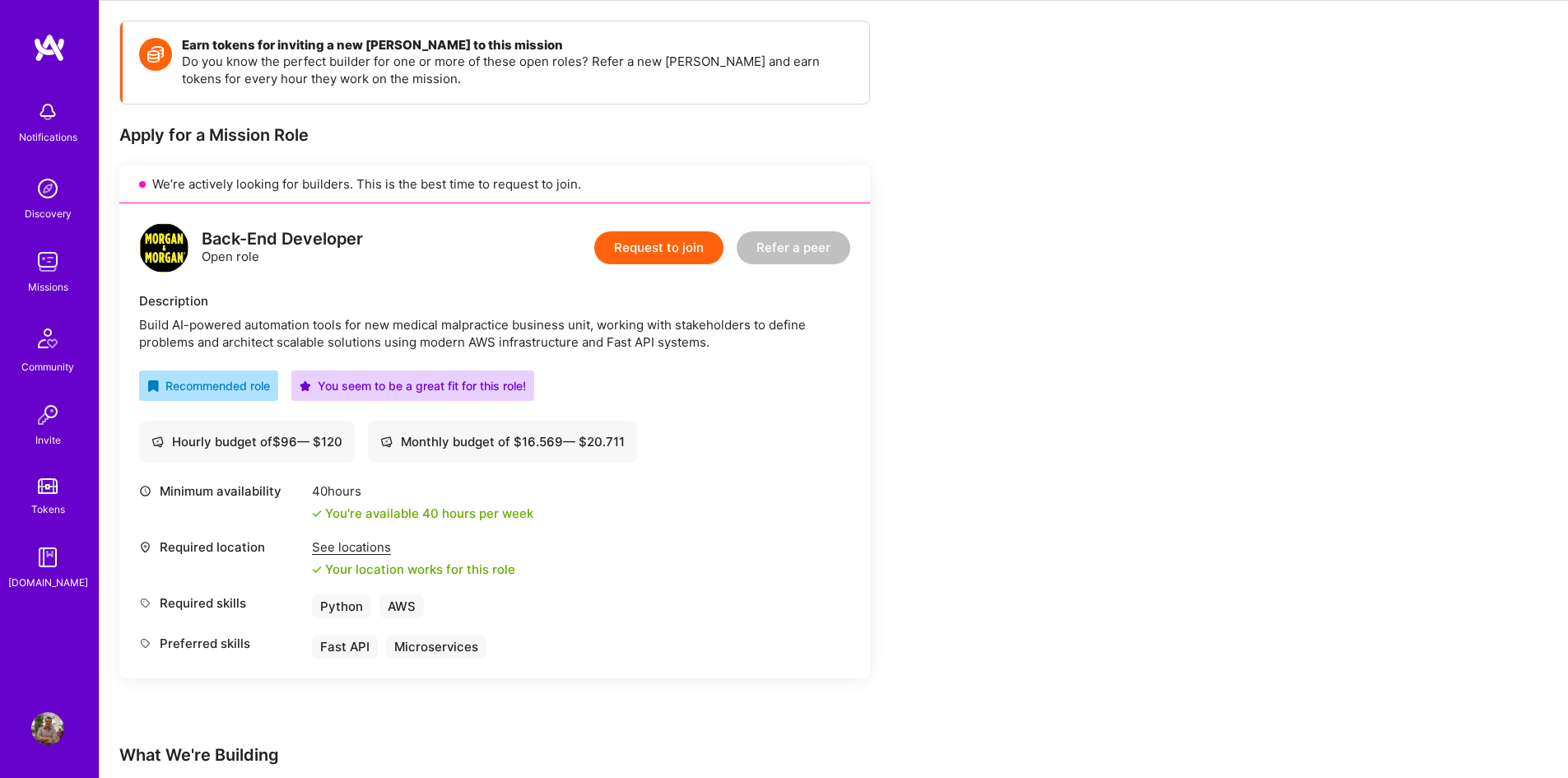
scroll to position [217, 0]
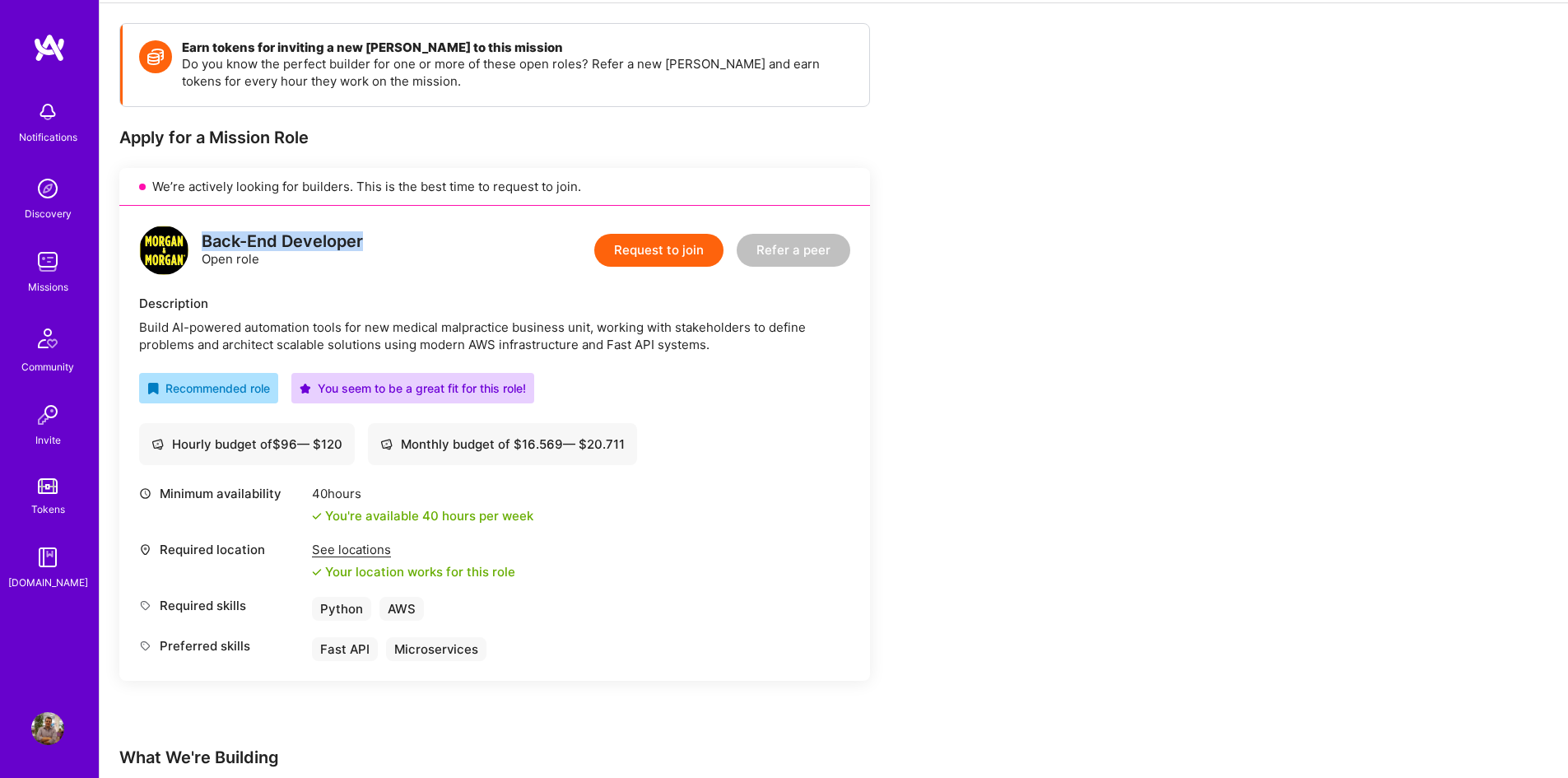
drag, startPoint x: 204, startPoint y: 244, endPoint x: 380, endPoint y: 244, distance: 176.0
click at [380, 244] on div "Back-End Developer Open role Request to join Refer a peer" at bounding box center [495, 250] width 712 height 50
copy div "Back-End Developer"
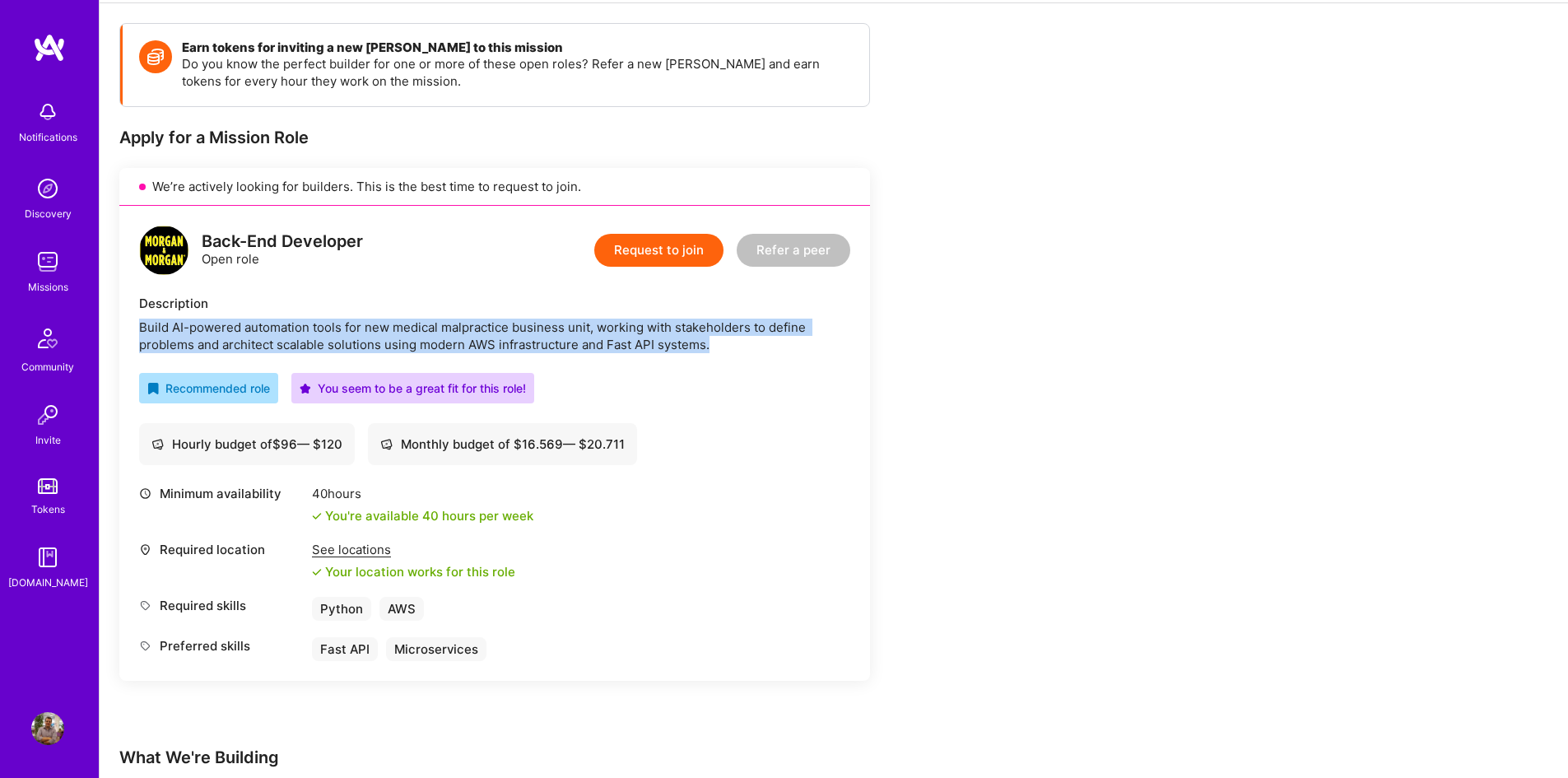
drag, startPoint x: 138, startPoint y: 324, endPoint x: 736, endPoint y: 340, distance: 598.2
click at [736, 340] on div "Back-End Developer Open role Request to join Refer a peer Description Build AI-…" at bounding box center [494, 443] width 751 height 475
copy div "Build AI-powered automation tools for new medical malpractice business unit, wo…"
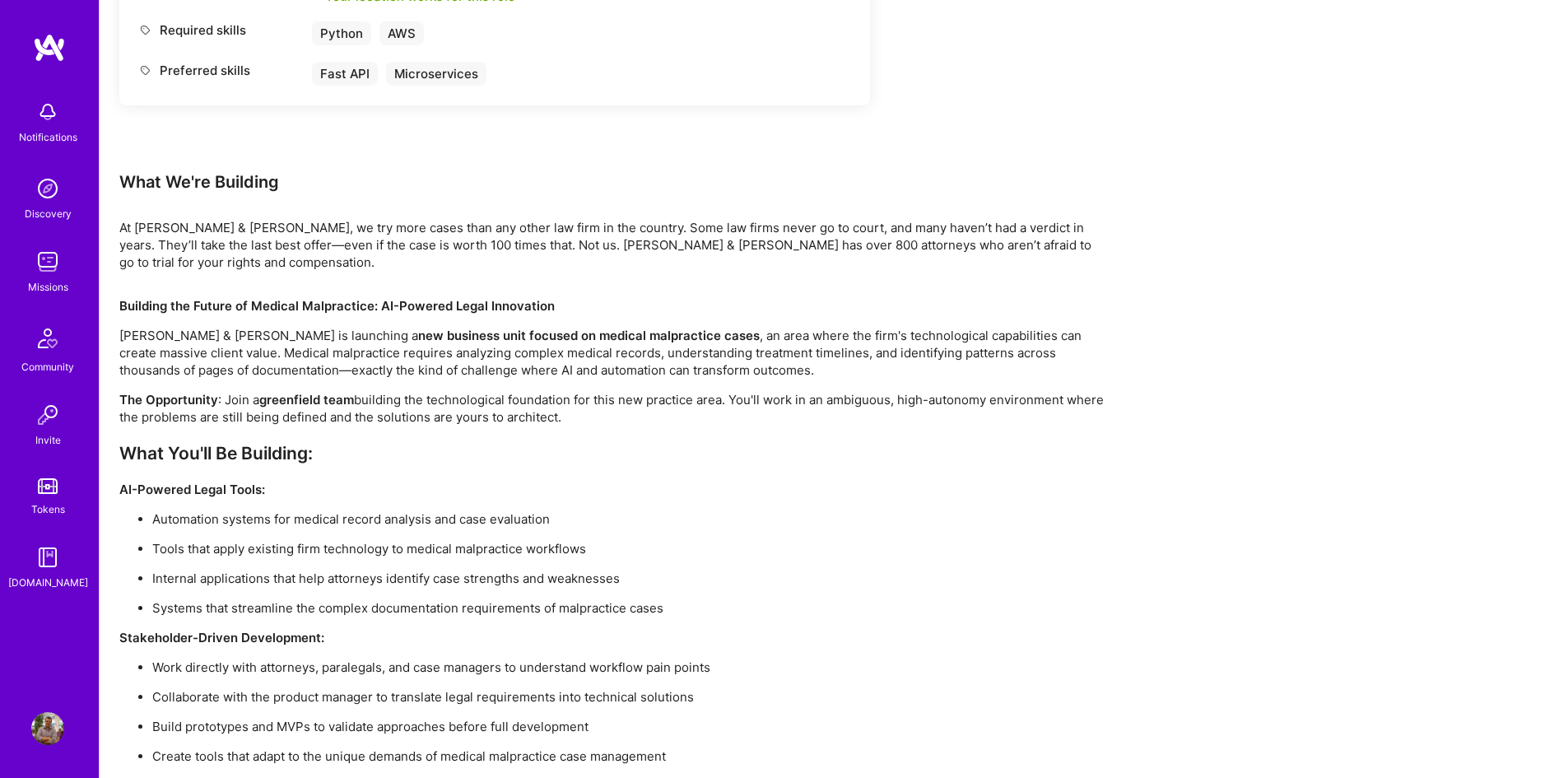
scroll to position [794, 0]
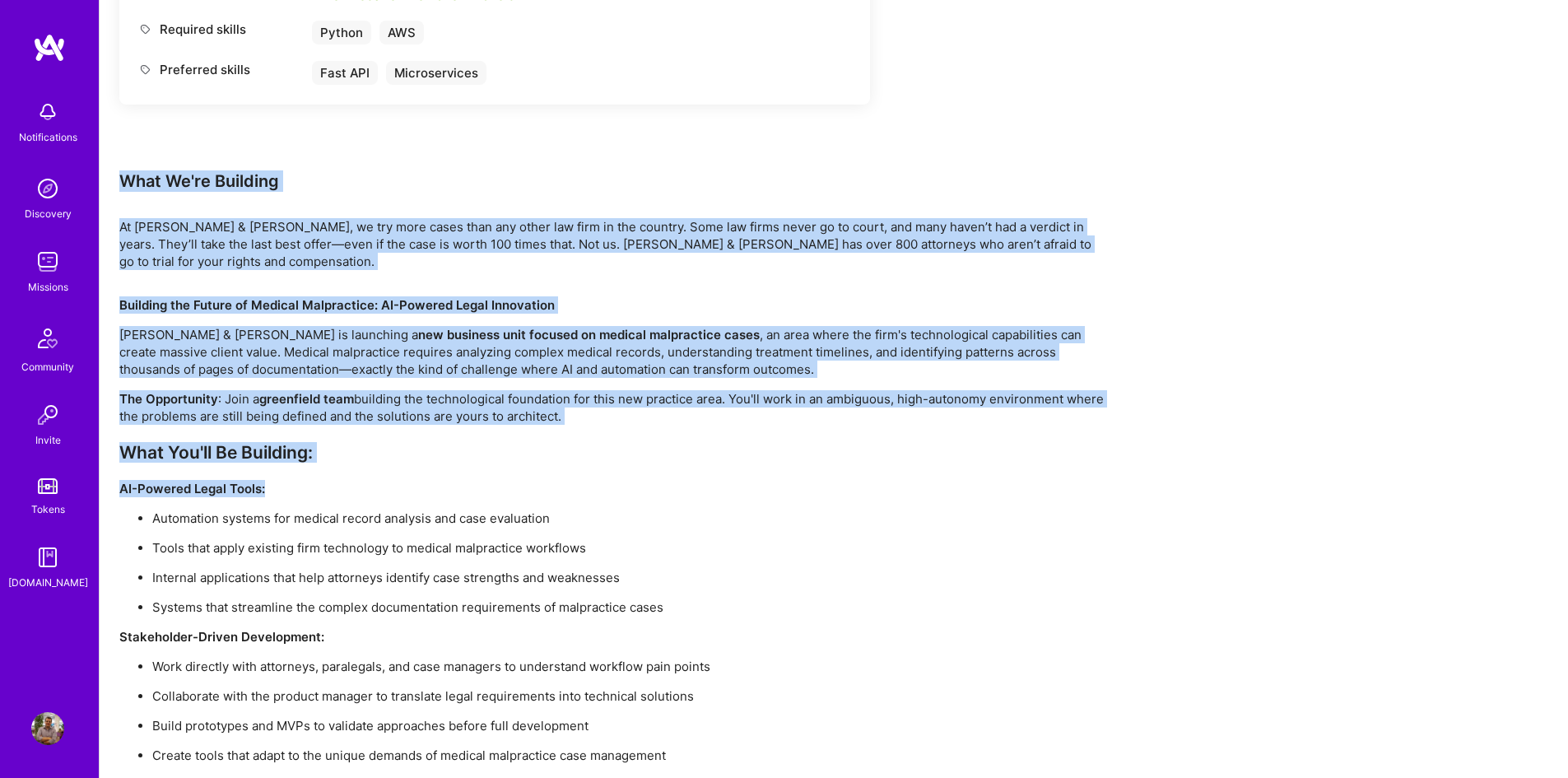
drag, startPoint x: 123, startPoint y: 182, endPoint x: 373, endPoint y: 478, distance: 387.4
click at [373, 478] on div "Earn tokens for inviting a new [PERSON_NAME] to this mission Do you know the pe…" at bounding box center [612, 292] width 988 height 1691
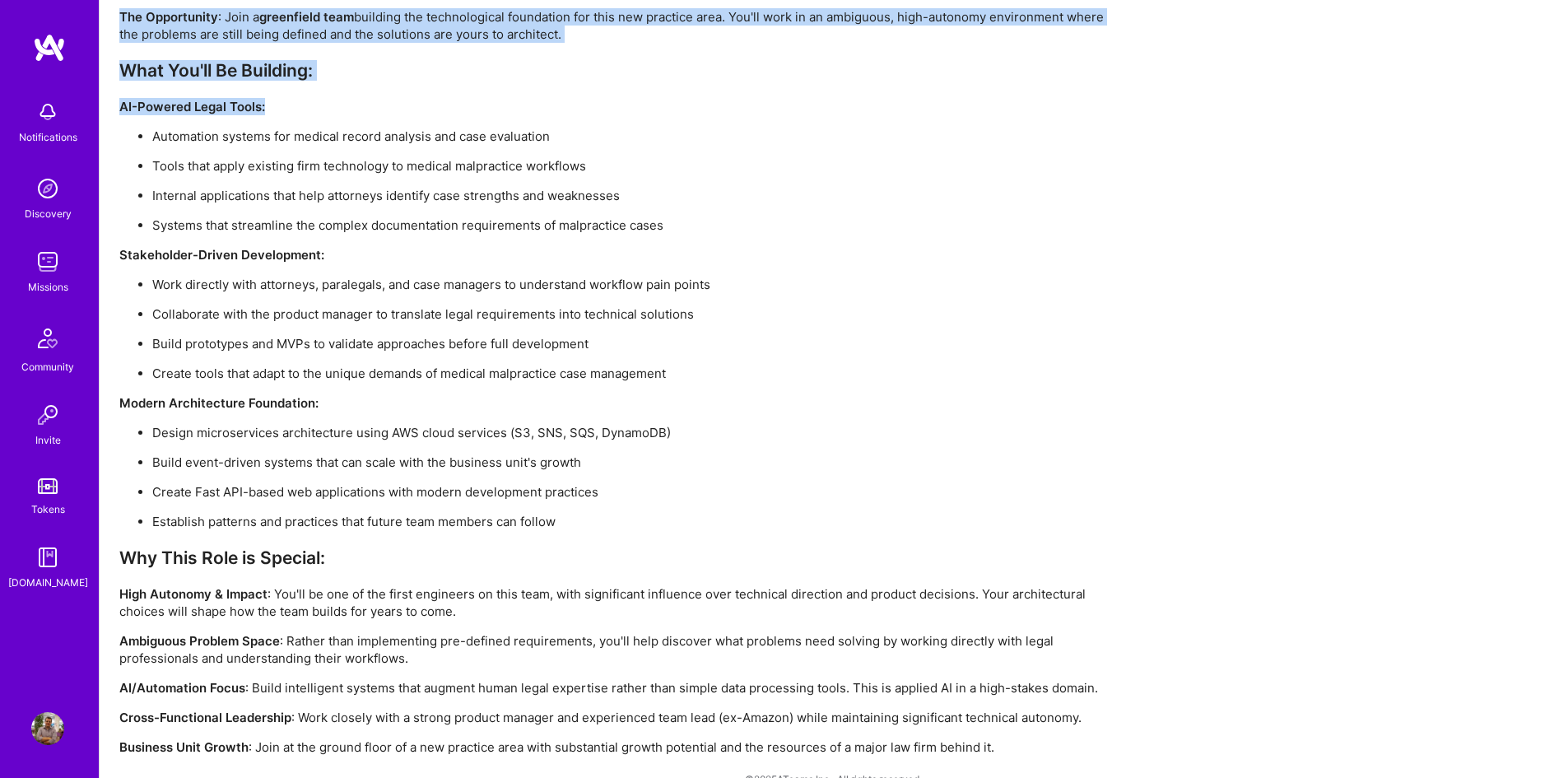
scroll to position [1205, 0]
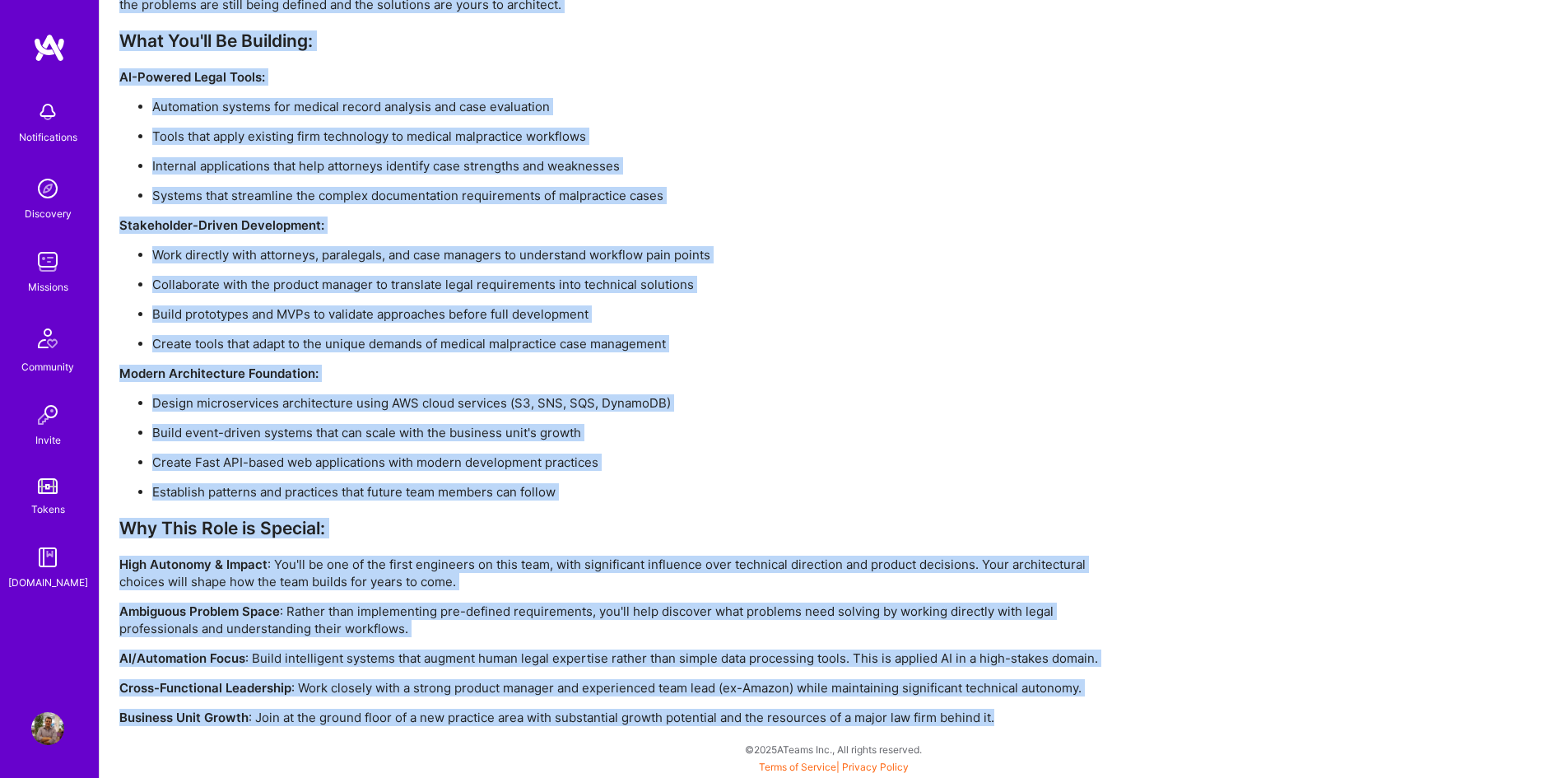
click at [1000, 717] on p "Business Unit Growth : Join at the ground floor of a new practice area with sub…" at bounding box center [612, 718] width 988 height 18
copy div "Lore Ip'do Sitametc Ad Elitse & Doeius, te inc utla etdol magn ali enima min ve…"
